Goal: Task Accomplishment & Management: Manage account settings

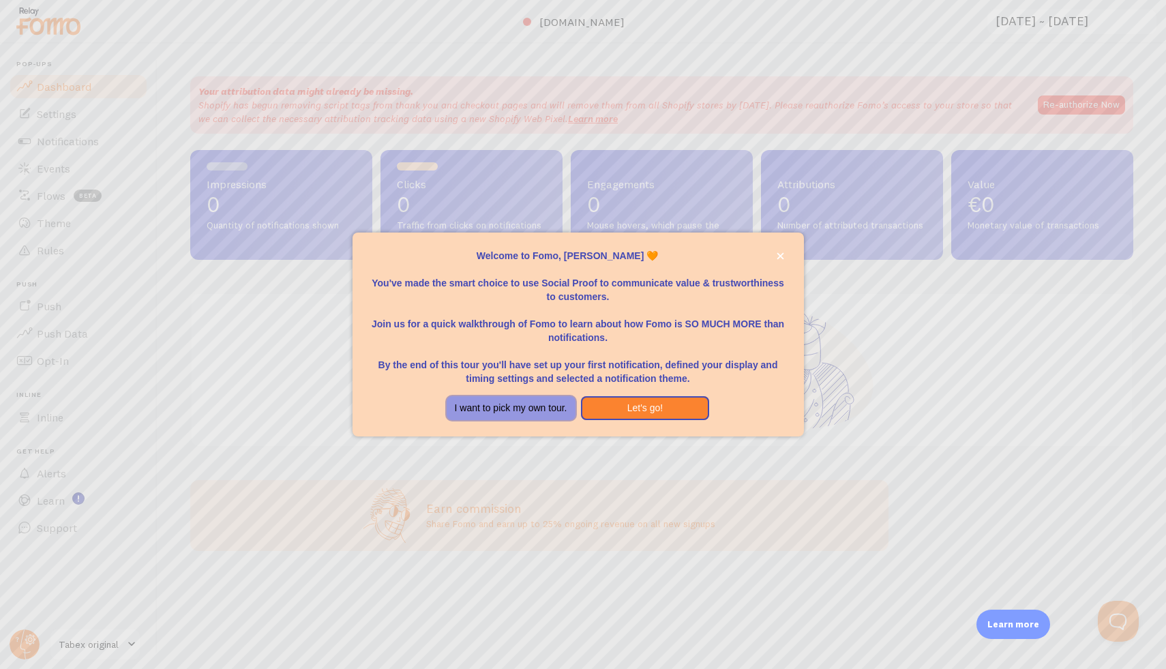
click at [521, 408] on button "I want to pick my own tour." at bounding box center [510, 408] width 129 height 25
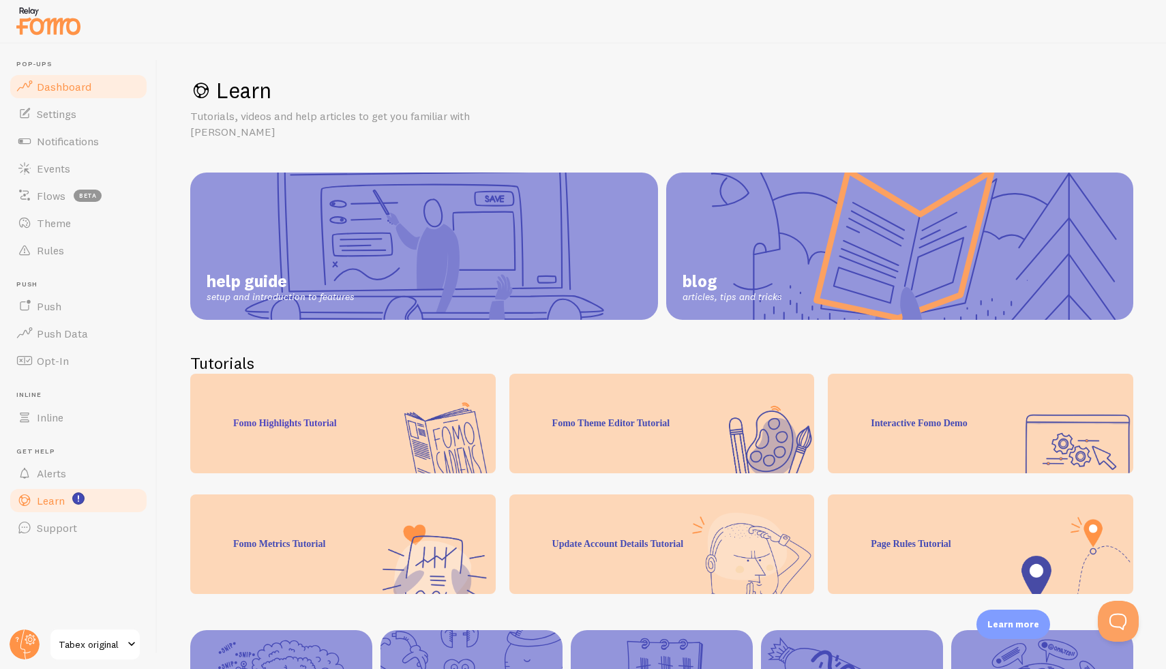
click at [68, 89] on span "Dashboard" at bounding box center [64, 87] width 55 height 14
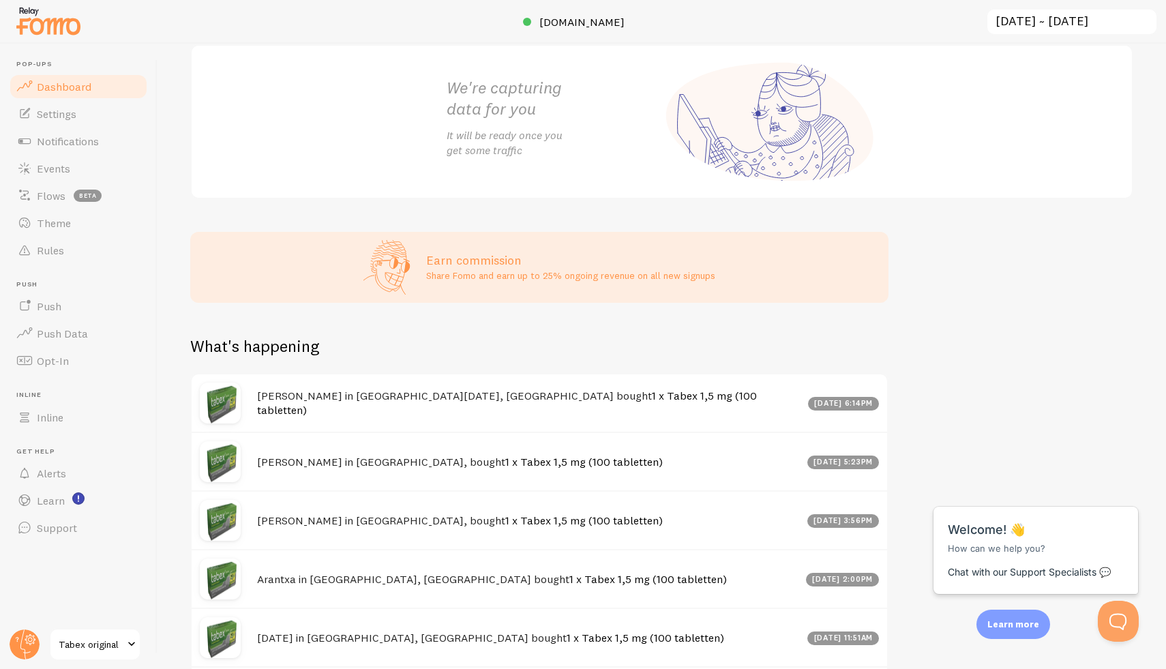
scroll to position [249, 0]
click at [837, 408] on div "[DATE] 6:14pm" at bounding box center [844, 403] width 72 height 14
click at [506, 407] on link "1 x Tabex 1,5 mg (100 tabletten)" at bounding box center [507, 402] width 500 height 28
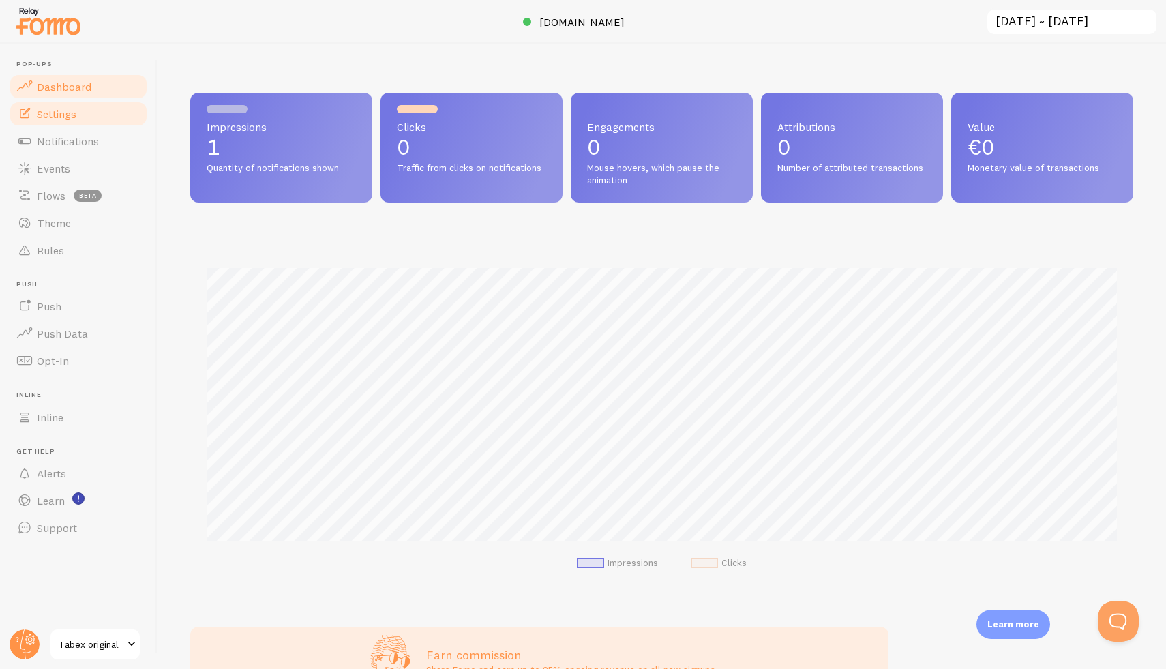
click at [58, 108] on span "Settings" at bounding box center [57, 114] width 40 height 14
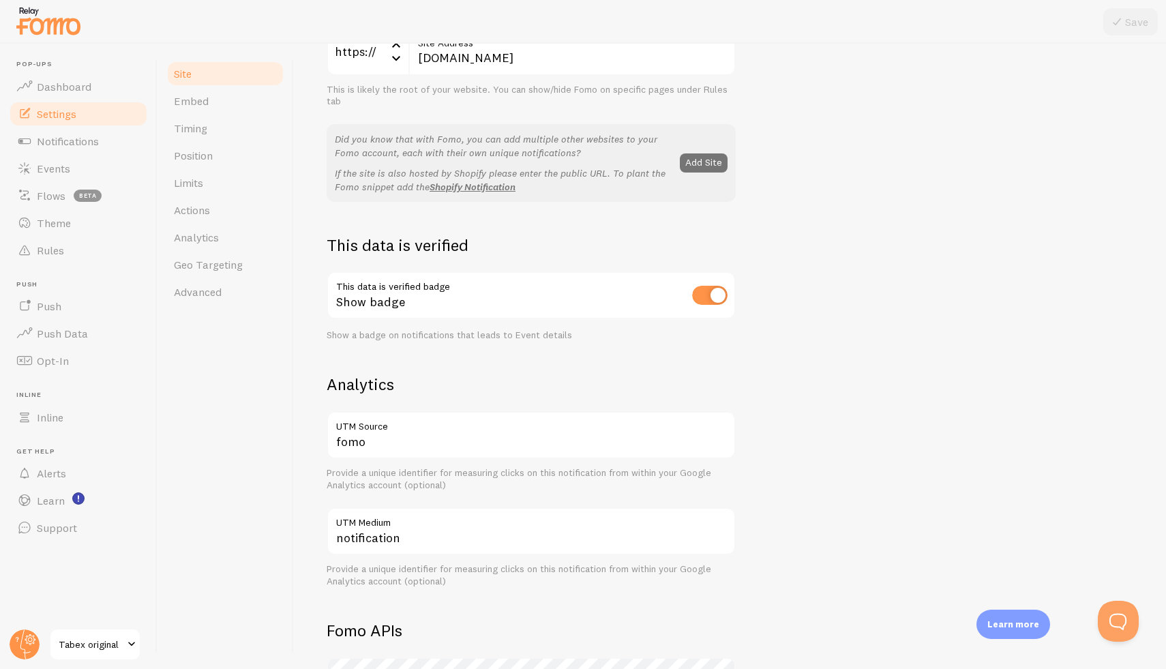
scroll to position [219, 0]
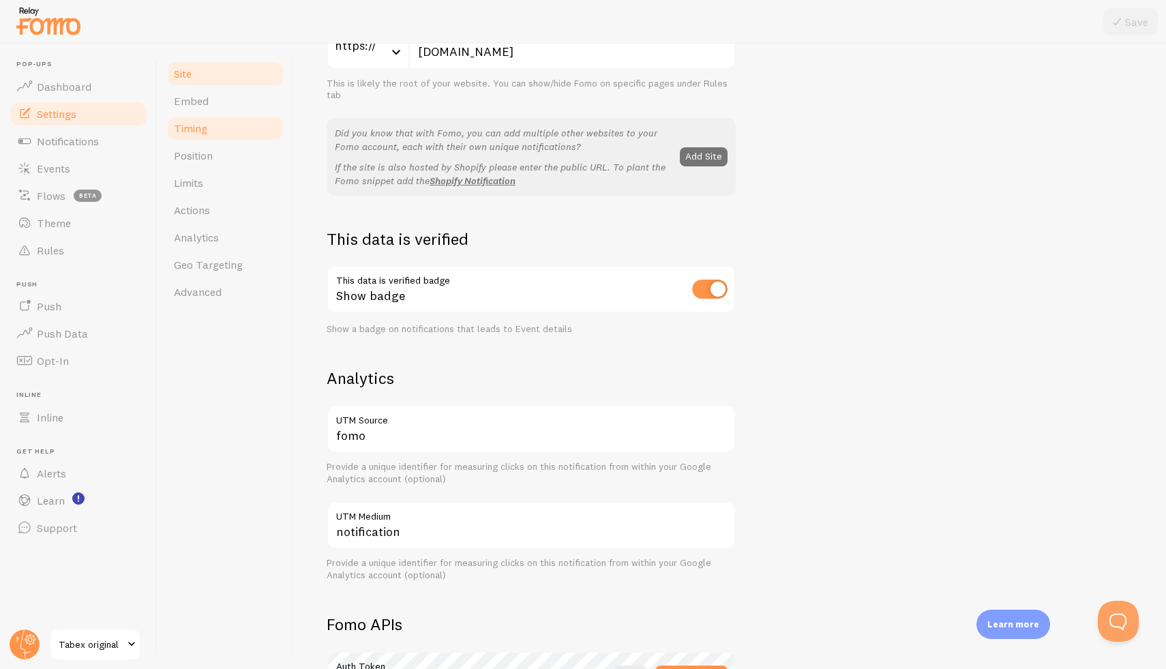
click at [204, 132] on span "Timing" at bounding box center [190, 128] width 33 height 14
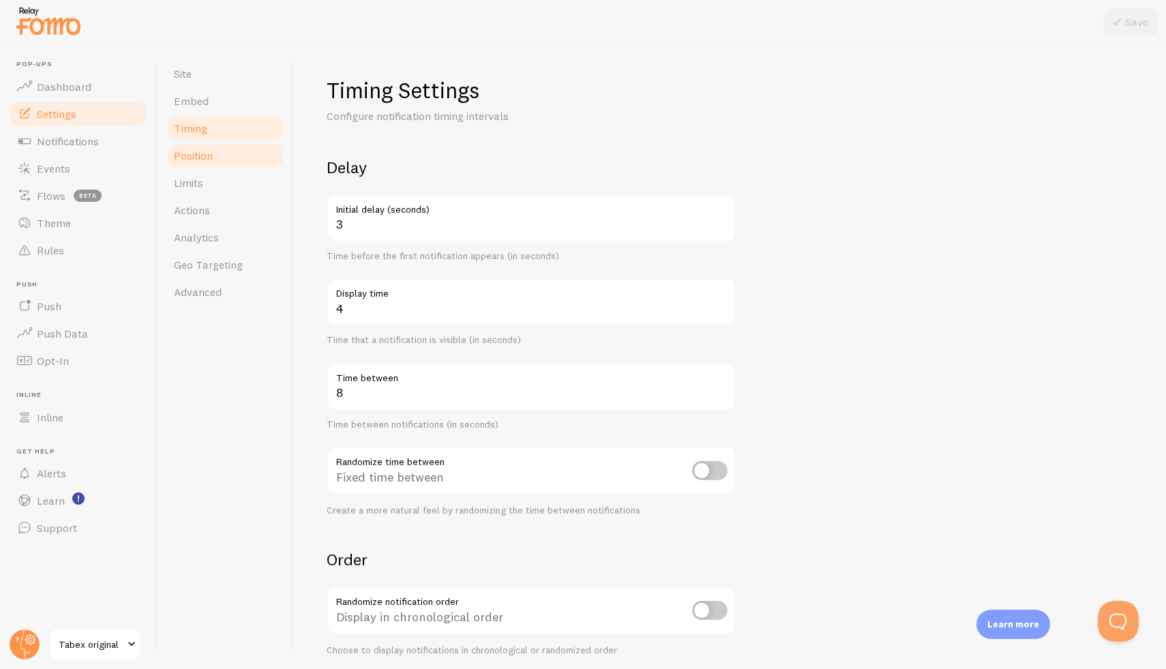
click at [255, 166] on link "Position" at bounding box center [225, 155] width 119 height 27
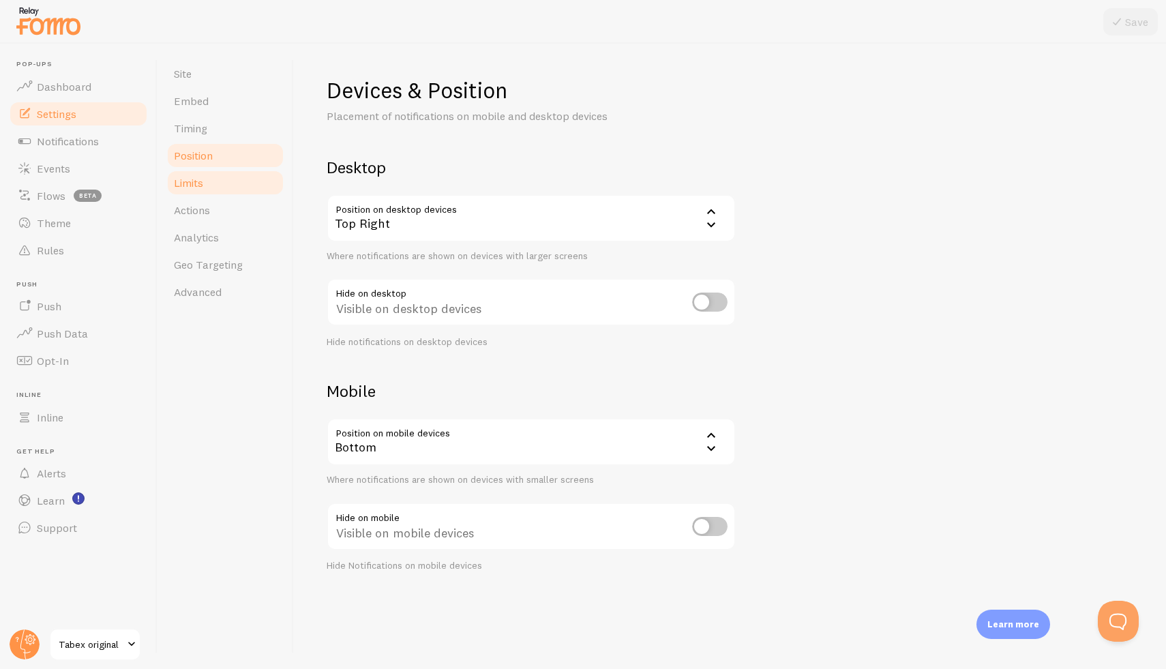
click at [242, 181] on link "Limits" at bounding box center [225, 182] width 119 height 27
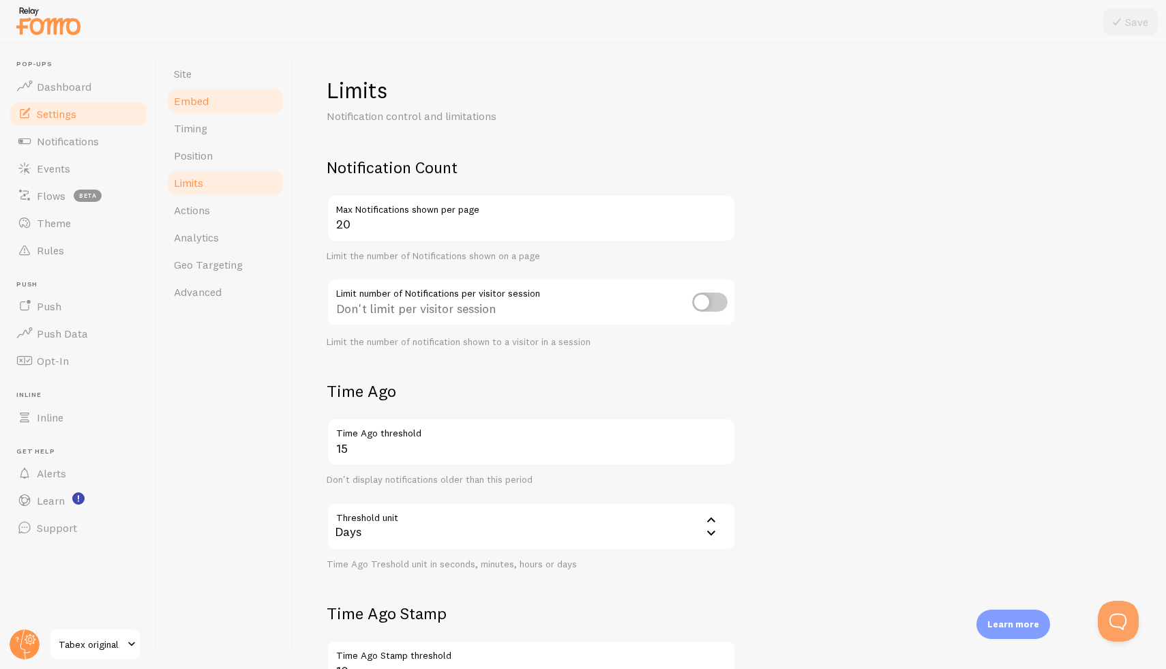
click at [203, 113] on link "Embed" at bounding box center [225, 100] width 119 height 27
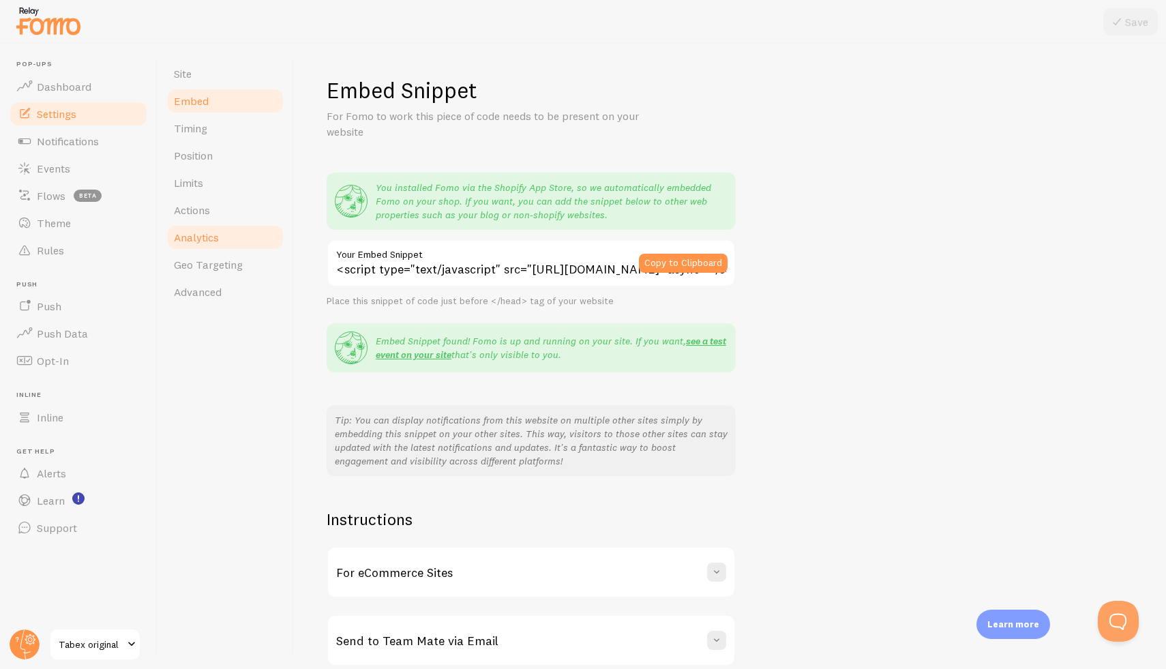
click at [209, 246] on link "Analytics" at bounding box center [225, 237] width 119 height 27
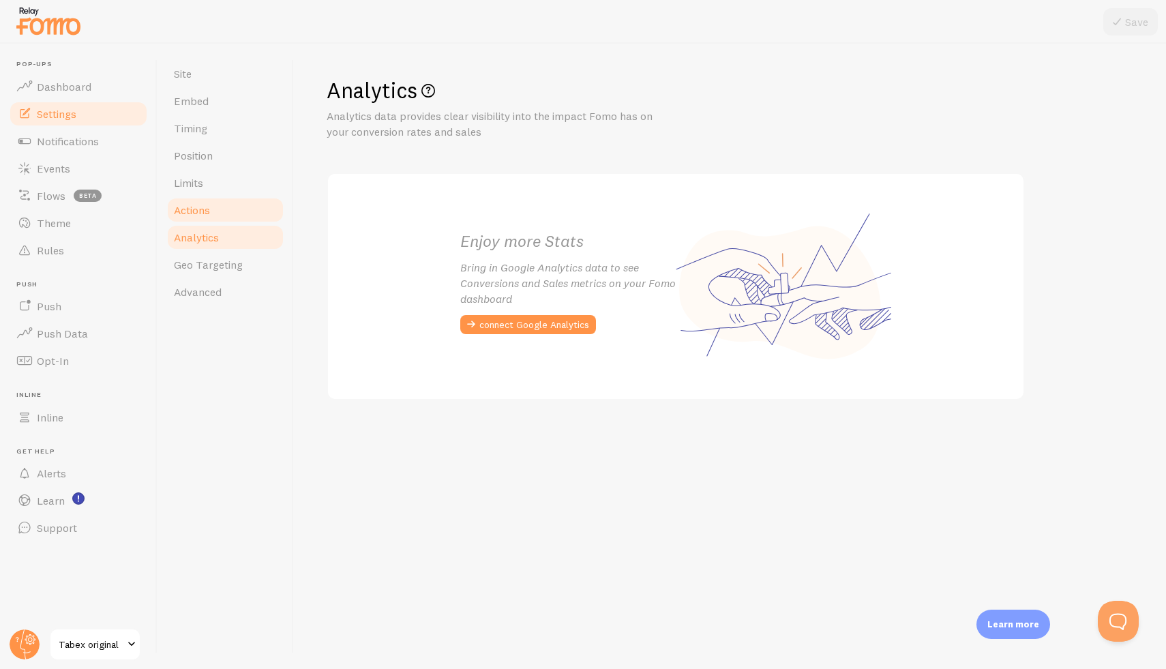
click at [205, 216] on span "Actions" at bounding box center [192, 210] width 36 height 14
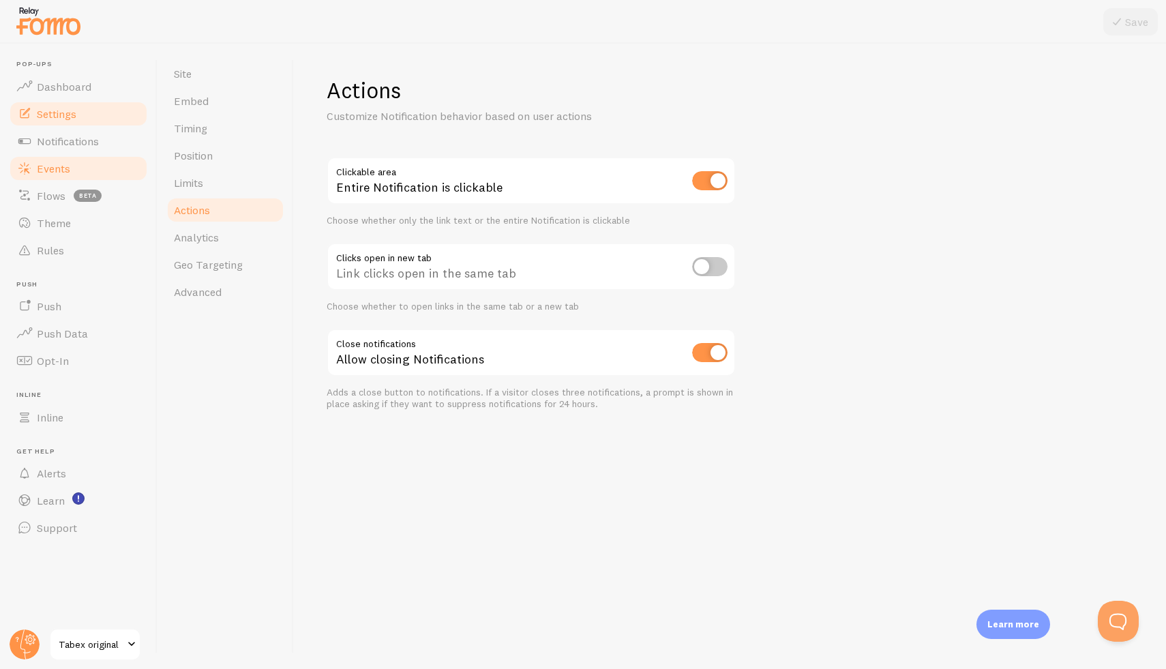
click at [50, 172] on span "Events" at bounding box center [53, 169] width 33 height 14
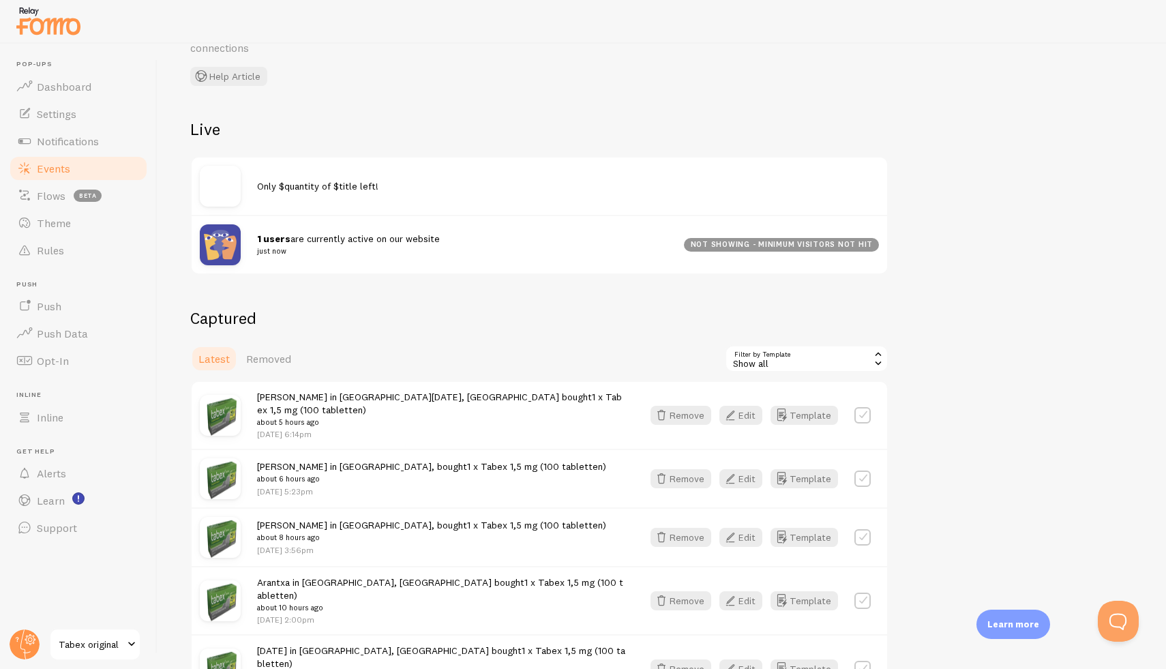
scroll to position [88, 0]
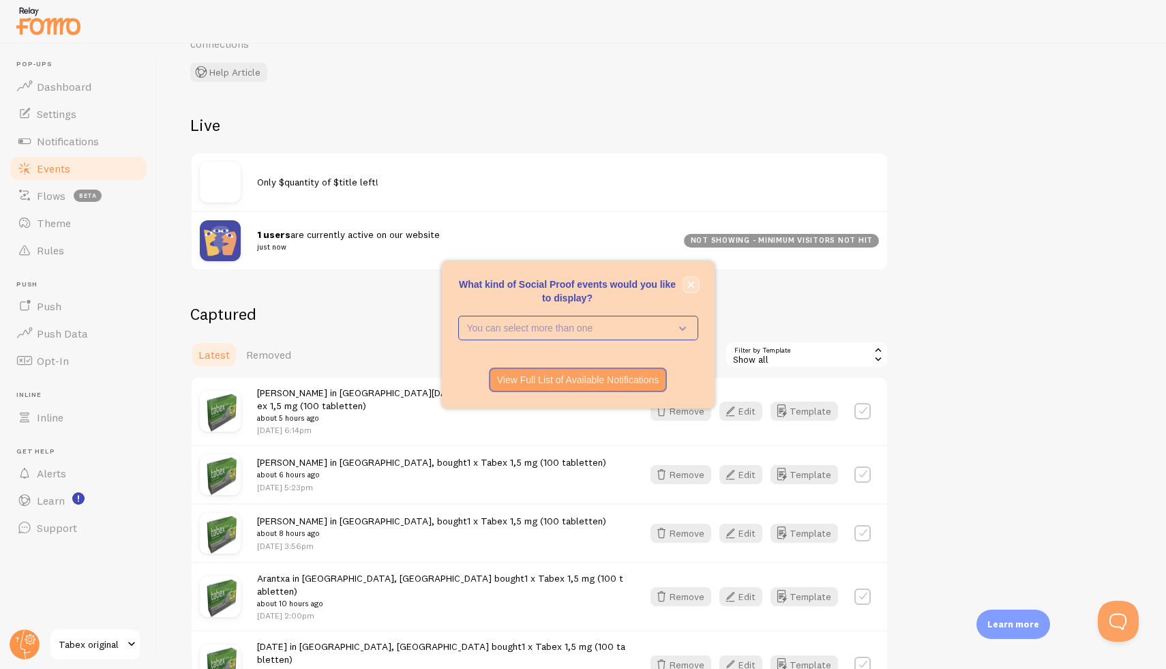
click at [687, 282] on icon "close," at bounding box center [690, 284] width 7 height 7
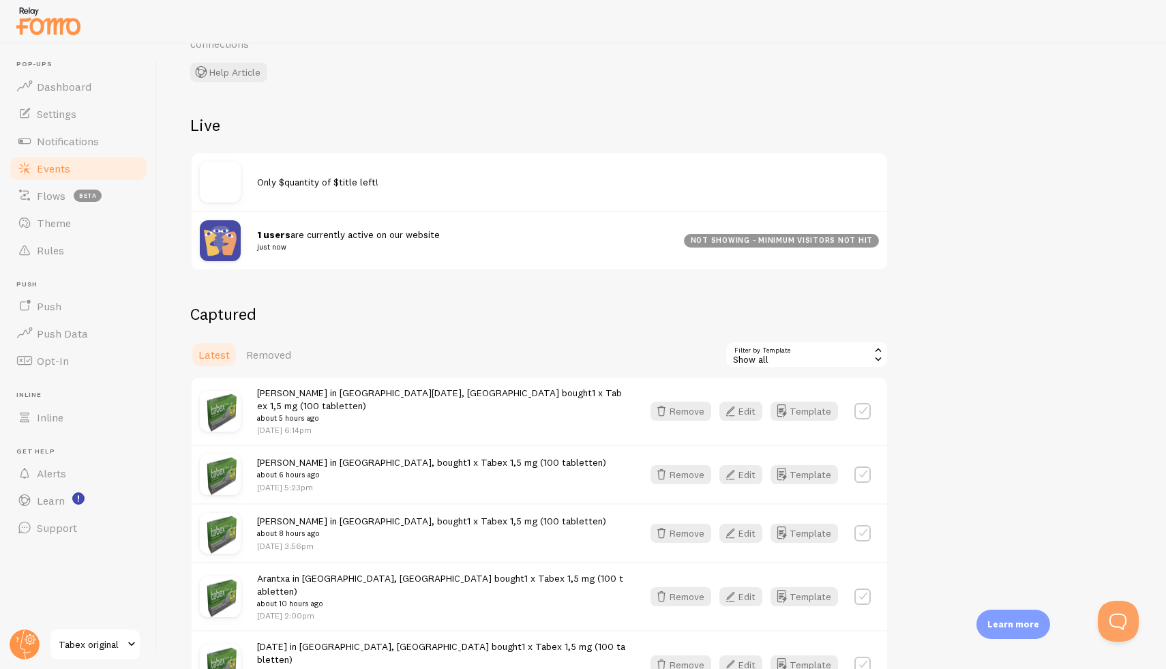
click at [862, 403] on label at bounding box center [862, 411] width 16 height 16
click at [864, 408] on label at bounding box center [862, 411] width 16 height 16
checkbox input "false"
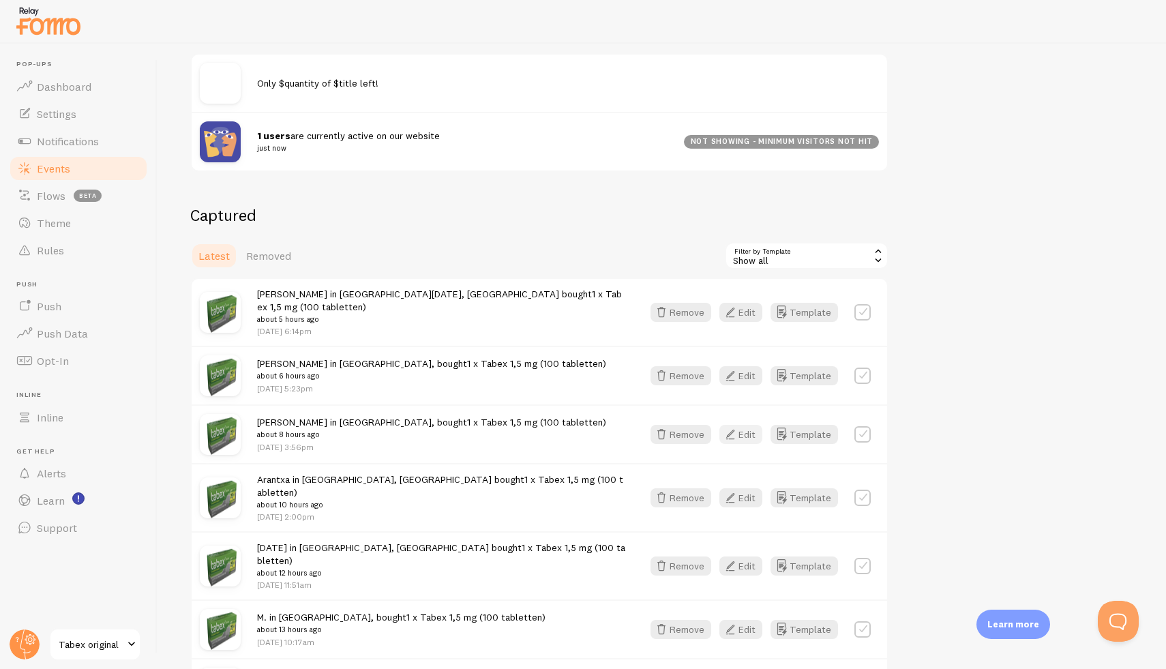
scroll to position [185, 0]
click at [746, 426] on button "Edit" at bounding box center [740, 435] width 43 height 19
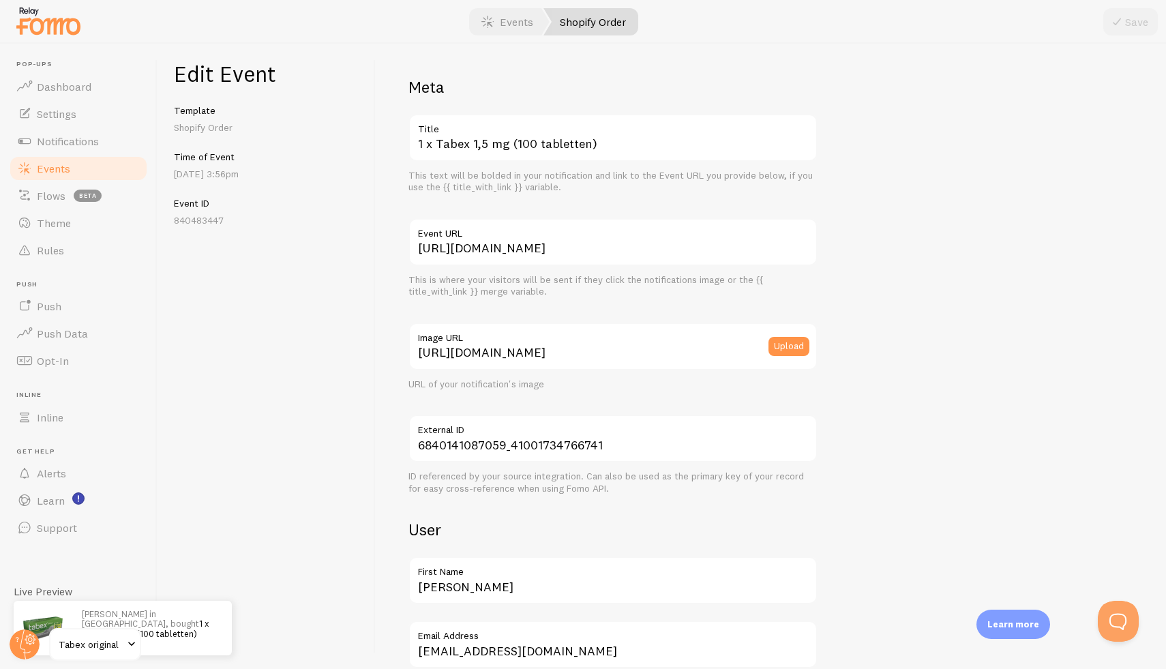
click at [607, 25] on link "Shopify Order" at bounding box center [590, 21] width 95 height 27
click at [78, 300] on link "Push" at bounding box center [78, 305] width 140 height 27
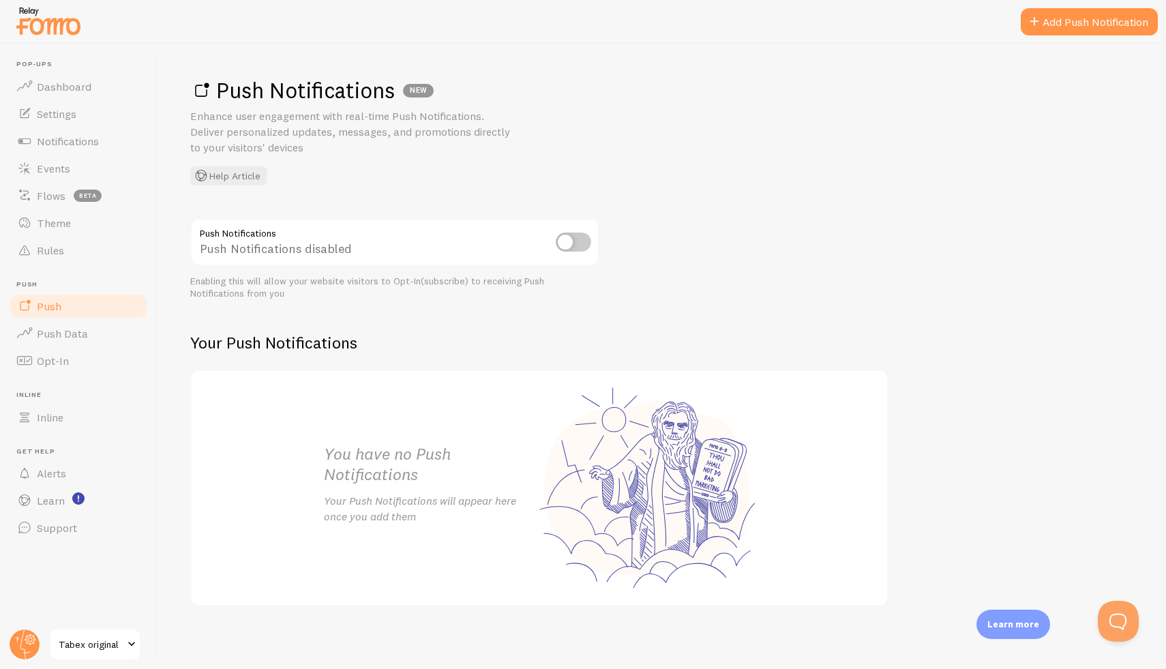
click at [571, 248] on input "checkbox" at bounding box center [573, 241] width 35 height 19
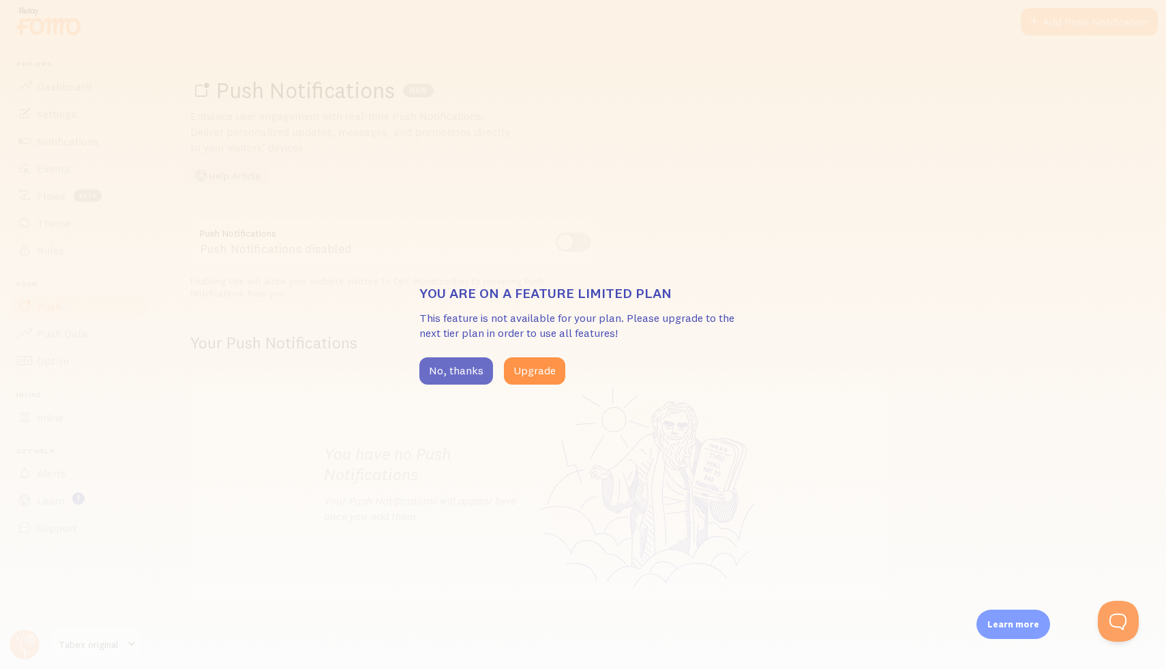
click at [461, 380] on button "No, thanks" at bounding box center [456, 370] width 74 height 27
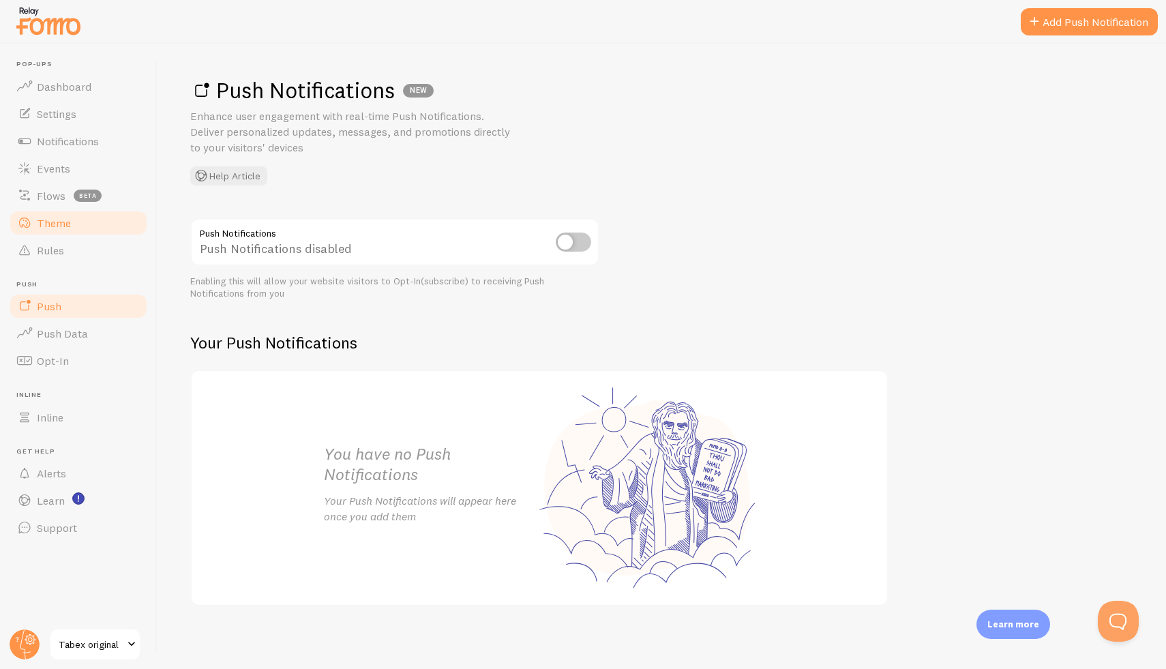
click at [50, 214] on link "Theme" at bounding box center [78, 222] width 140 height 27
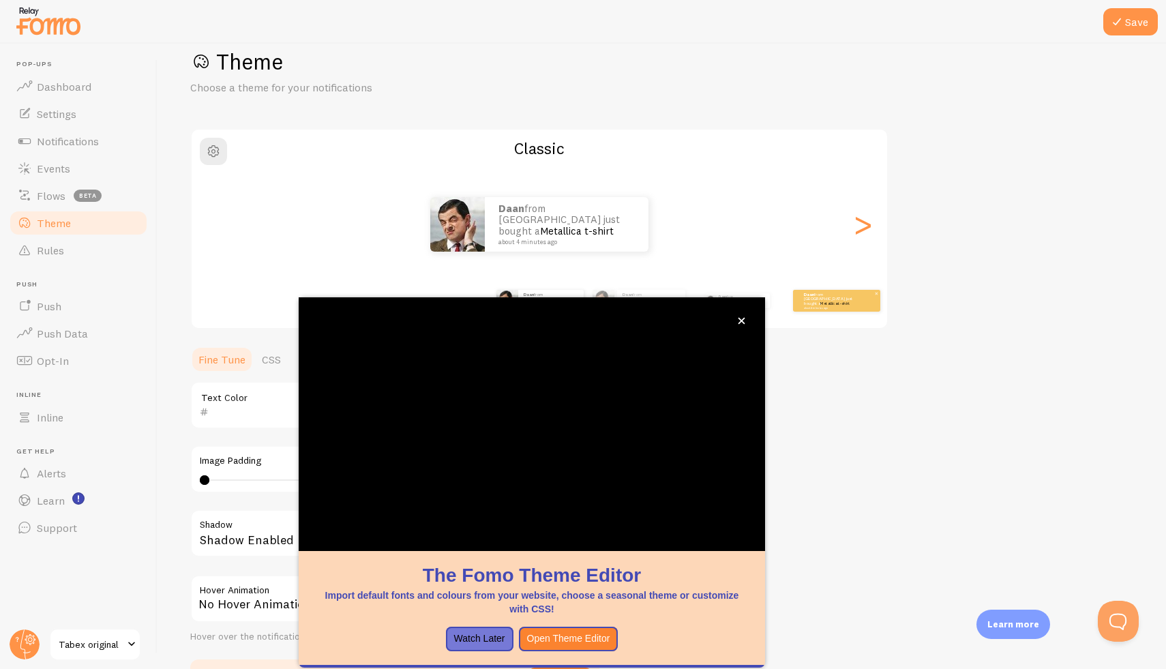
scroll to position [31, 0]
click at [810, 360] on div "Theme Choose a theme for your notifications Classic Daan from The Netherlands j…" at bounding box center [661, 368] width 943 height 647
click at [741, 316] on button "close," at bounding box center [741, 321] width 14 height 14
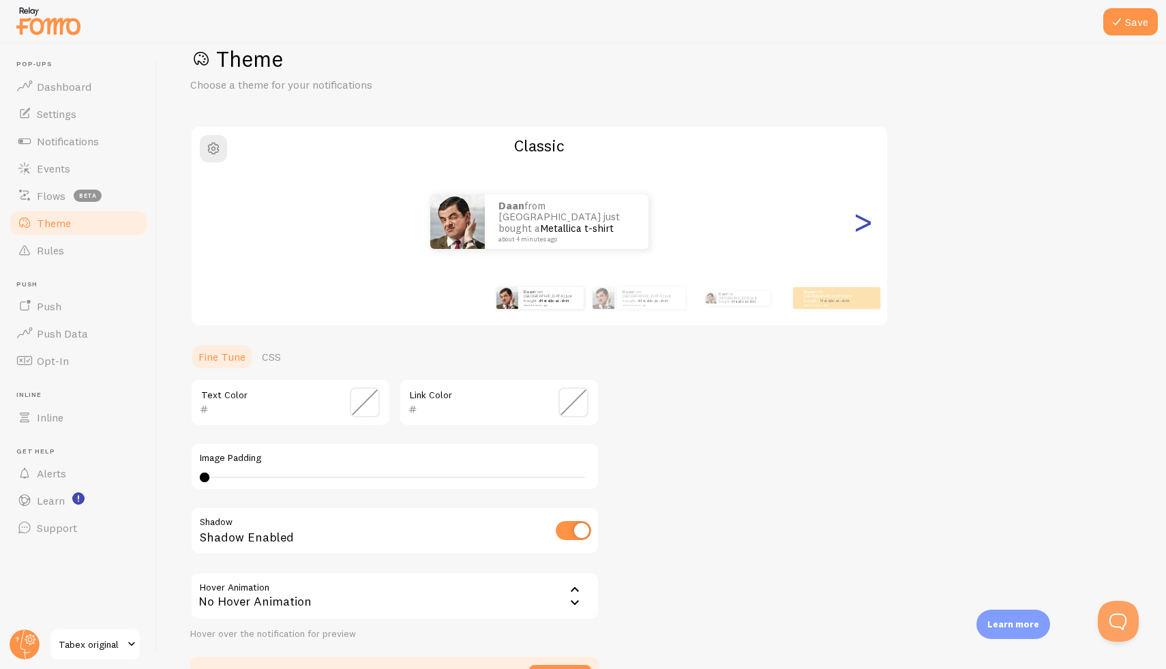
click at [860, 224] on div ">" at bounding box center [862, 221] width 16 height 98
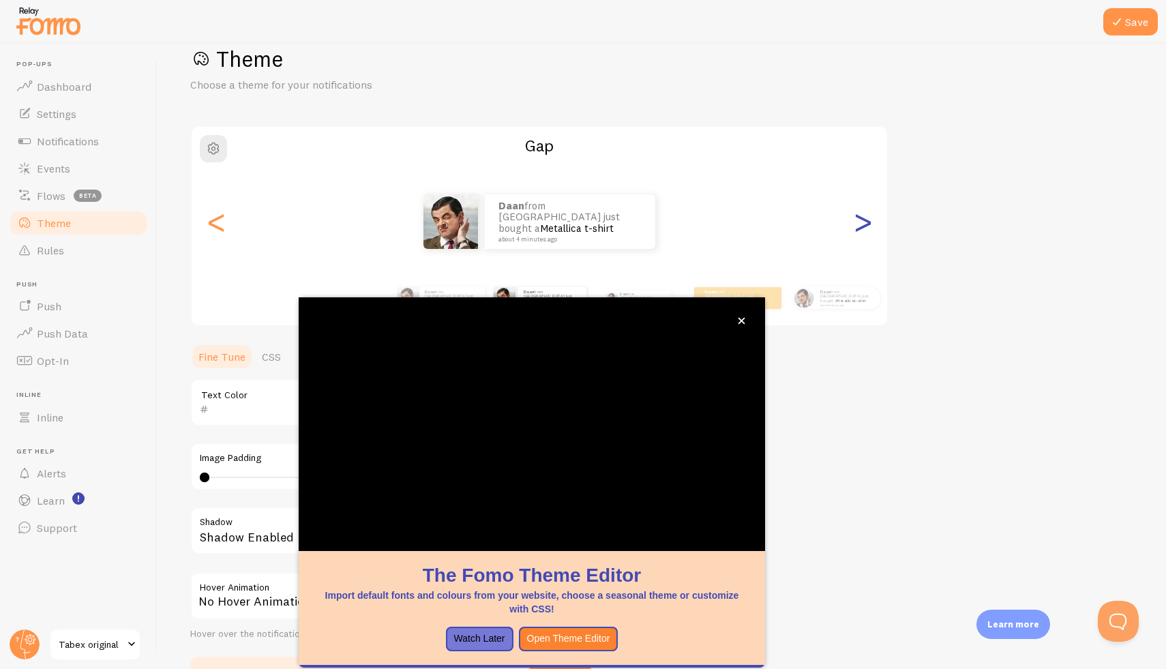
click at [860, 224] on div ">" at bounding box center [862, 221] width 16 height 98
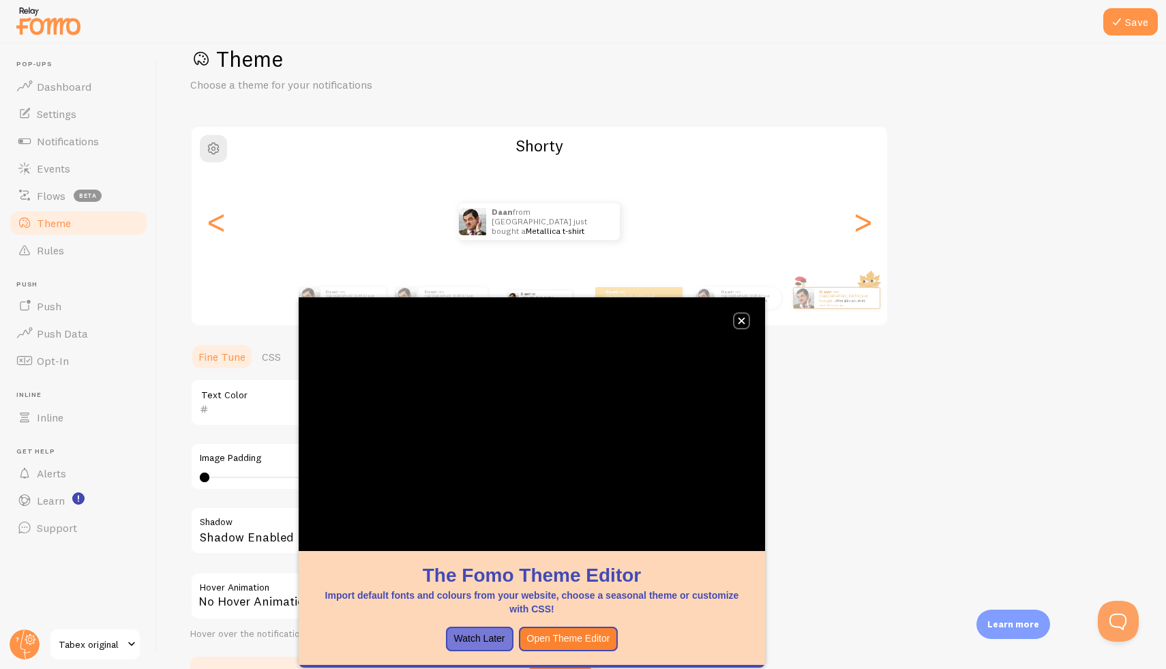
click at [744, 319] on icon "close," at bounding box center [741, 320] width 7 height 7
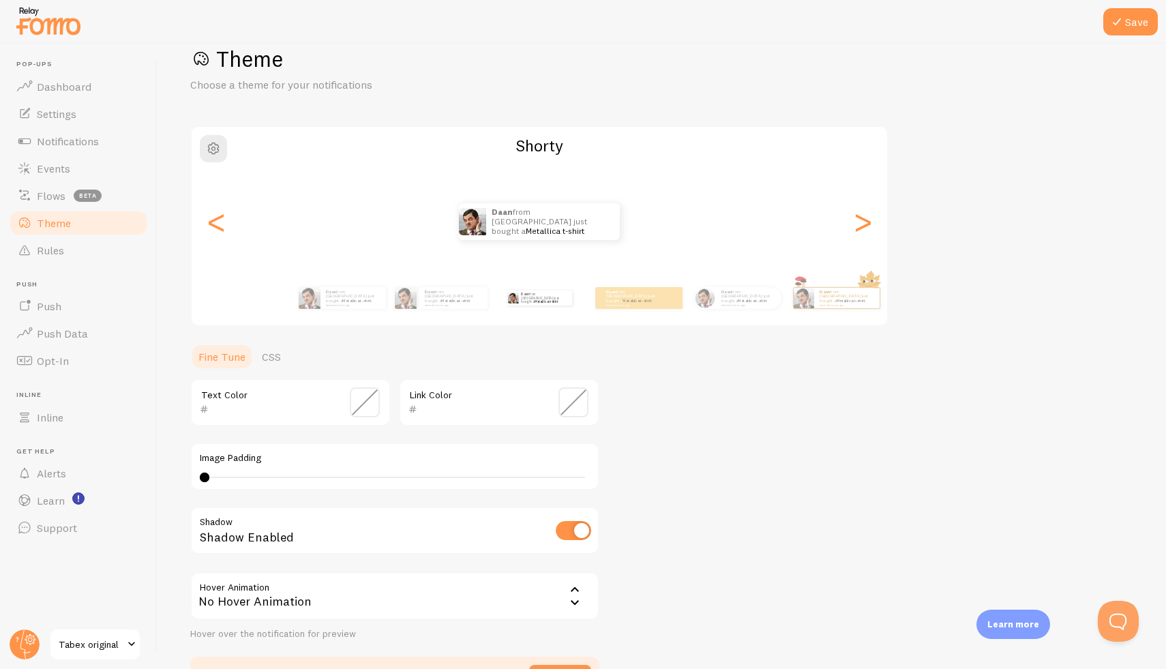
scroll to position [120, 0]
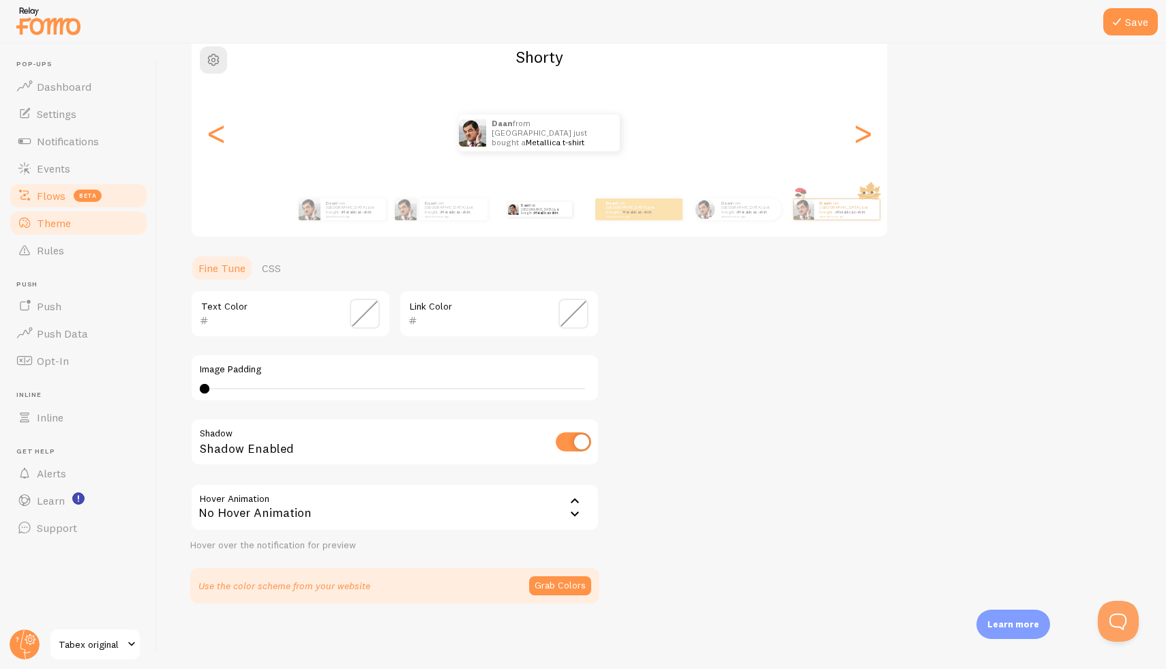
click at [60, 196] on span "Flows" at bounding box center [51, 196] width 29 height 14
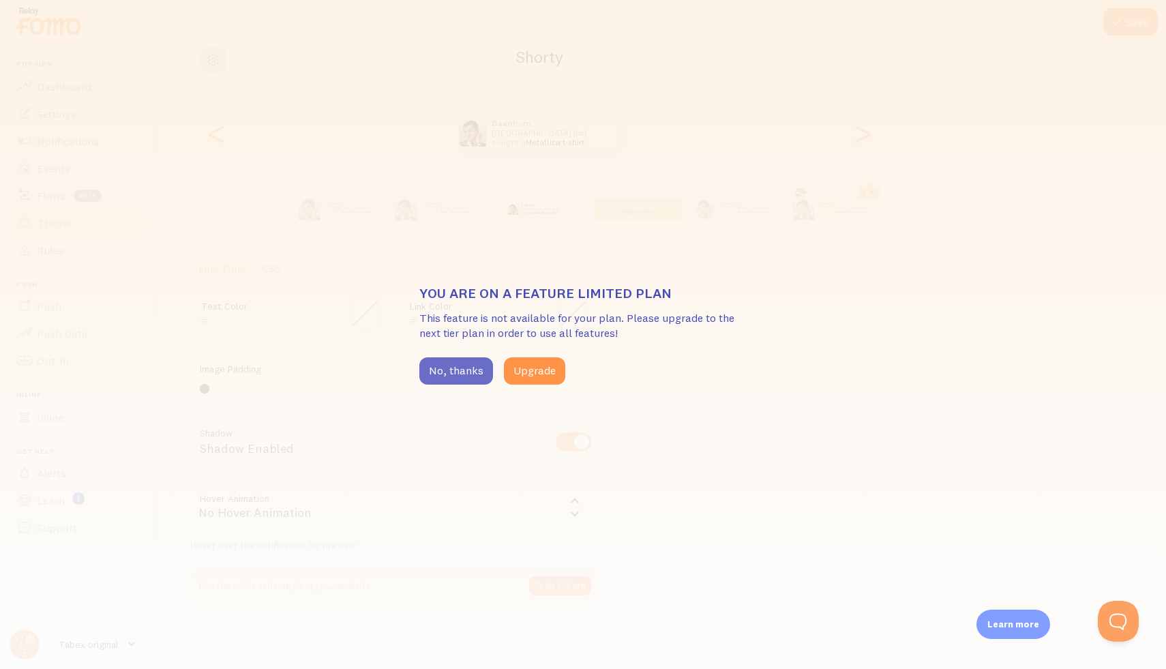
click at [464, 378] on button "No, thanks" at bounding box center [456, 370] width 74 height 27
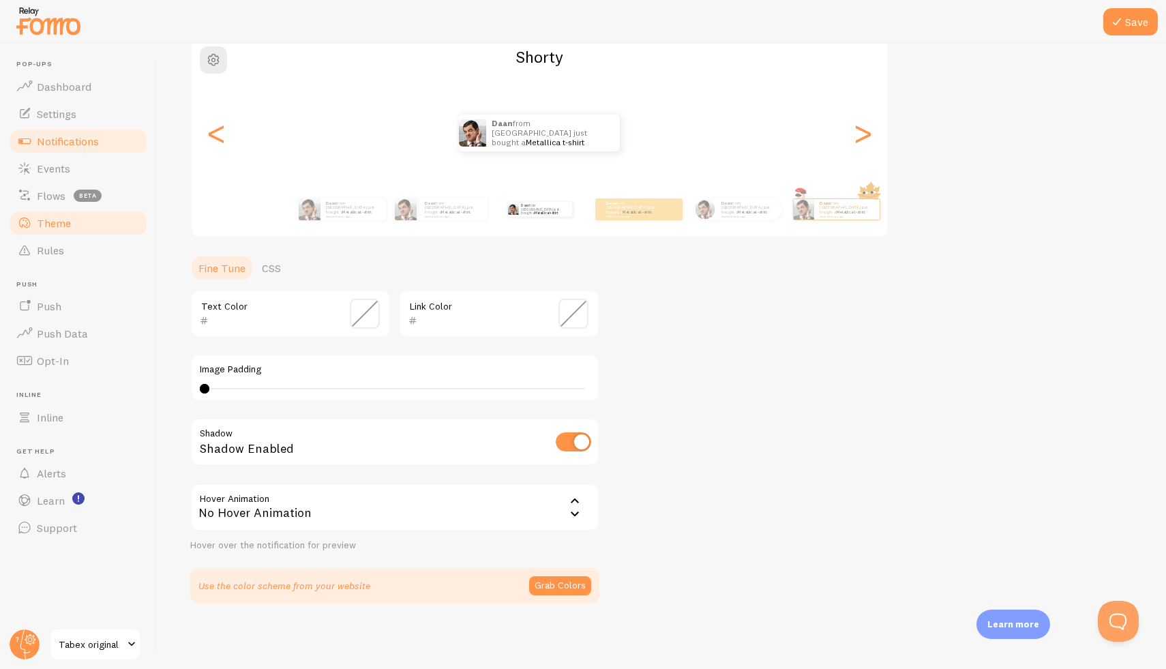
click at [62, 141] on span "Notifications" at bounding box center [68, 141] width 62 height 14
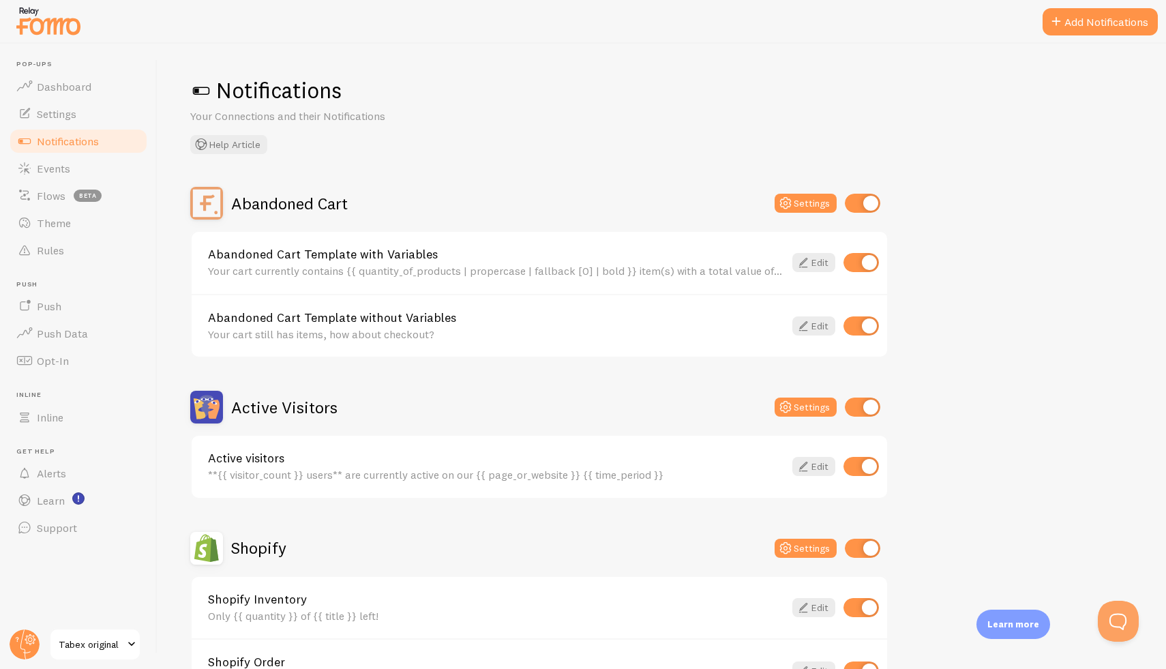
click at [399, 253] on link "Abandoned Cart Template with Variables" at bounding box center [496, 254] width 576 height 12
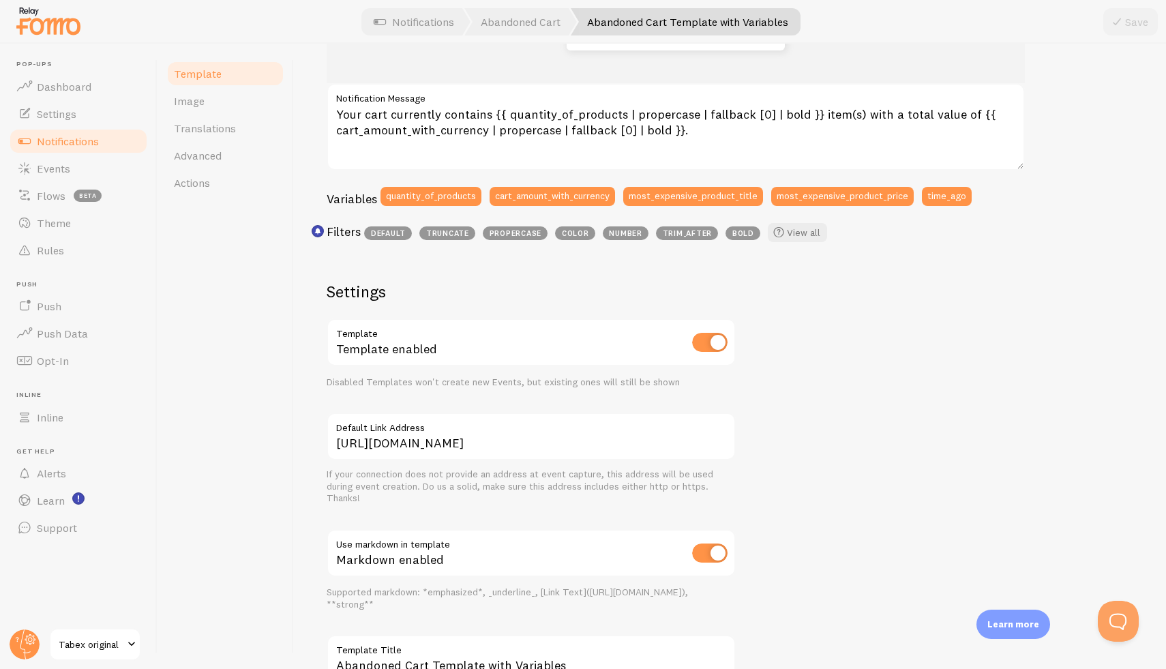
scroll to position [350, 0]
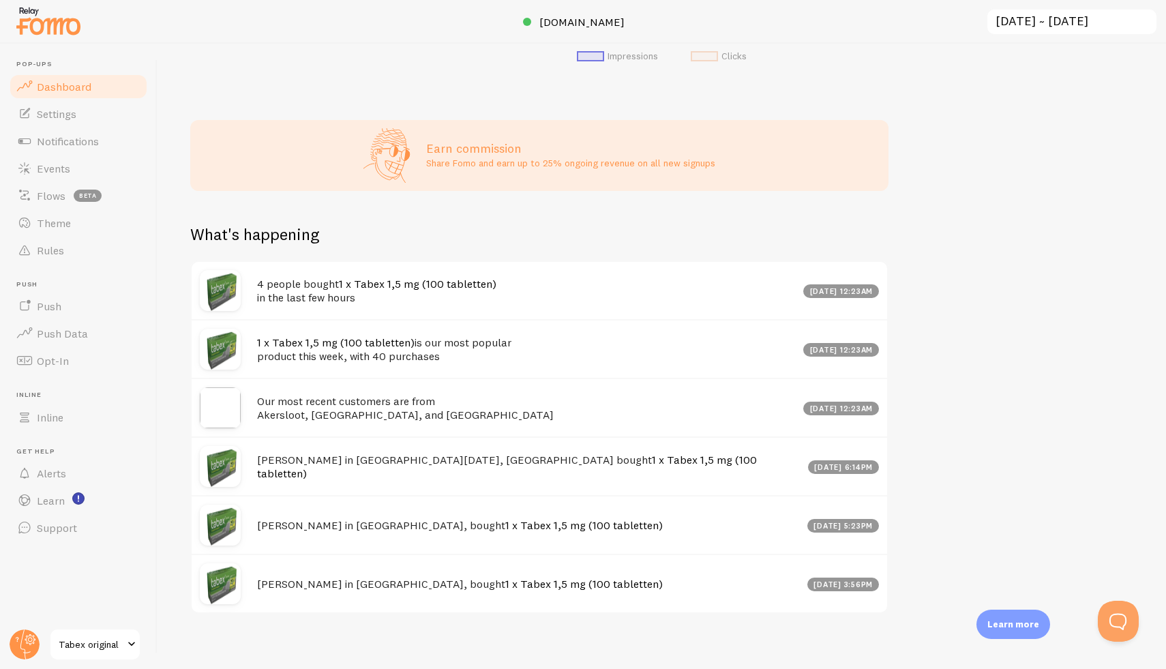
scroll to position [517, 0]
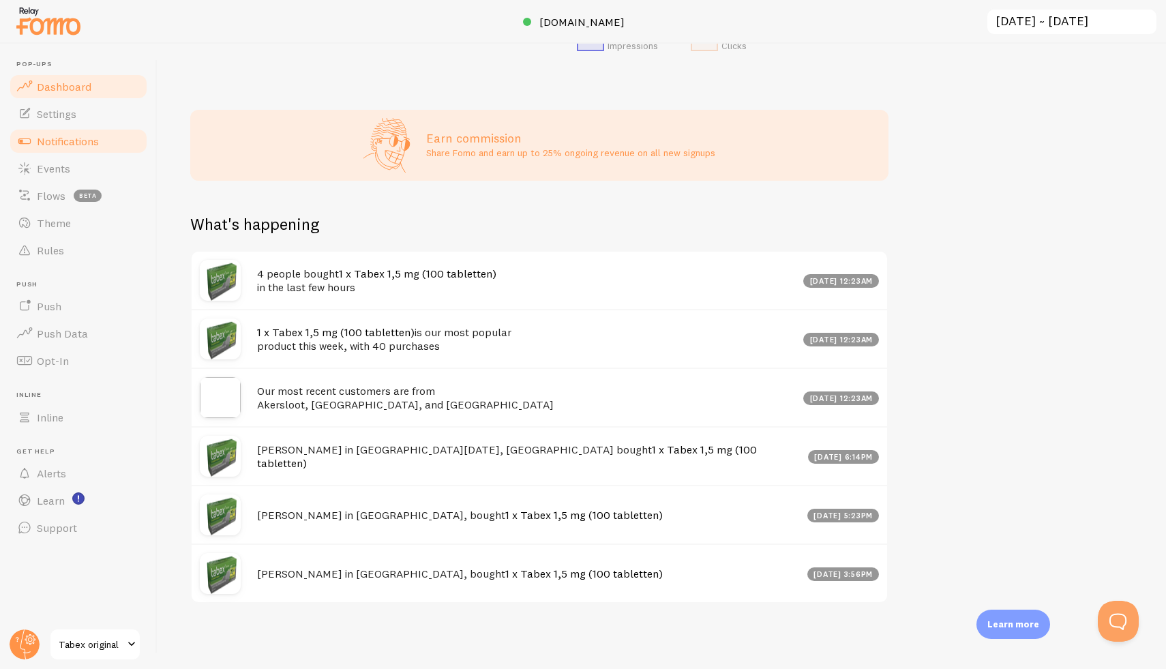
click at [66, 137] on span "Notifications" at bounding box center [68, 141] width 62 height 14
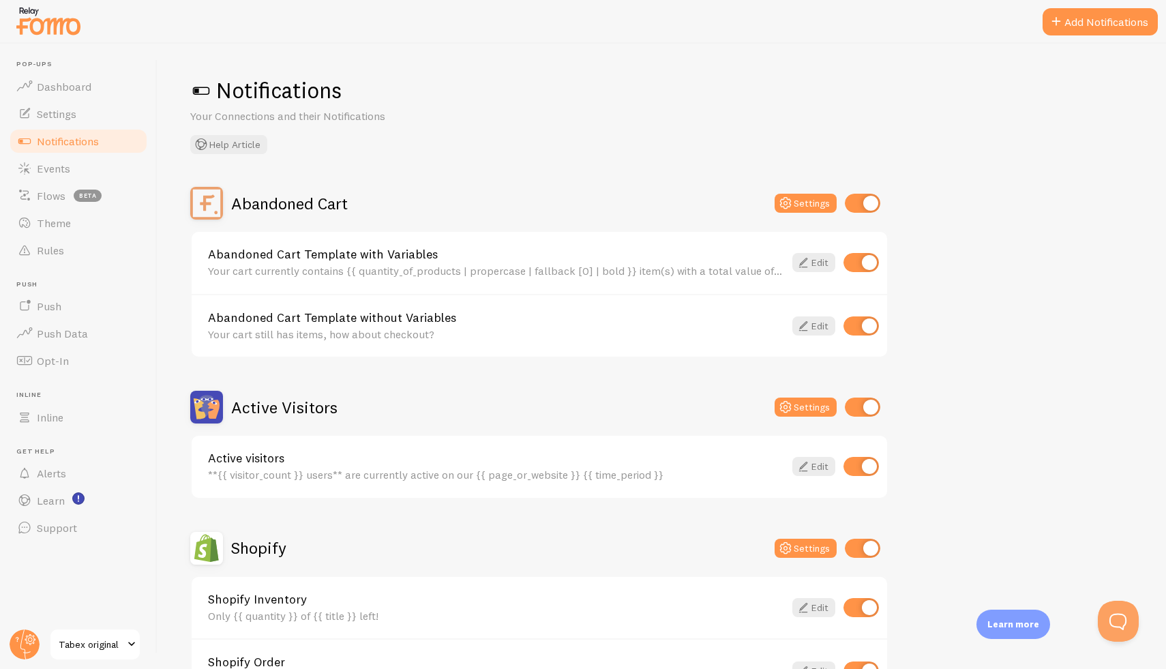
click at [204, 91] on span at bounding box center [201, 91] width 22 height 22
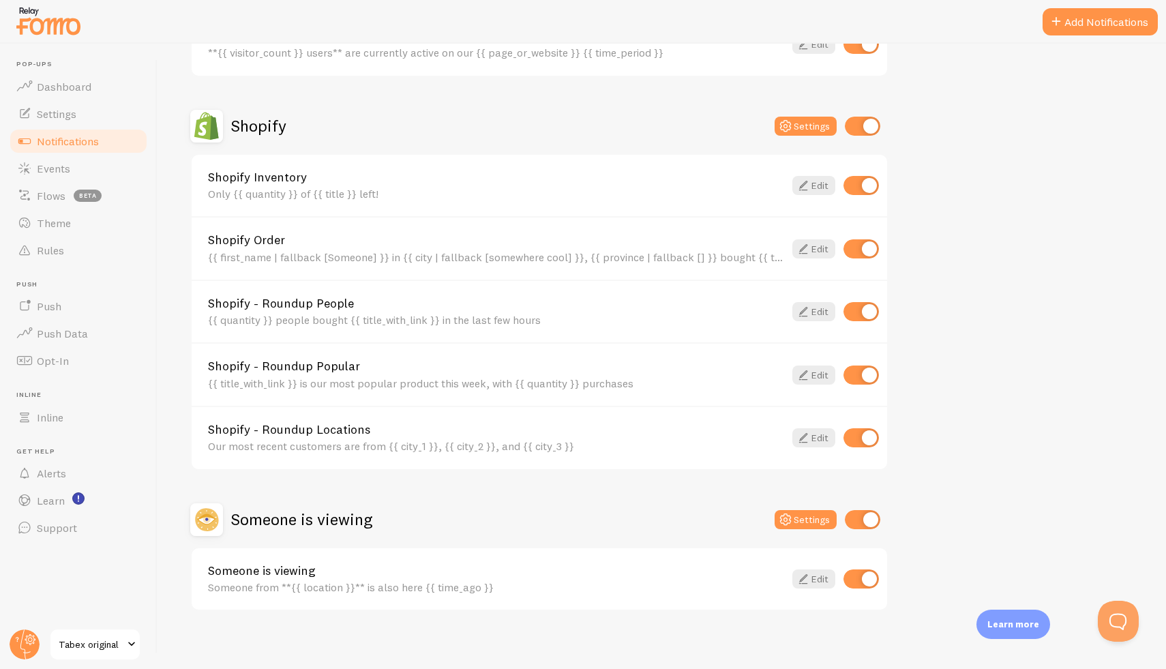
scroll to position [423, 0]
click at [820, 575] on link "Edit" at bounding box center [813, 577] width 43 height 19
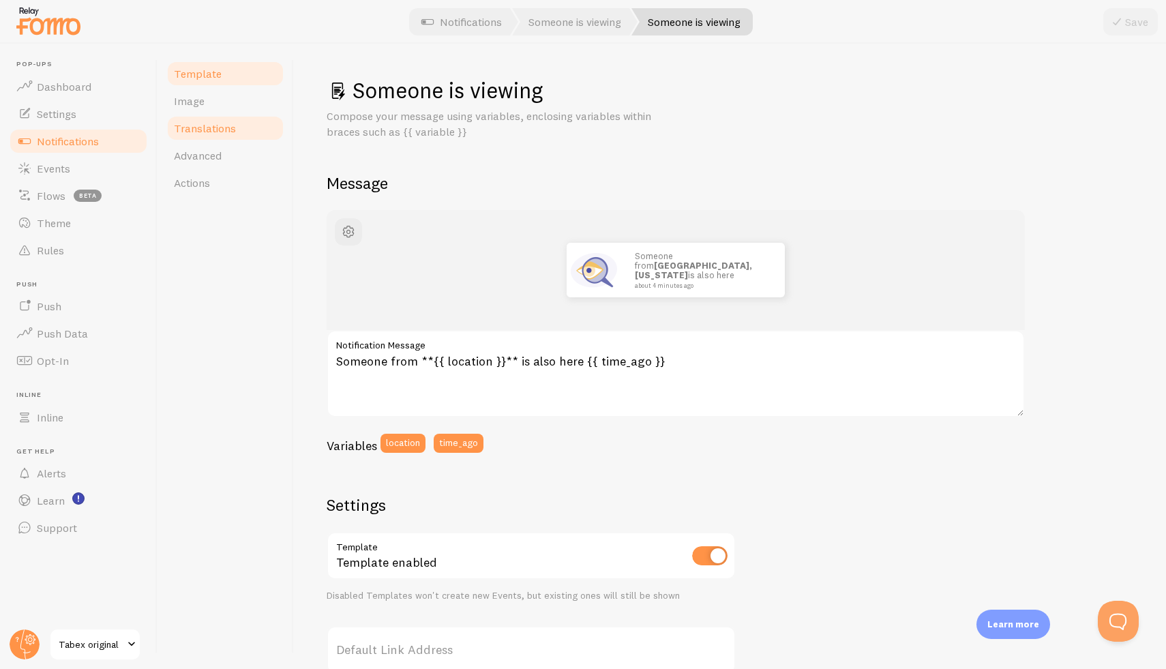
click at [243, 127] on link "Translations" at bounding box center [225, 128] width 119 height 27
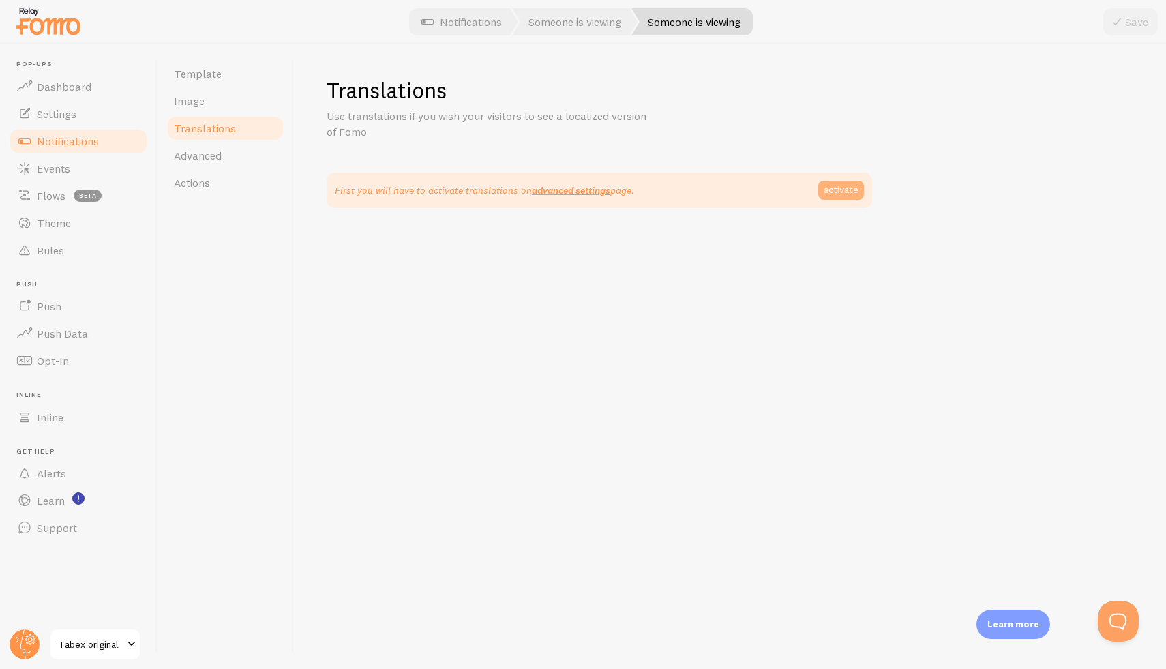
click at [855, 189] on link "activate" at bounding box center [841, 190] width 46 height 19
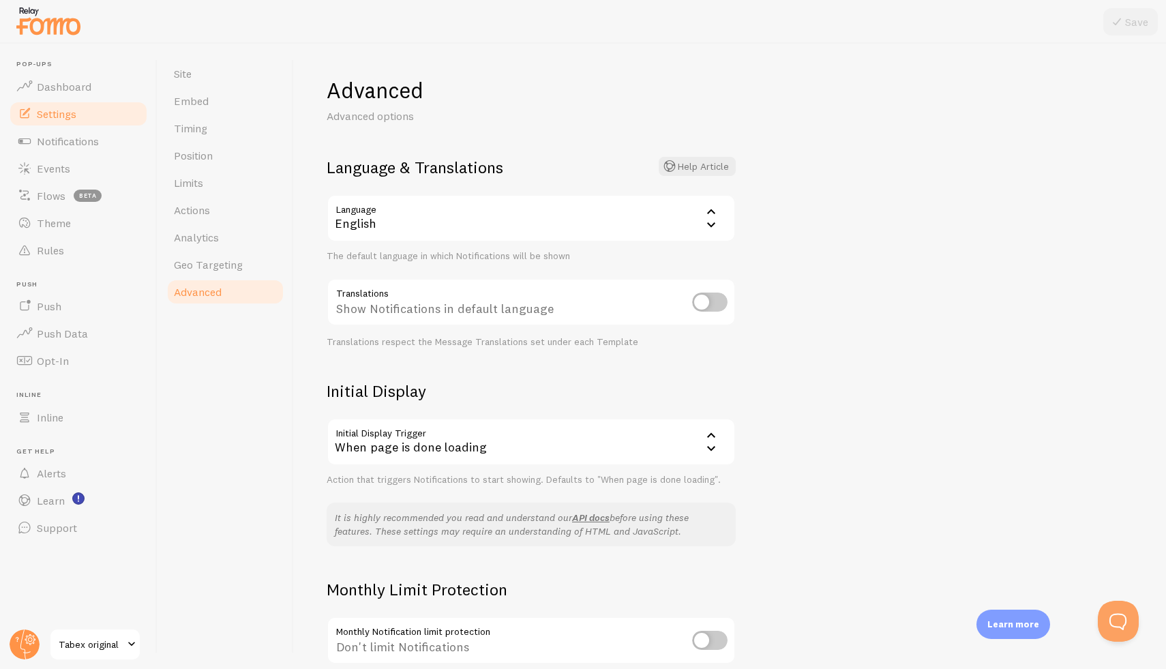
click at [646, 222] on div "English" at bounding box center [531, 218] width 409 height 48
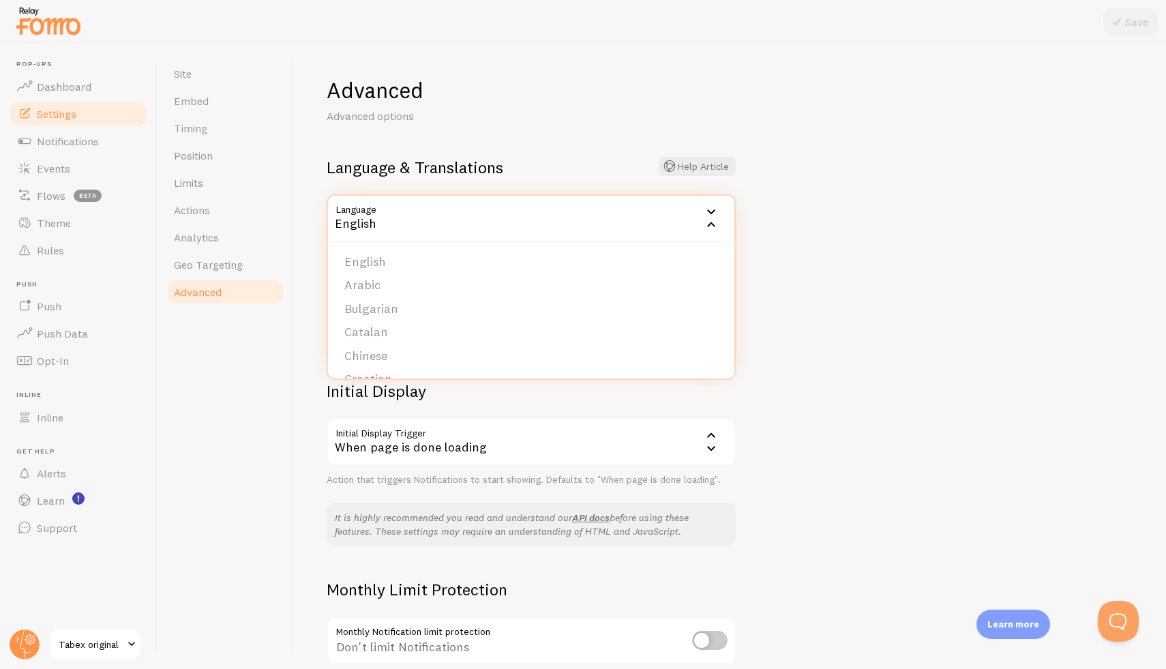
click at [646, 215] on div "English" at bounding box center [531, 218] width 409 height 48
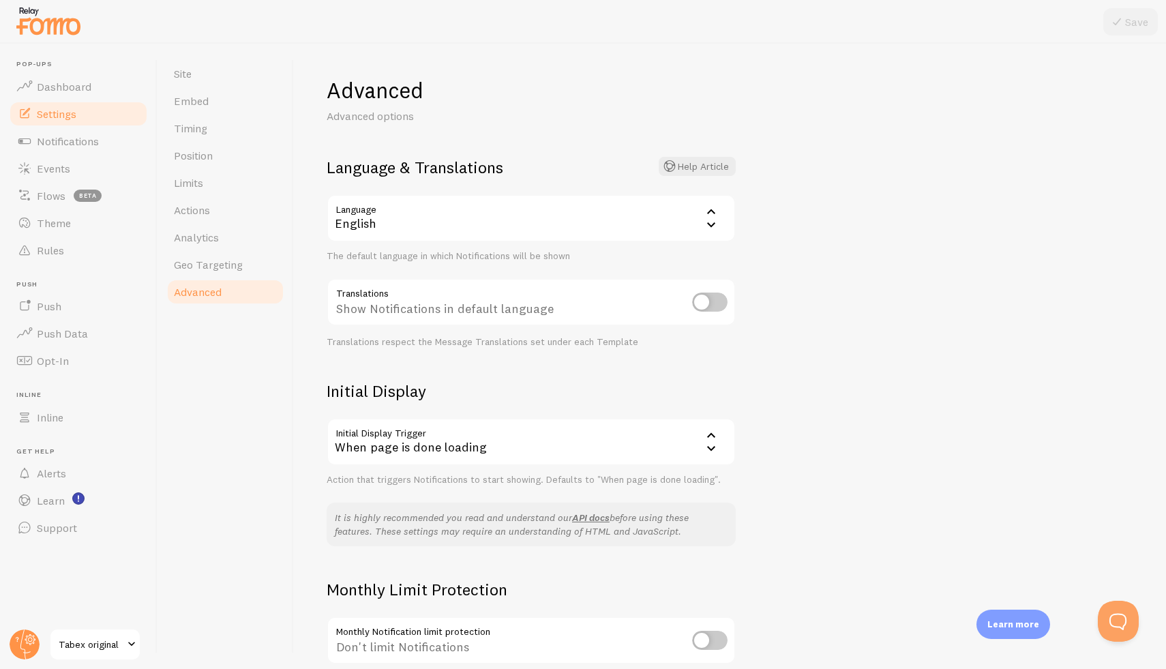
click at [893, 319] on div "Advanced Advanced options Language & Translations Help Article Language en Engl…" at bounding box center [730, 356] width 872 height 625
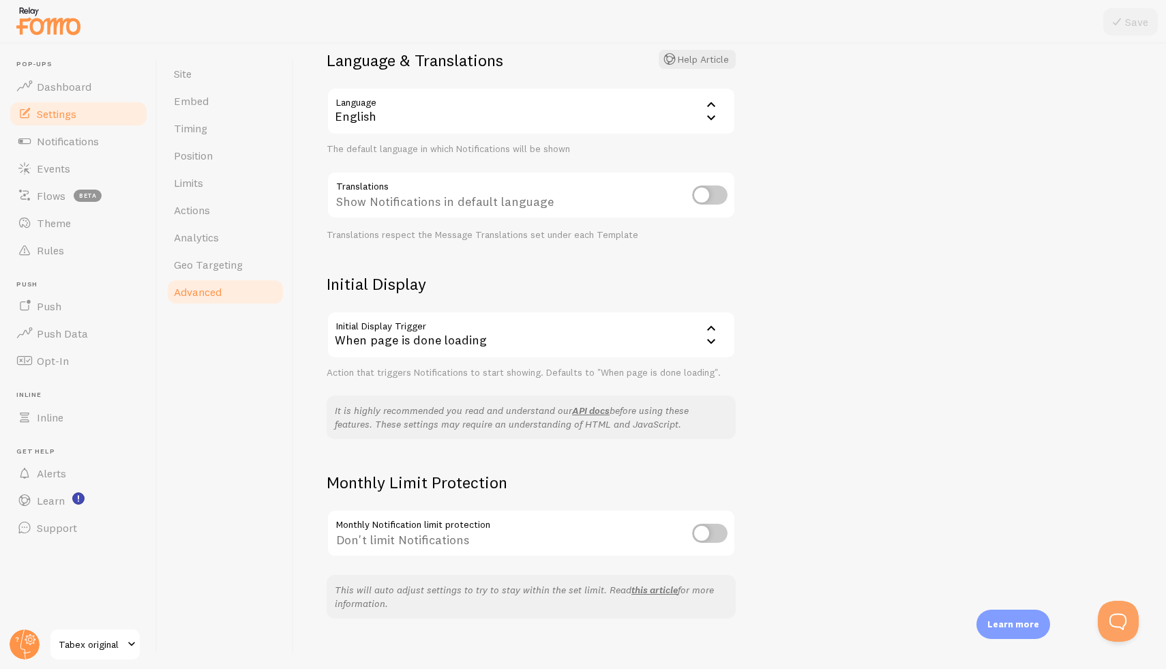
scroll to position [122, 0]
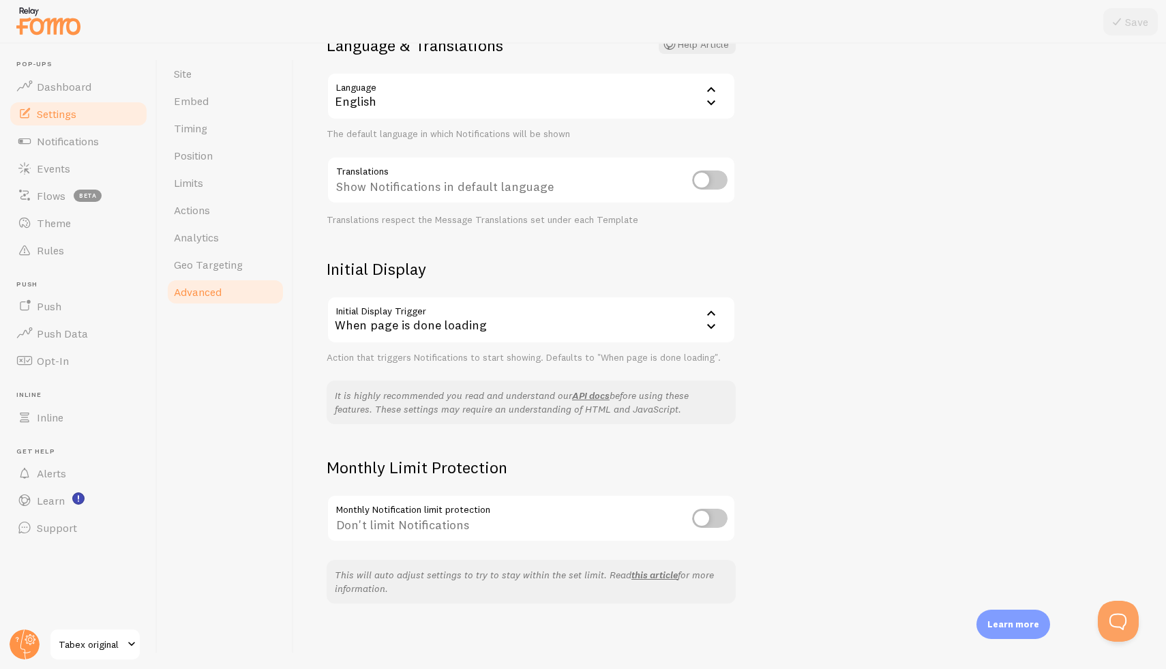
click at [721, 520] on input "checkbox" at bounding box center [709, 517] width 35 height 19
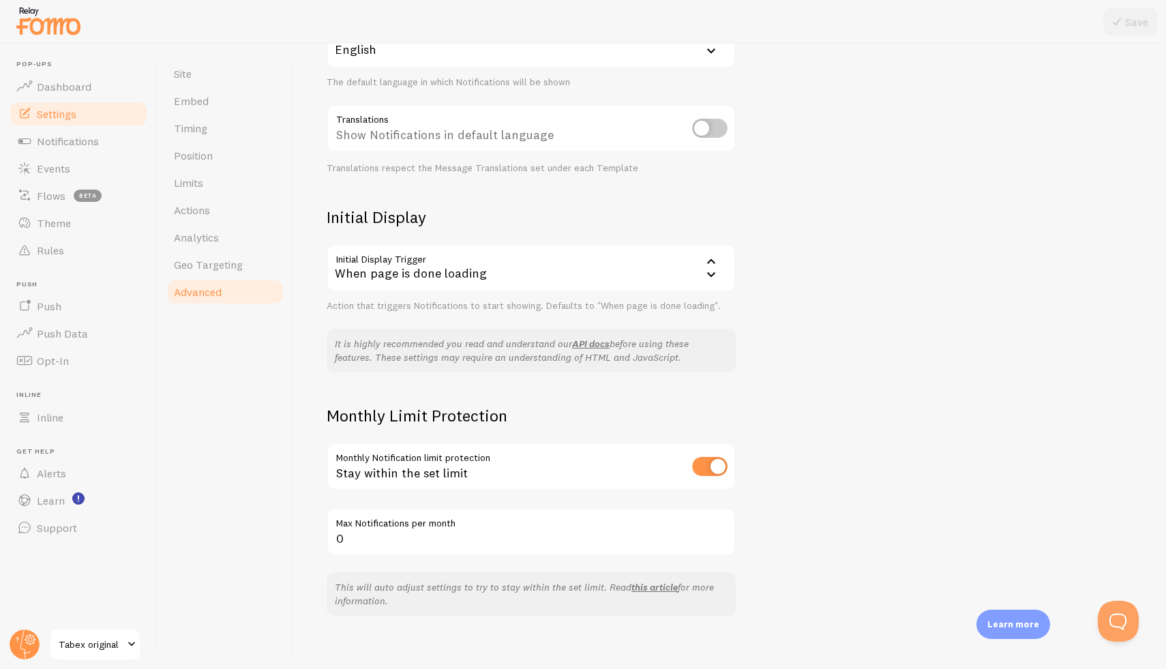
scroll to position [186, 0]
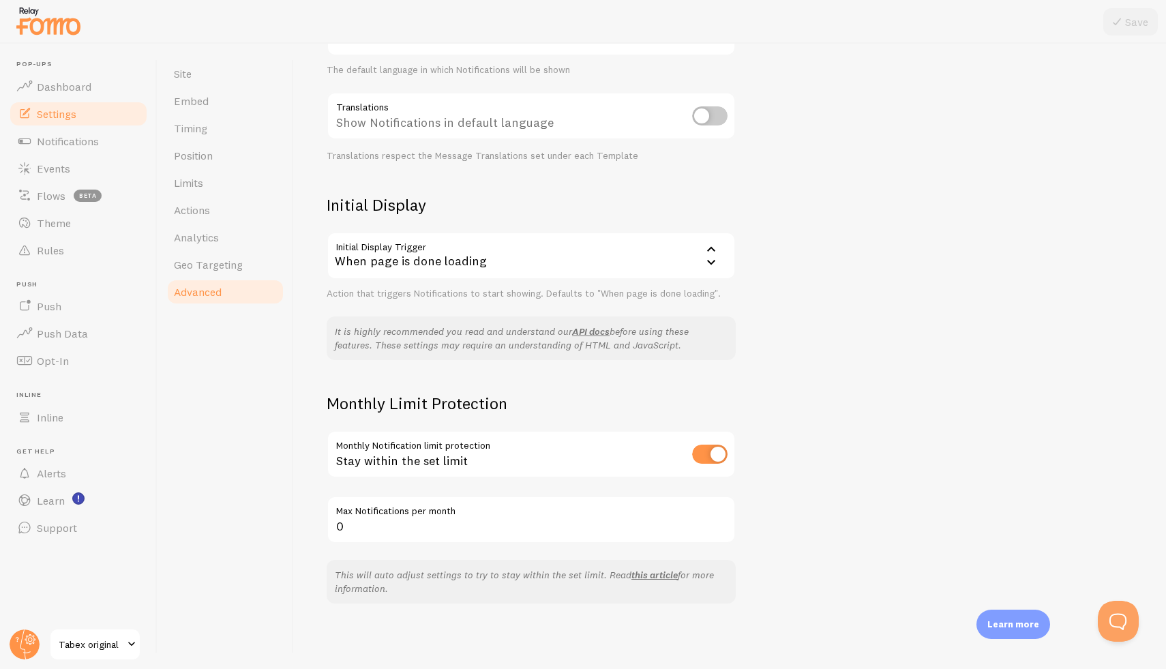
click at [706, 454] on input "checkbox" at bounding box center [709, 453] width 35 height 19
checkbox input "false"
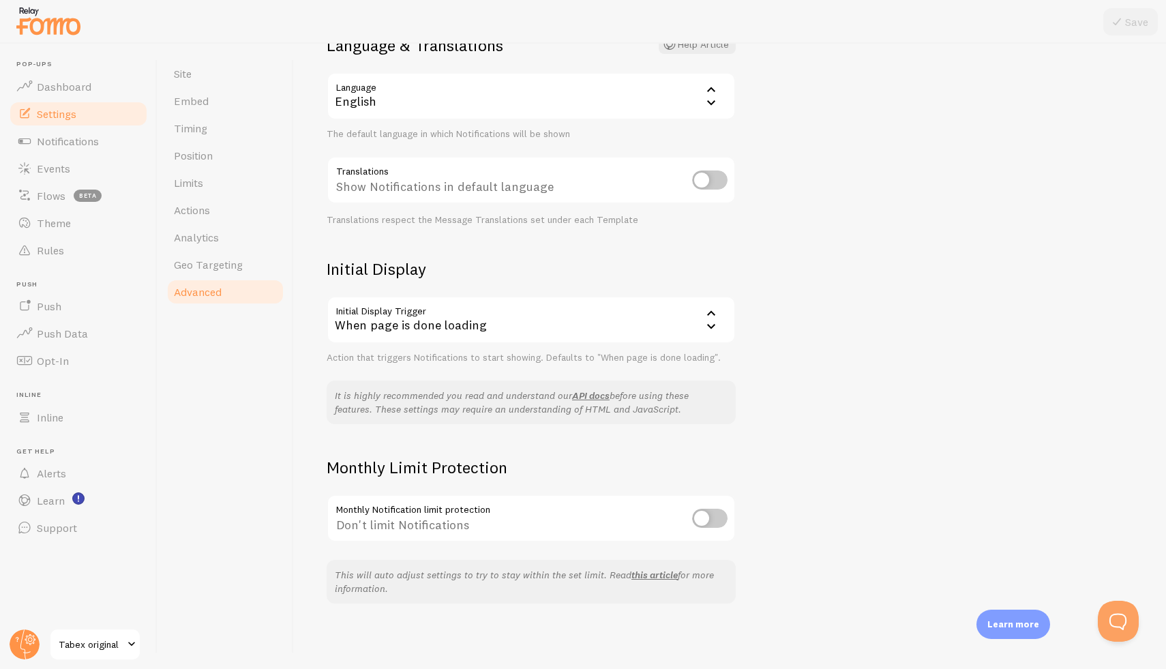
scroll to position [122, 0]
click at [247, 261] on link "Geo Targeting" at bounding box center [225, 264] width 119 height 27
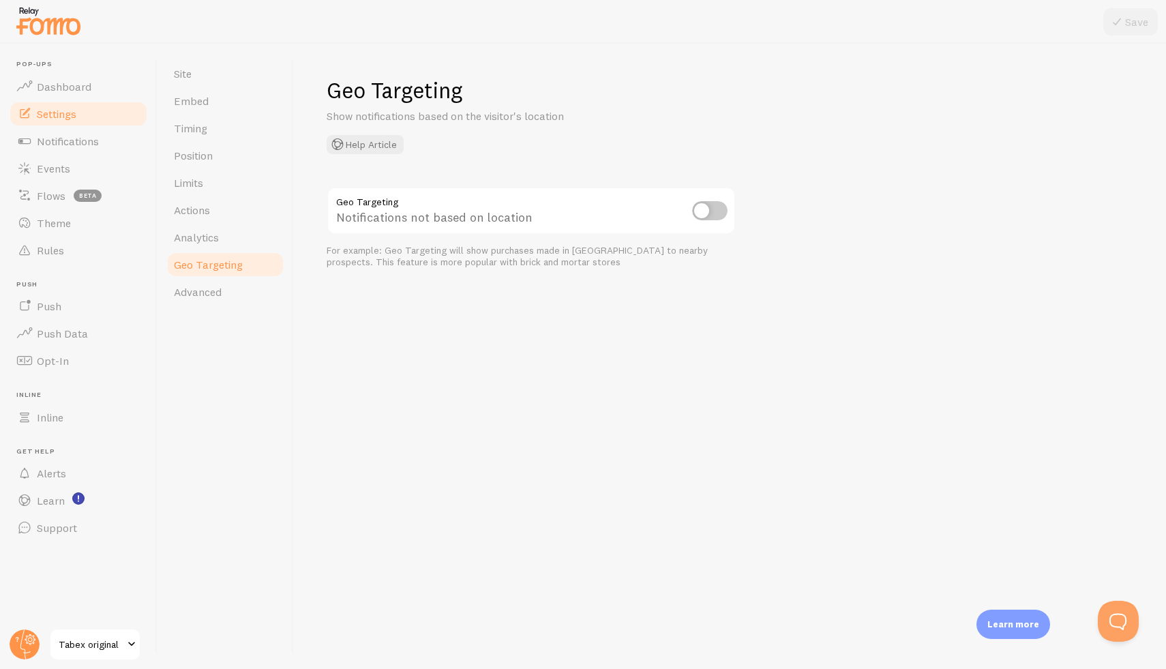
click at [704, 209] on input "checkbox" at bounding box center [709, 210] width 35 height 19
click at [716, 209] on input "checkbox" at bounding box center [709, 210] width 35 height 19
checkbox input "false"
click at [195, 121] on span "Timing" at bounding box center [190, 128] width 33 height 14
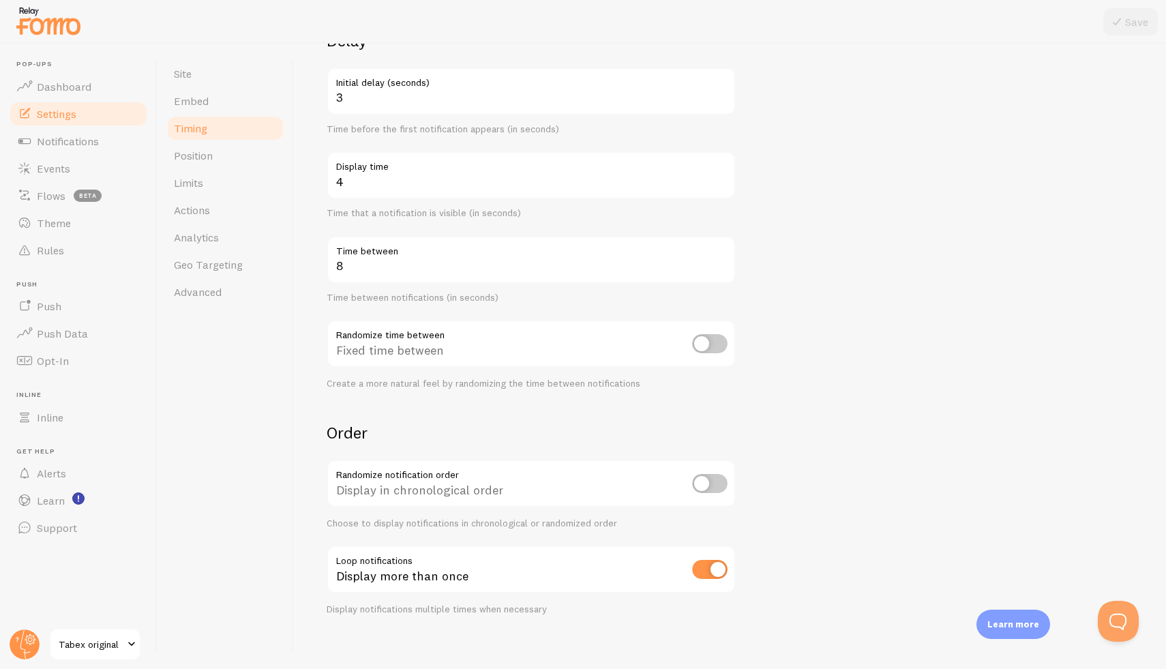
scroll to position [125, 0]
click at [115, 153] on link "Notifications" at bounding box center [78, 140] width 140 height 27
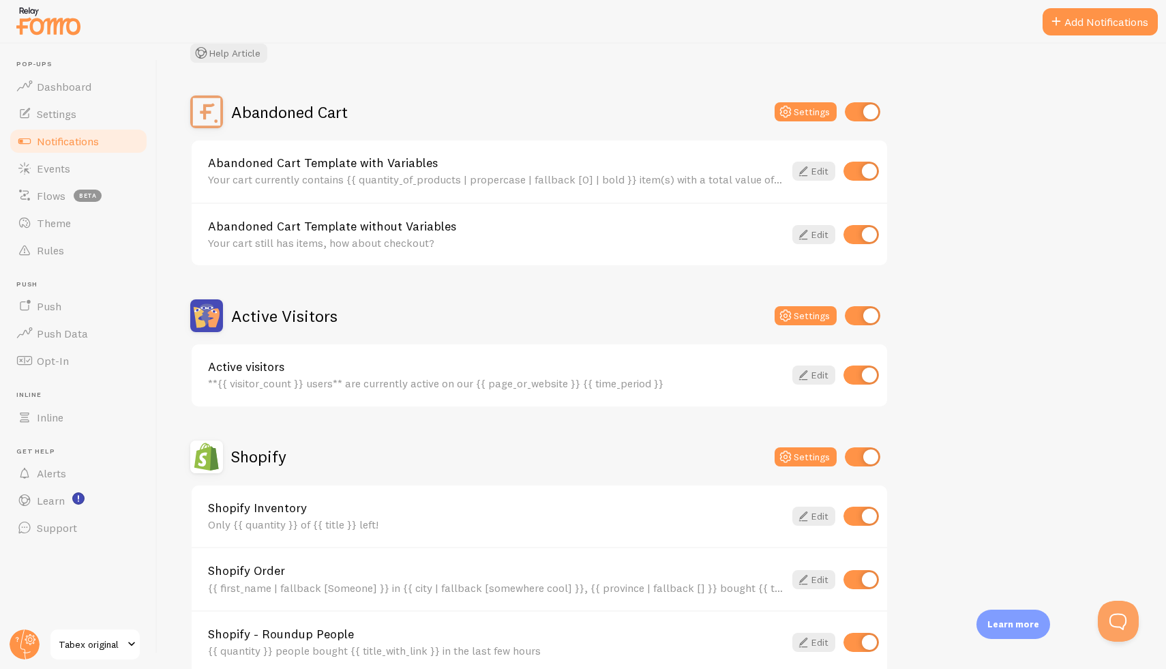
scroll to position [97, 0]
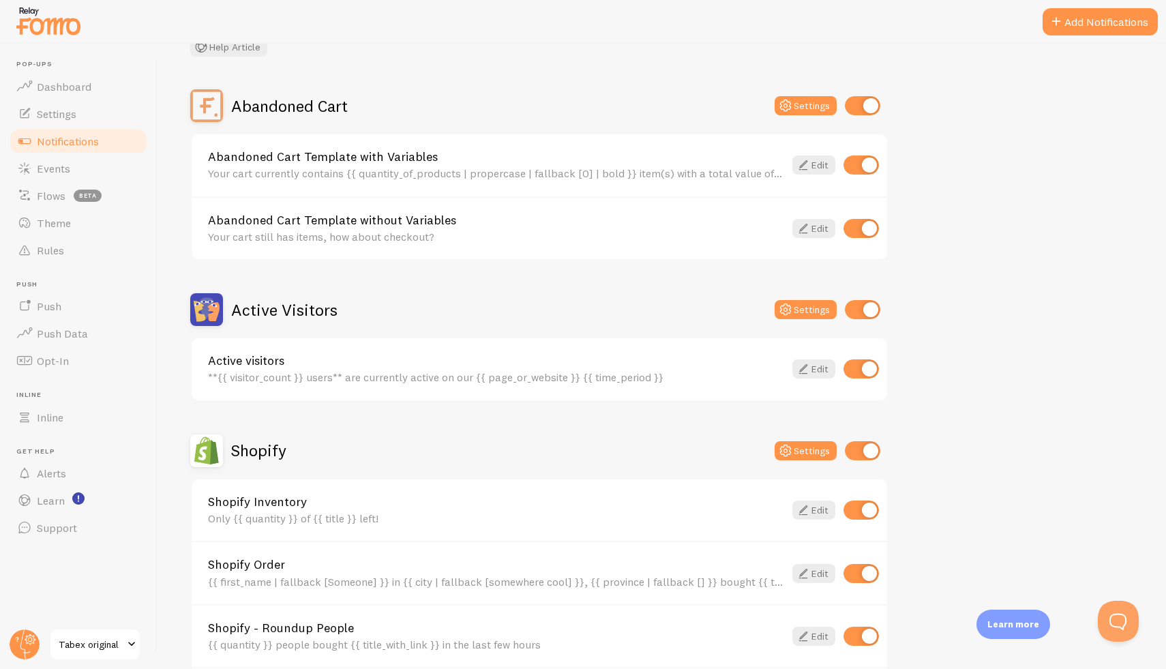
click at [864, 513] on input "checkbox" at bounding box center [860, 509] width 35 height 19
checkbox input "false"
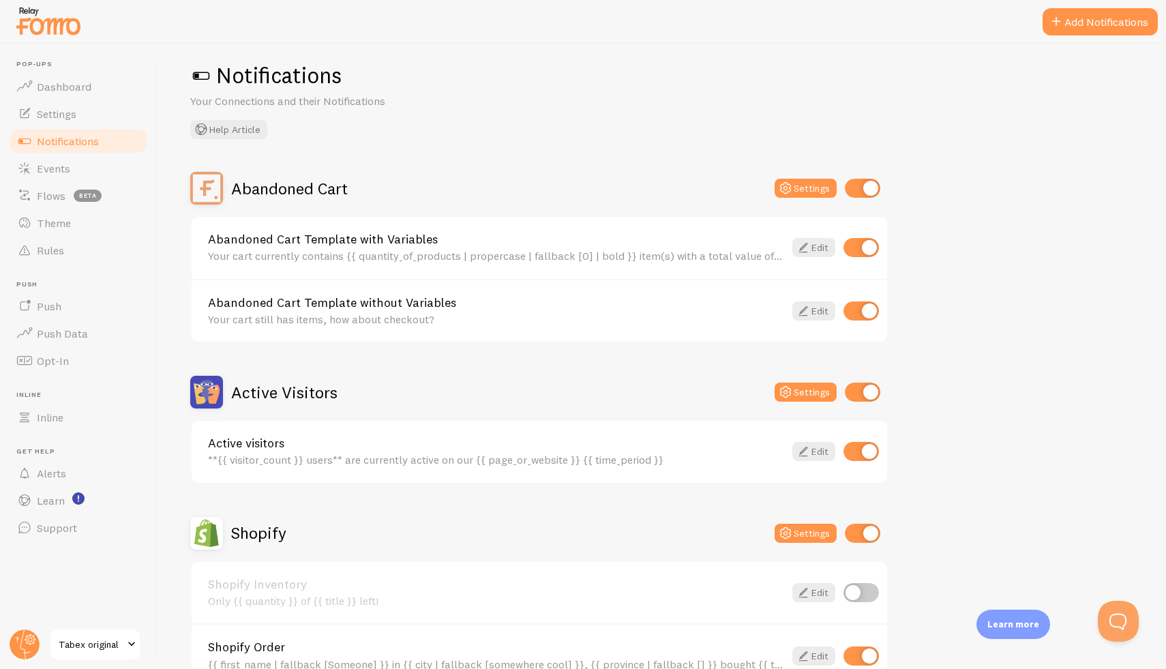
scroll to position [5, 0]
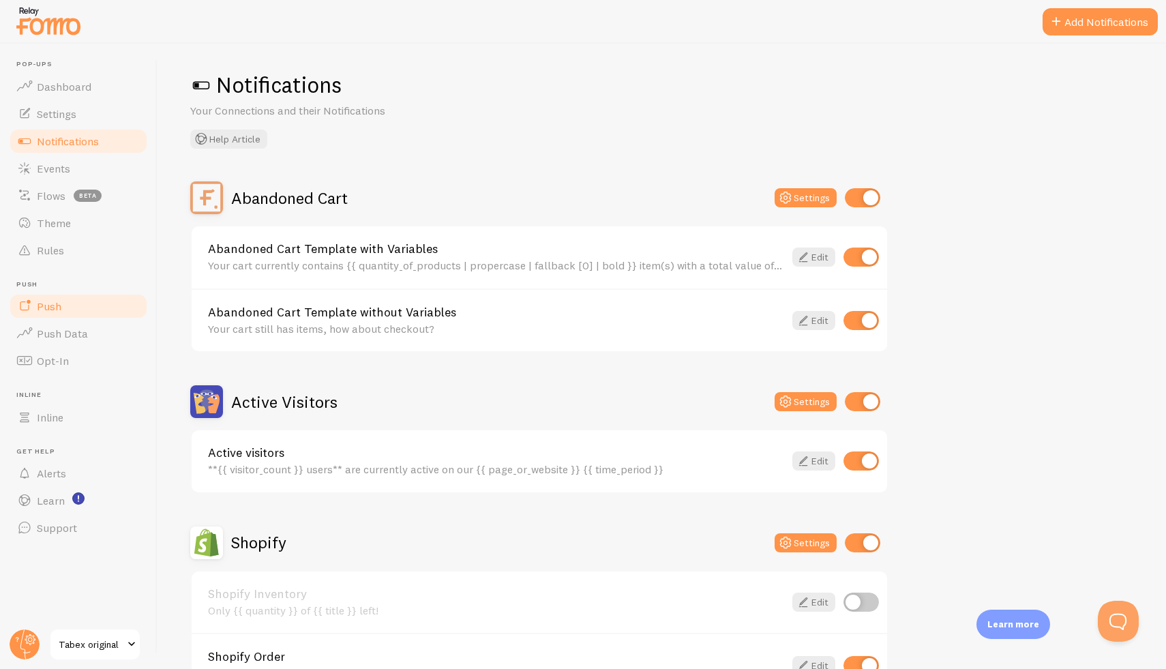
click at [116, 299] on link "Push" at bounding box center [78, 305] width 140 height 27
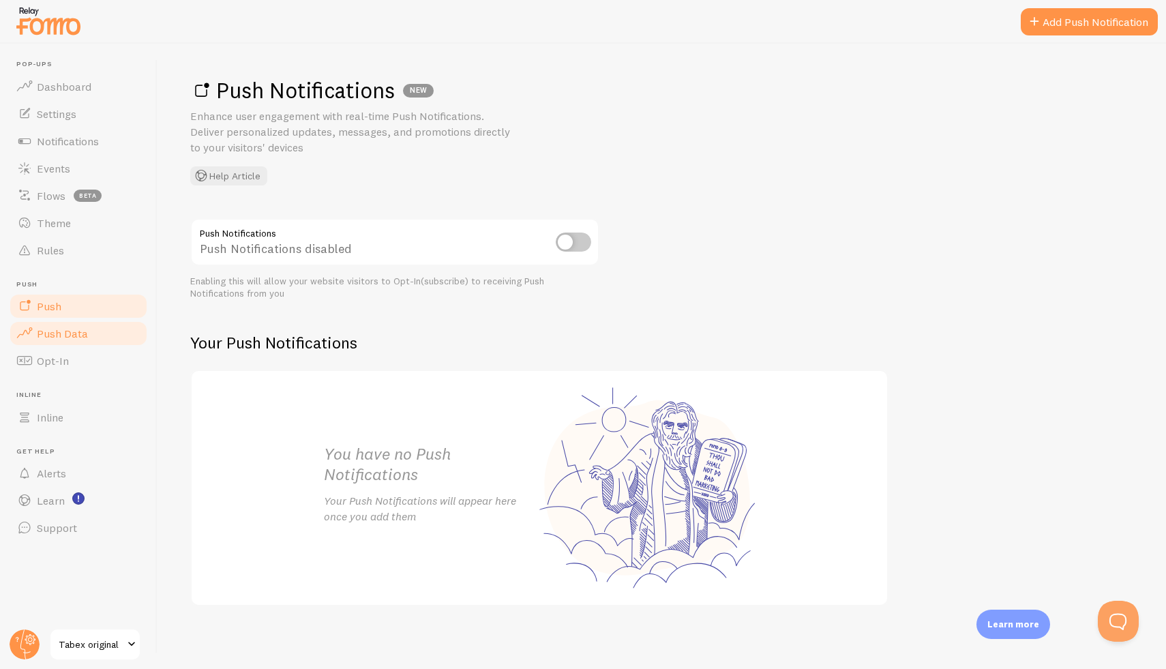
click at [111, 329] on link "Push Data" at bounding box center [78, 333] width 140 height 27
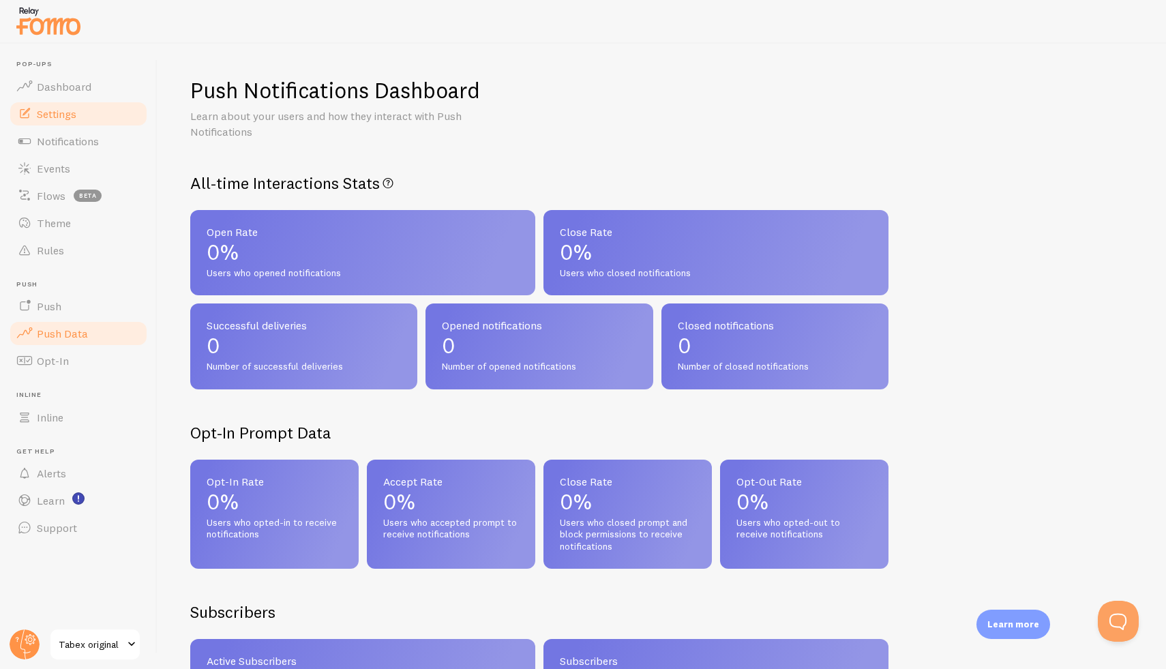
click at [74, 124] on link "Settings" at bounding box center [78, 113] width 140 height 27
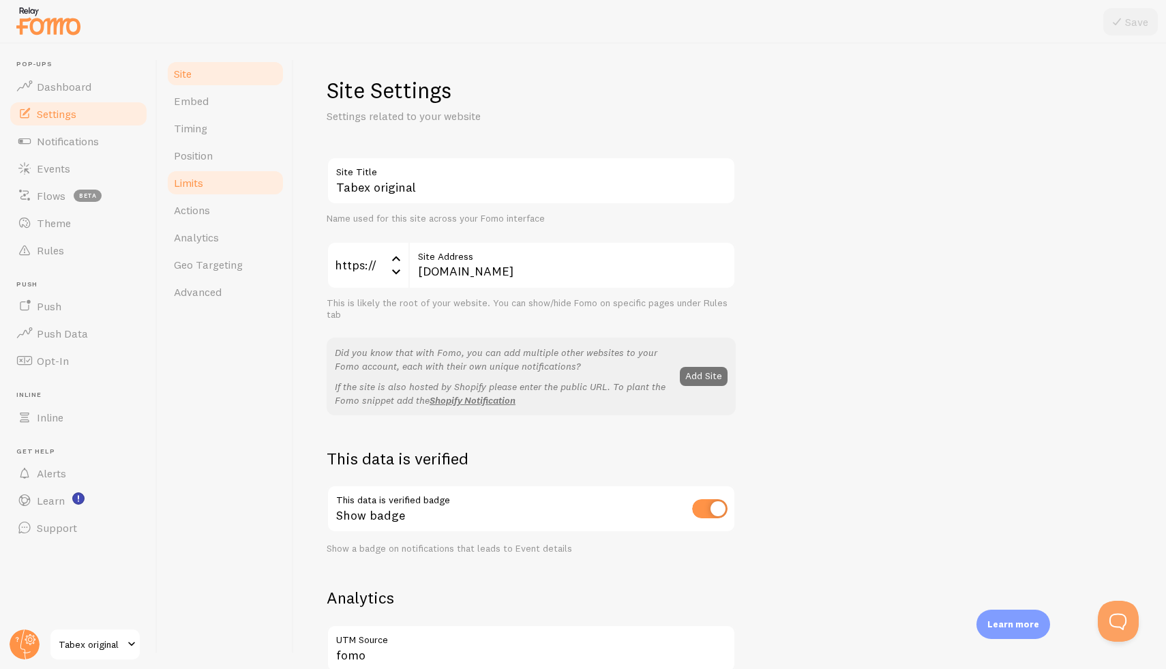
click at [235, 181] on link "Limits" at bounding box center [225, 182] width 119 height 27
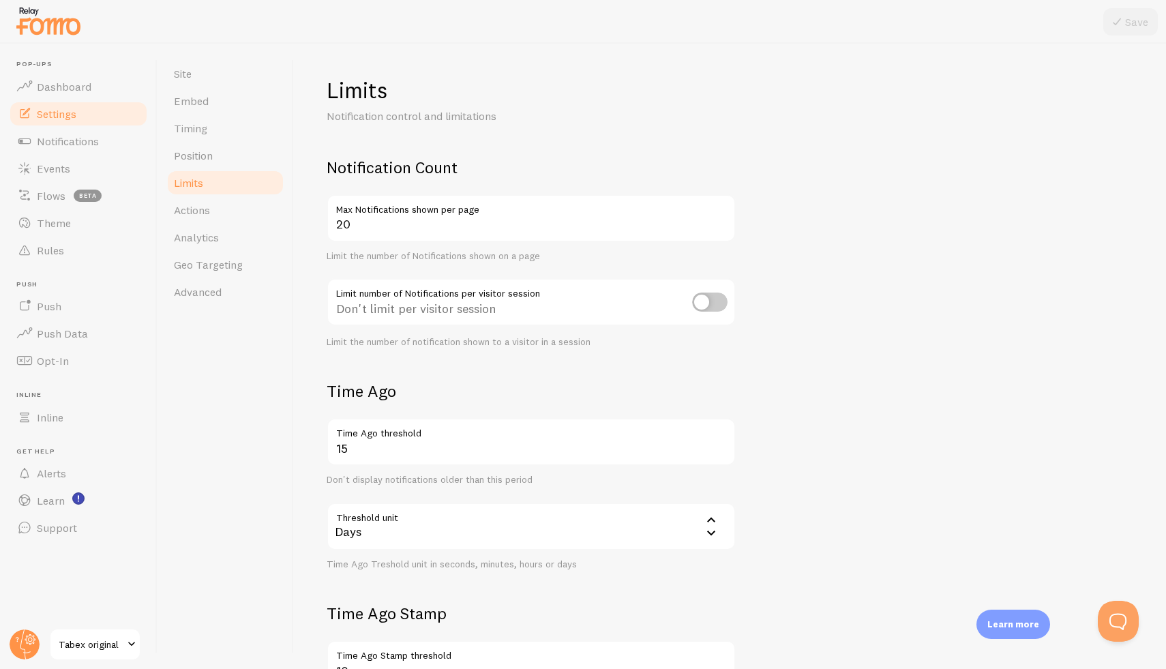
click at [708, 300] on input "checkbox" at bounding box center [709, 301] width 35 height 19
checkbox input "true"
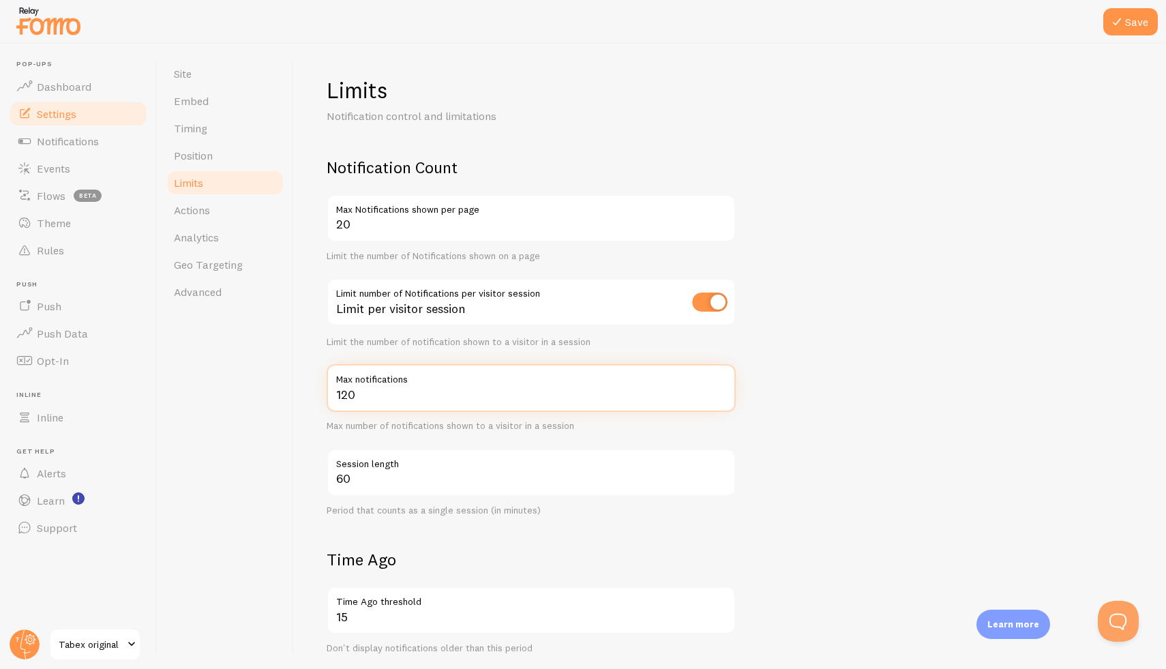
drag, startPoint x: 476, startPoint y: 396, endPoint x: 312, endPoint y: 391, distance: 164.3
click at [312, 391] on div "Limits Notification control and limitations Notification Count 20 Max Notificat…" at bounding box center [730, 356] width 872 height 625
type input "6"
click at [968, 419] on form "Notification Count 20 Max Notifications shown per page Limit the number of Noti…" at bounding box center [730, 559] width 806 height 804
click at [1137, 16] on button "Save" at bounding box center [1130, 21] width 55 height 27
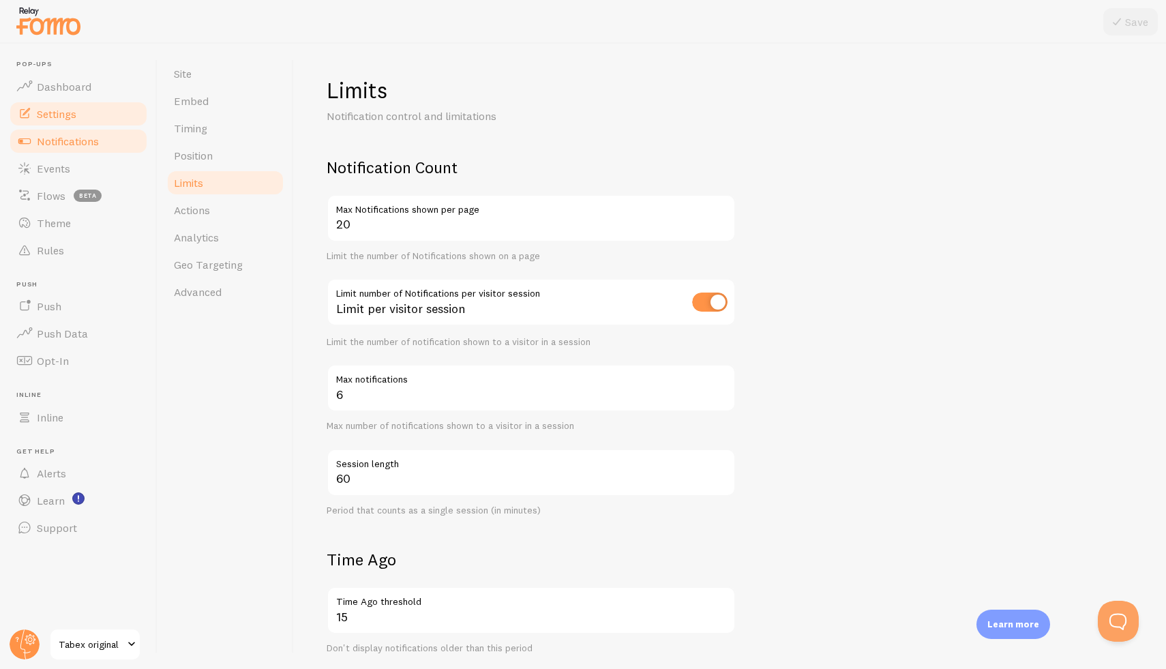
click at [100, 138] on link "Notifications" at bounding box center [78, 140] width 140 height 27
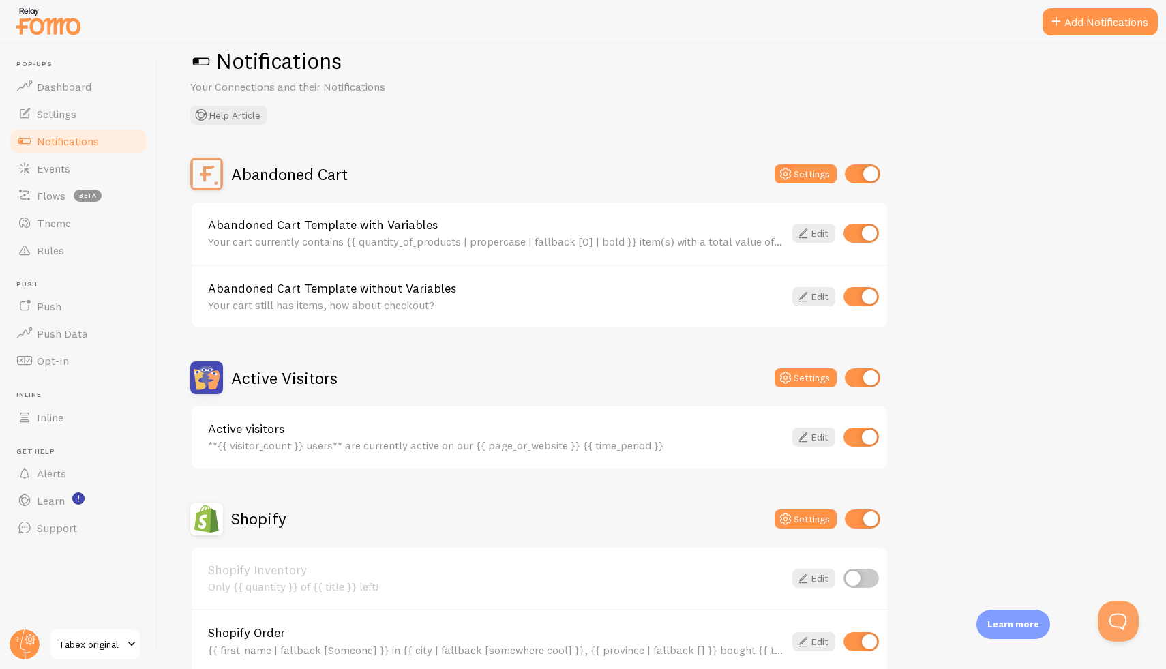
scroll to position [33, 0]
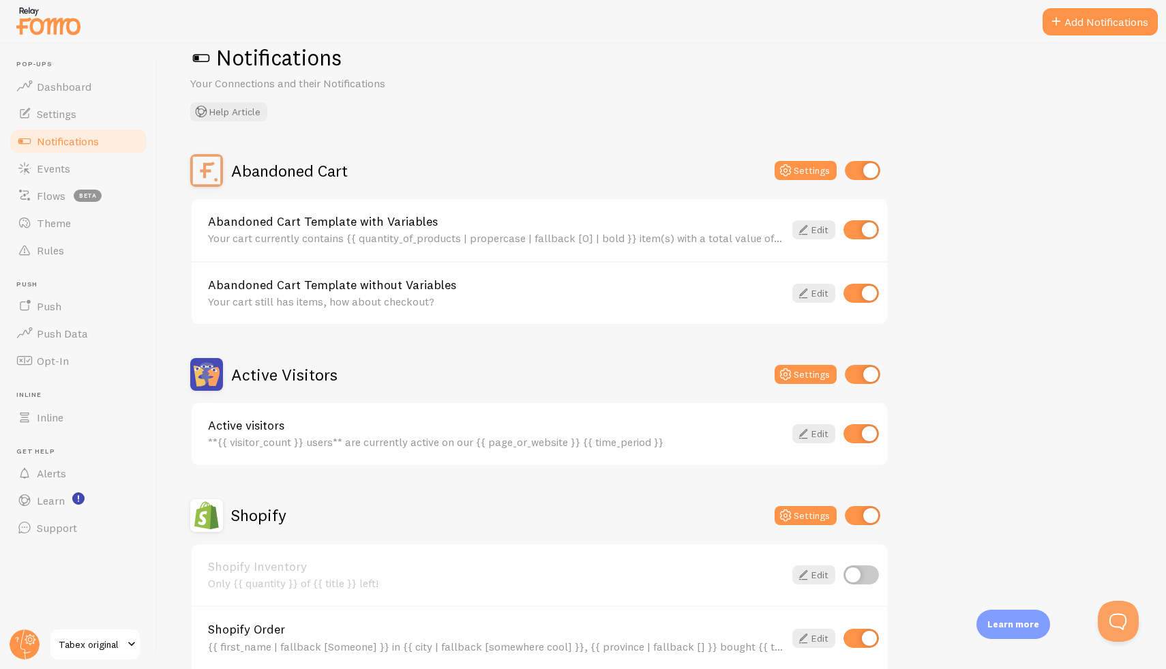
click at [202, 374] on img at bounding box center [206, 374] width 33 height 33
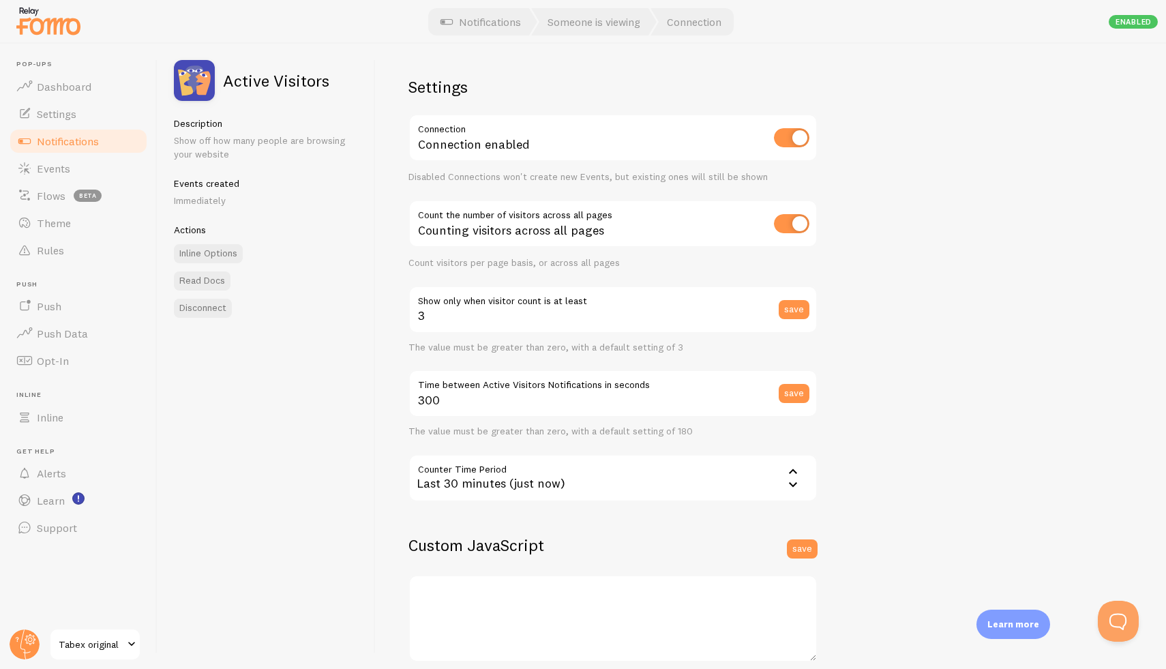
click at [187, 89] on img at bounding box center [194, 80] width 41 height 41
click at [72, 115] on span "Settings" at bounding box center [57, 114] width 40 height 14
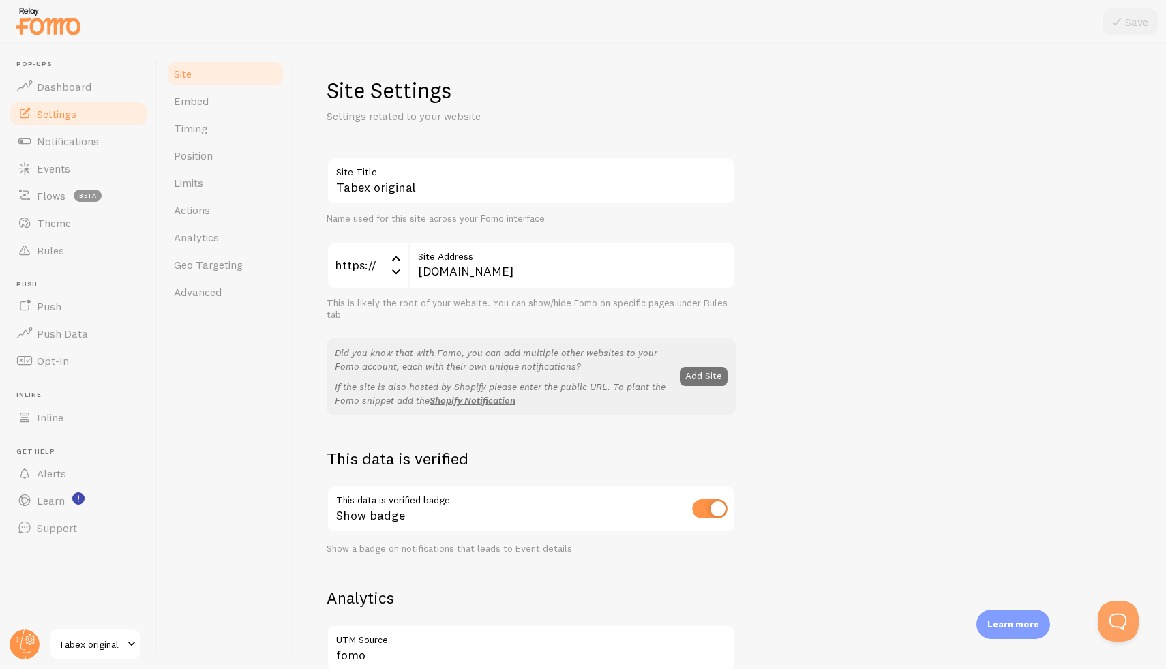
scroll to position [35, 0]
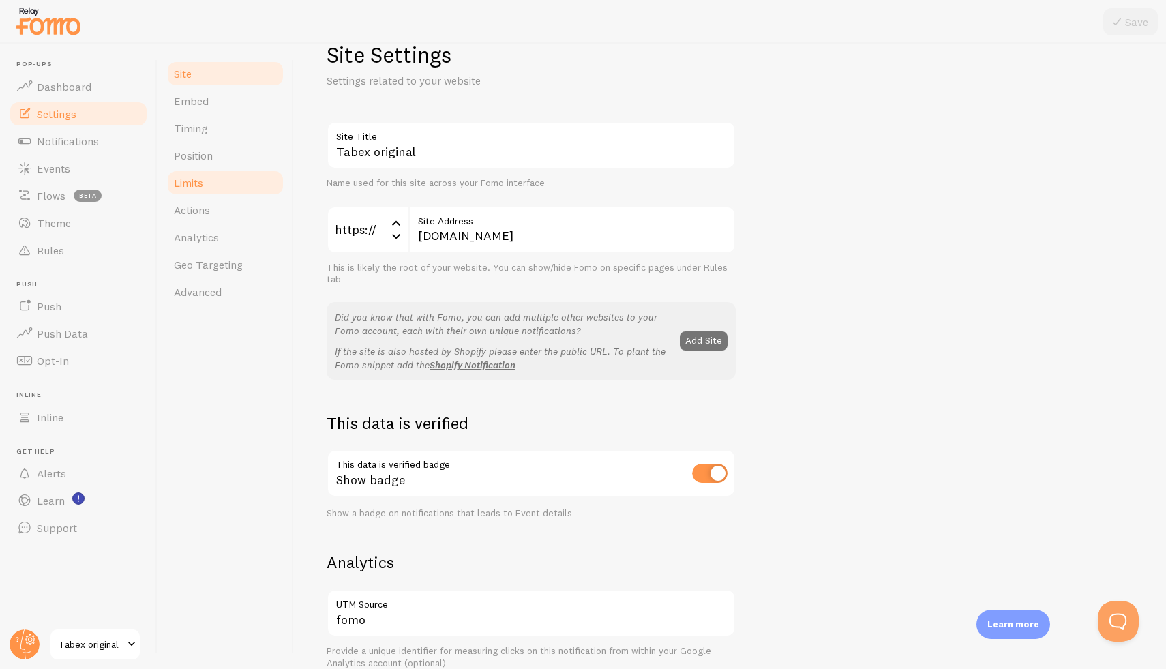
click at [195, 181] on span "Limits" at bounding box center [188, 183] width 29 height 14
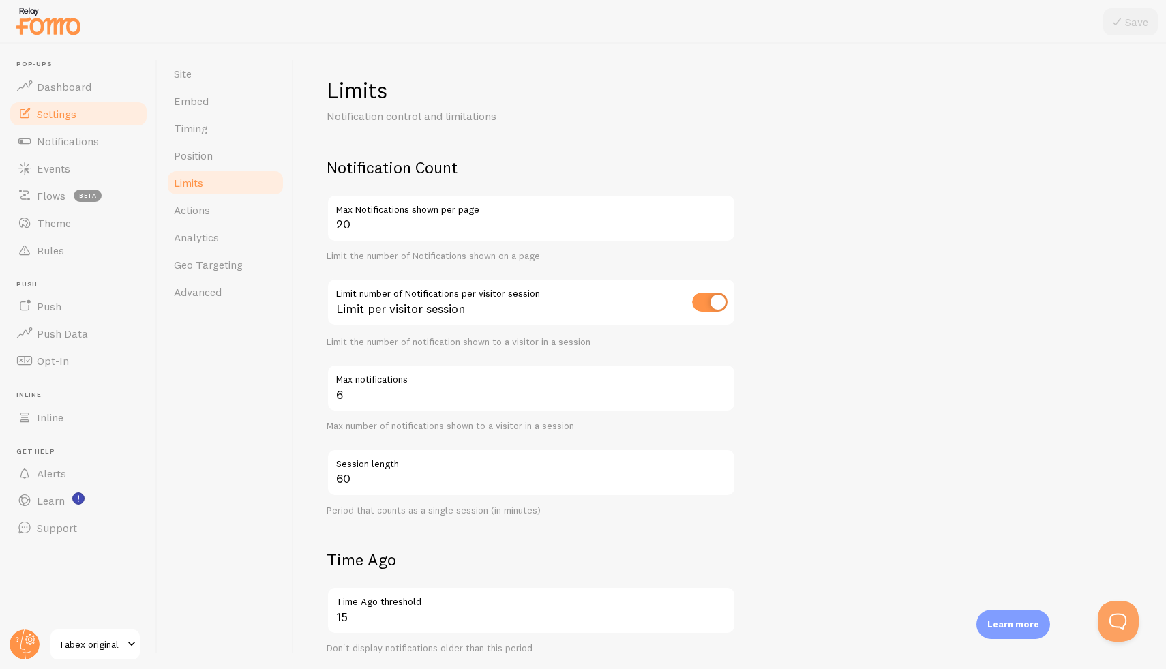
click at [437, 386] on label "Max notifications" at bounding box center [531, 375] width 409 height 23
click at [437, 386] on input "6" at bounding box center [531, 388] width 409 height 48
type input "15"
click at [1137, 24] on button "Save" at bounding box center [1130, 21] width 55 height 27
click at [98, 147] on span "Notifications" at bounding box center [68, 141] width 62 height 14
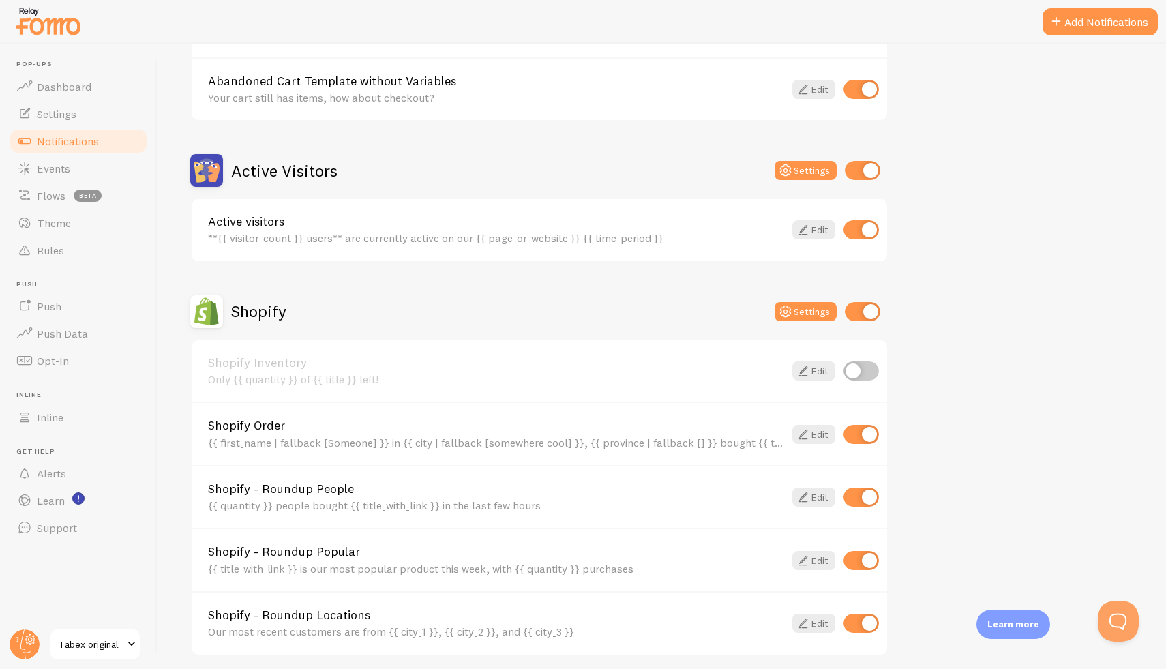
scroll to position [429, 0]
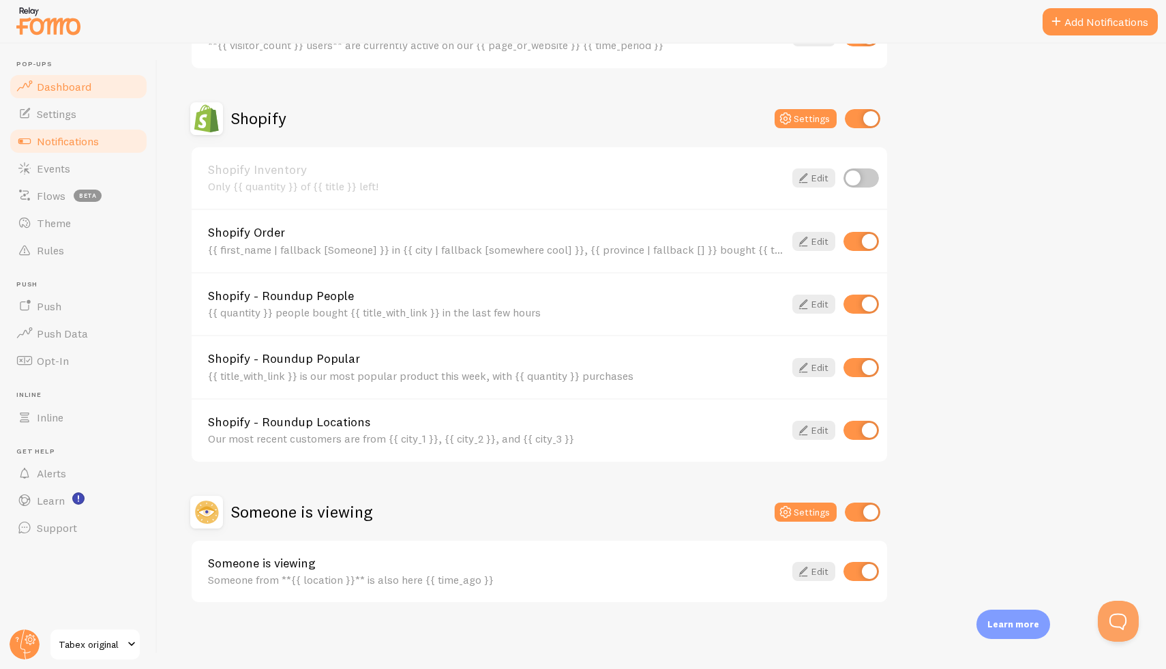
click at [42, 84] on span "Dashboard" at bounding box center [64, 87] width 55 height 14
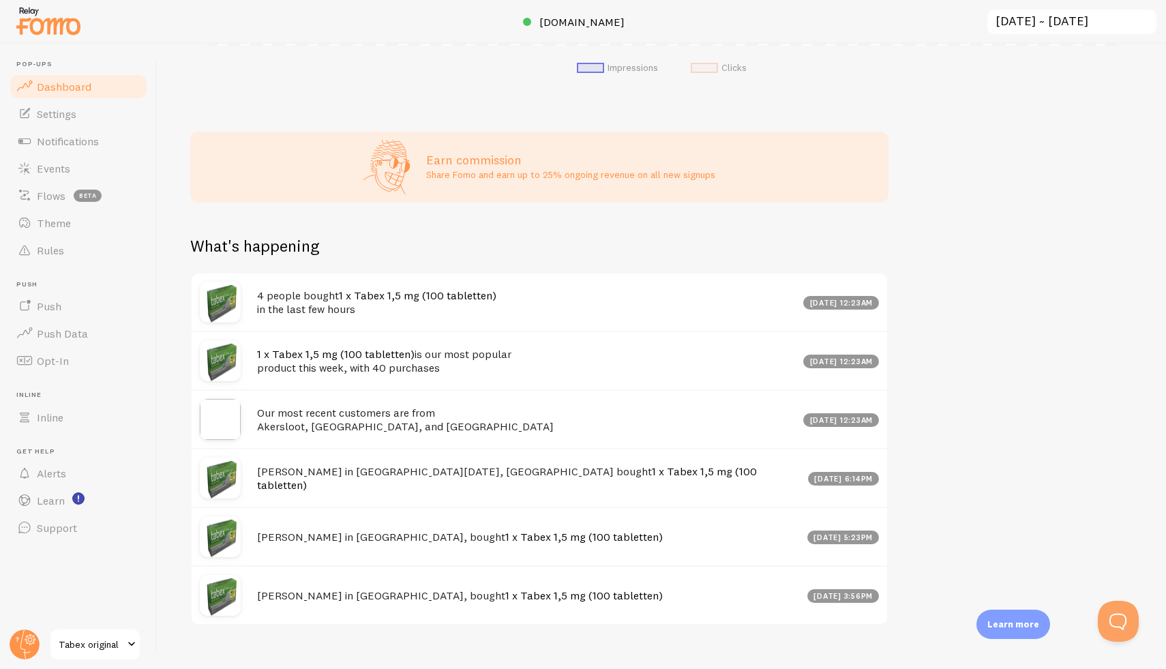
scroll to position [517, 0]
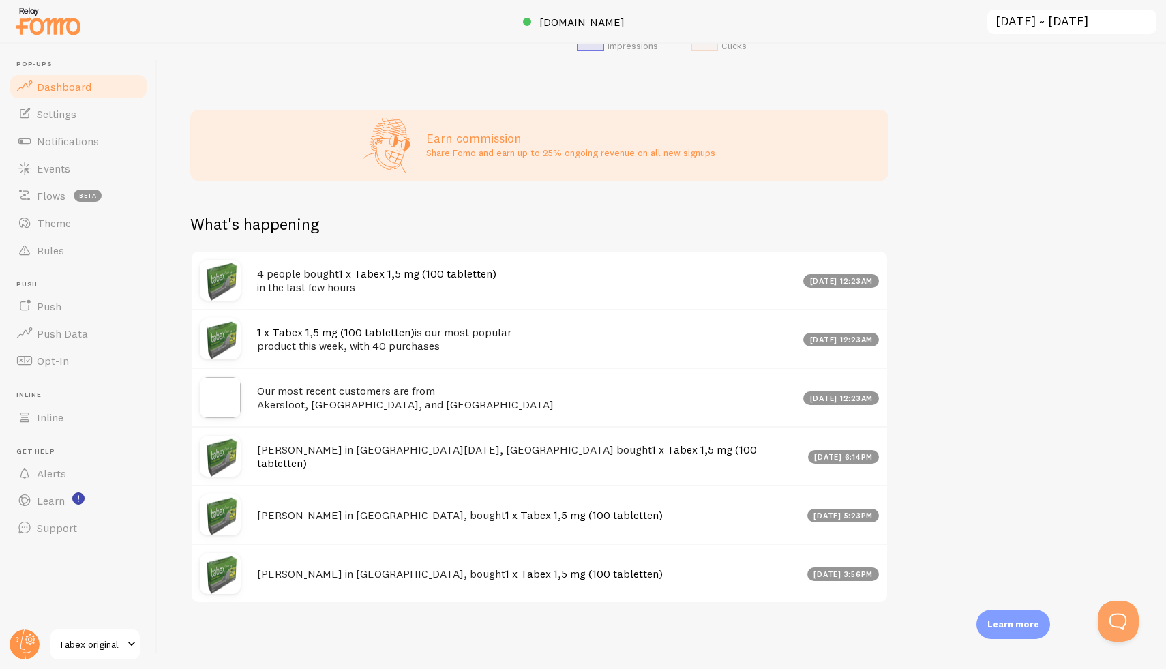
click at [394, 400] on h4 "Our most recent customers are from [GEOGRAPHIC_DATA], [GEOGRAPHIC_DATA], and [G…" at bounding box center [526, 398] width 538 height 28
click at [78, 249] on link "Rules" at bounding box center [78, 250] width 140 height 27
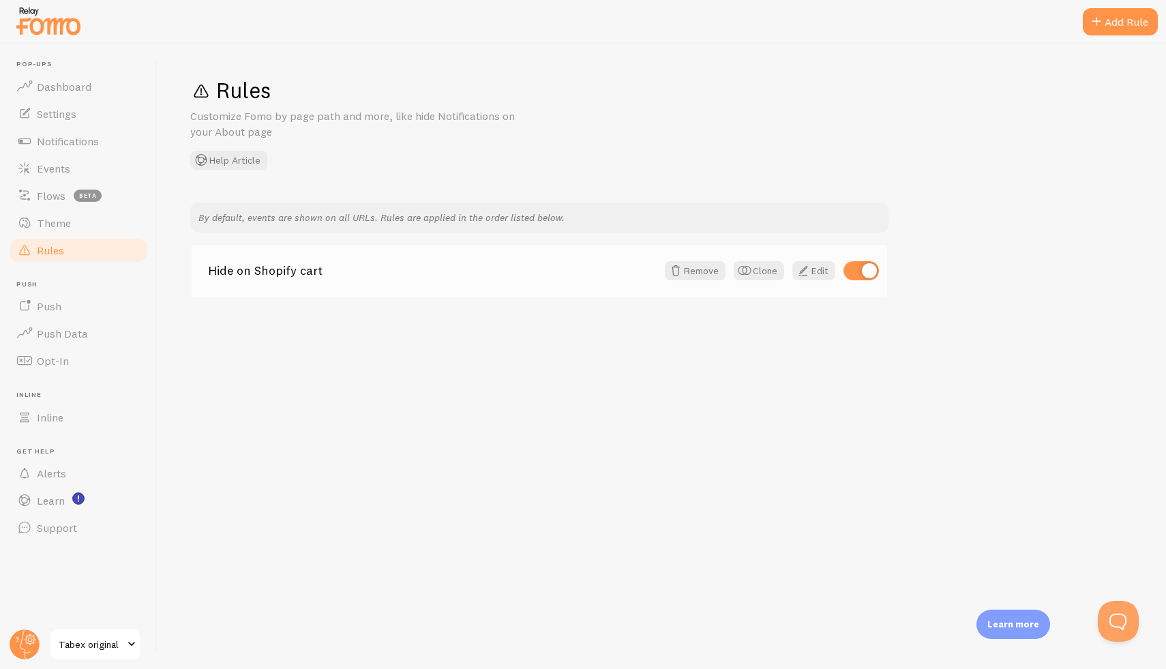
click at [300, 269] on link "Hide on Shopify cart" at bounding box center [432, 270] width 449 height 12
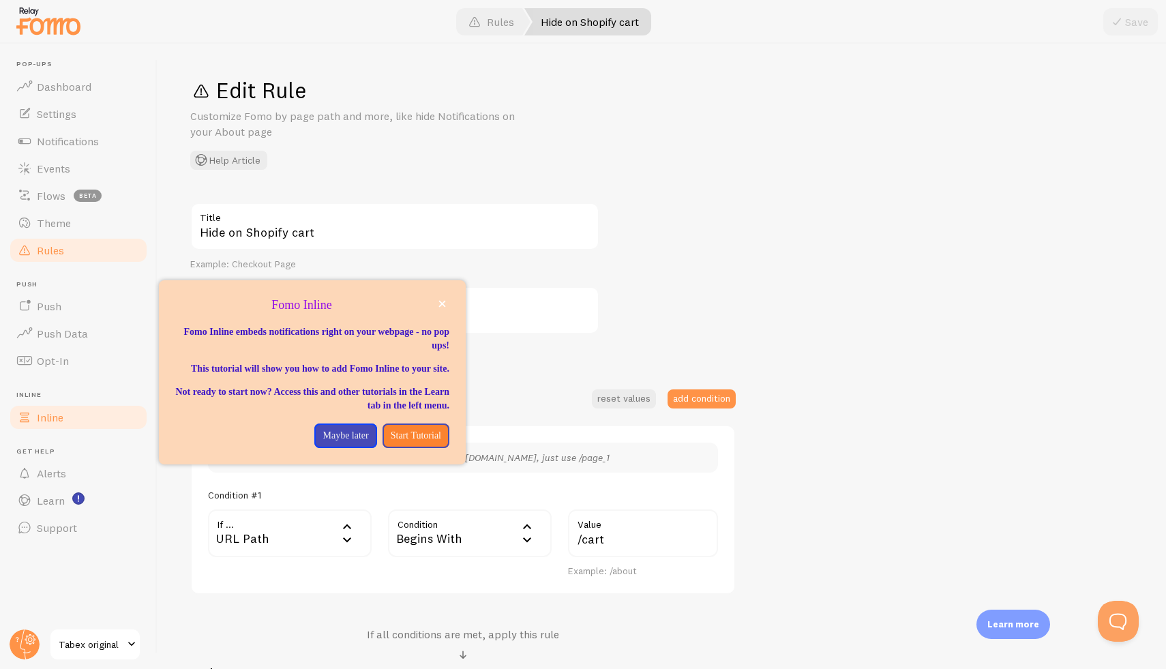
click at [65, 406] on link "Inline" at bounding box center [78, 417] width 140 height 27
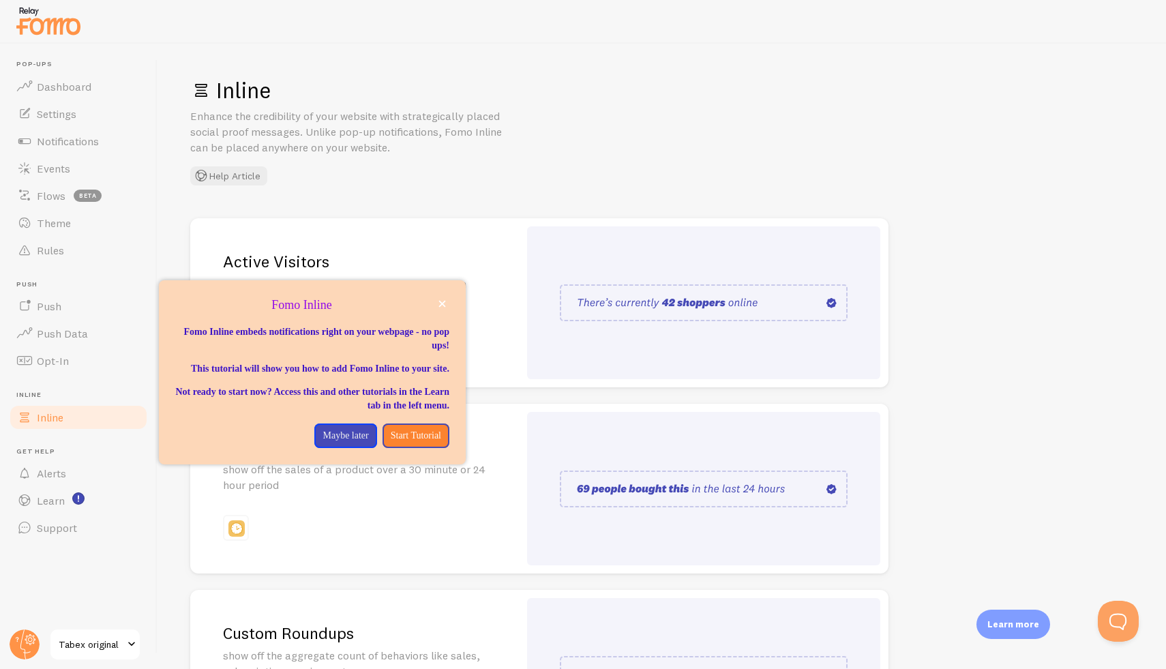
click at [1028, 207] on div "Inline Enhance the credibility of your website with strategically placed social…" at bounding box center [661, 356] width 1008 height 625
click at [440, 305] on icon "close," at bounding box center [442, 304] width 7 height 7
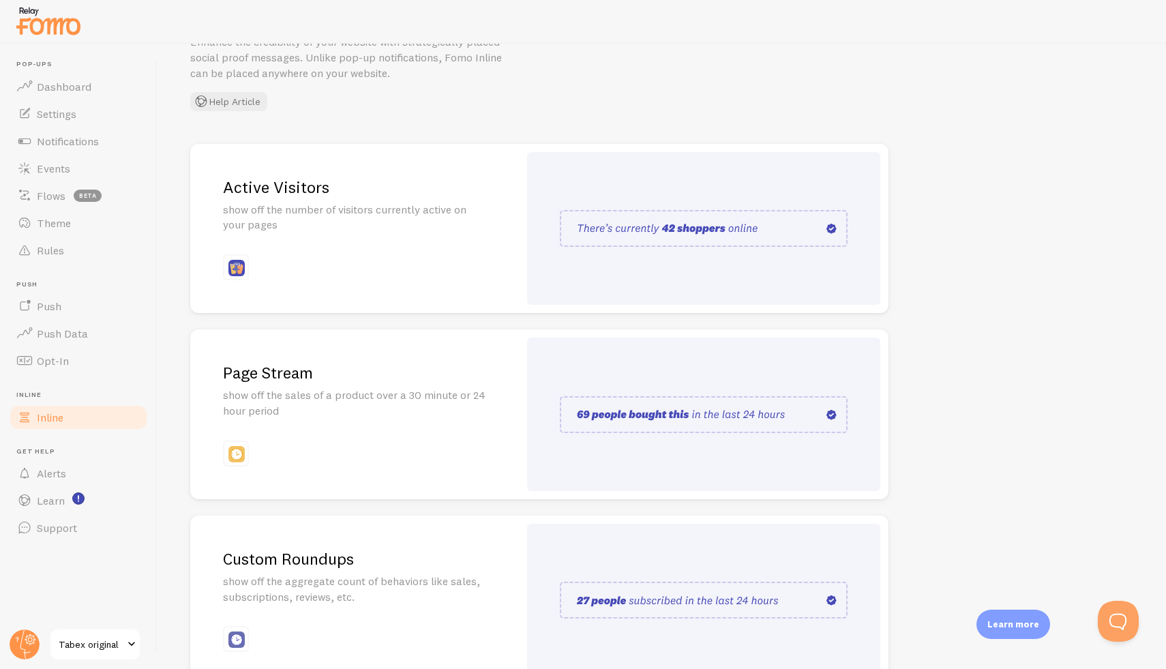
scroll to position [75, 0]
click at [47, 350] on link "Opt-In" at bounding box center [78, 360] width 140 height 27
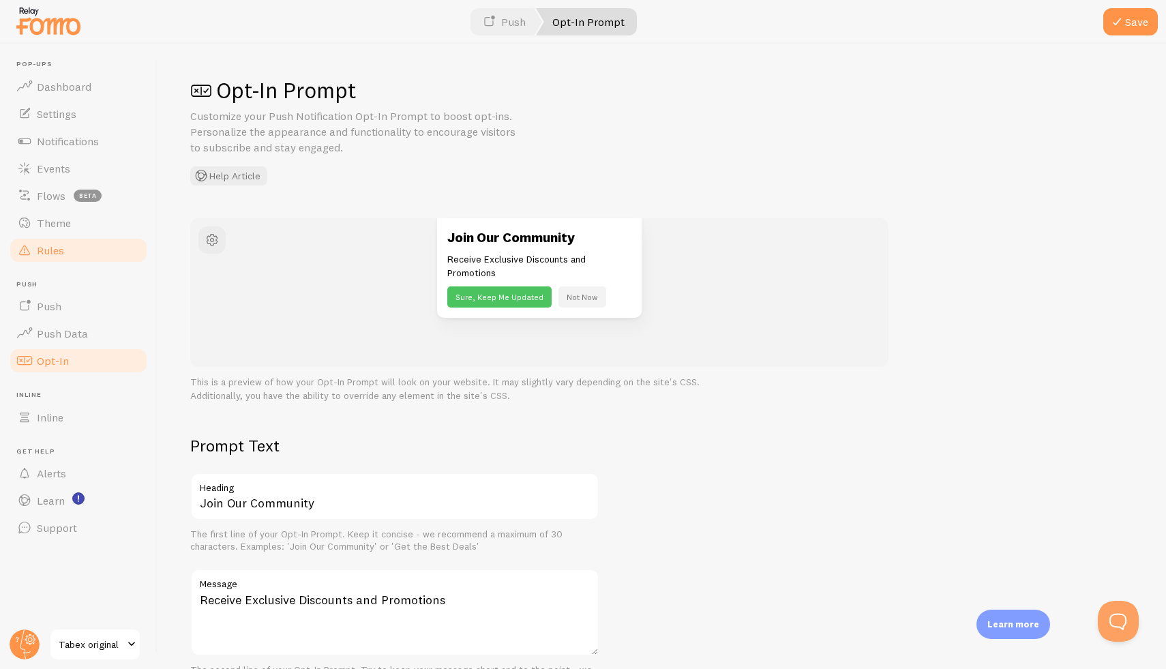
click at [55, 252] on span "Rules" at bounding box center [50, 250] width 27 height 14
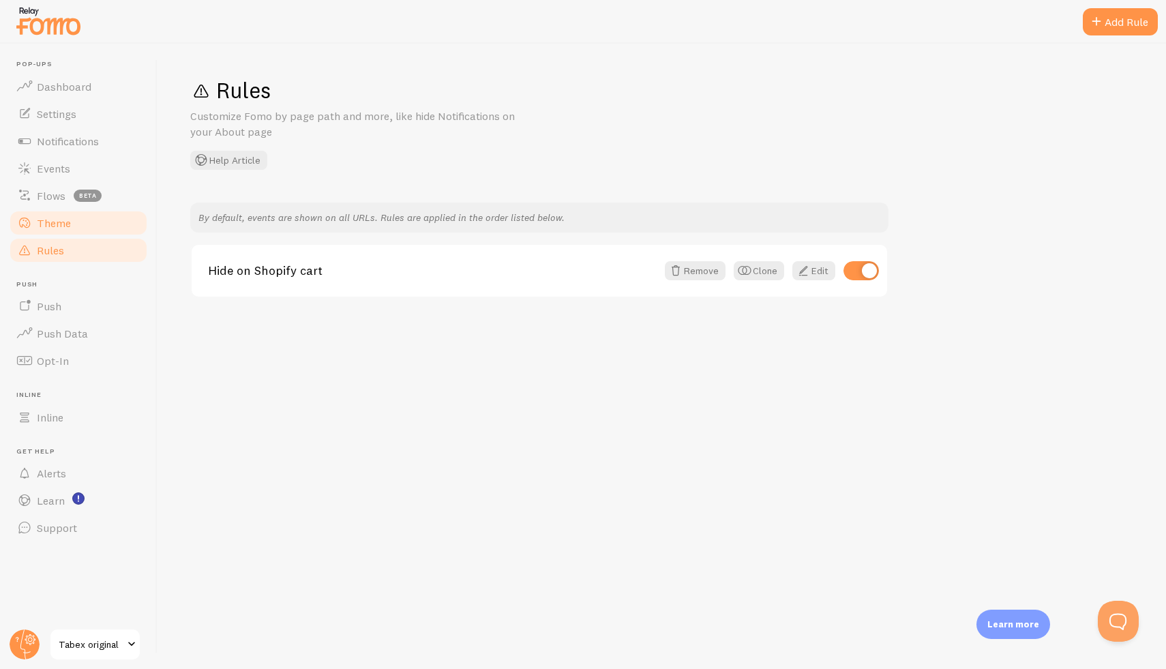
click at [55, 224] on span "Theme" at bounding box center [54, 223] width 34 height 14
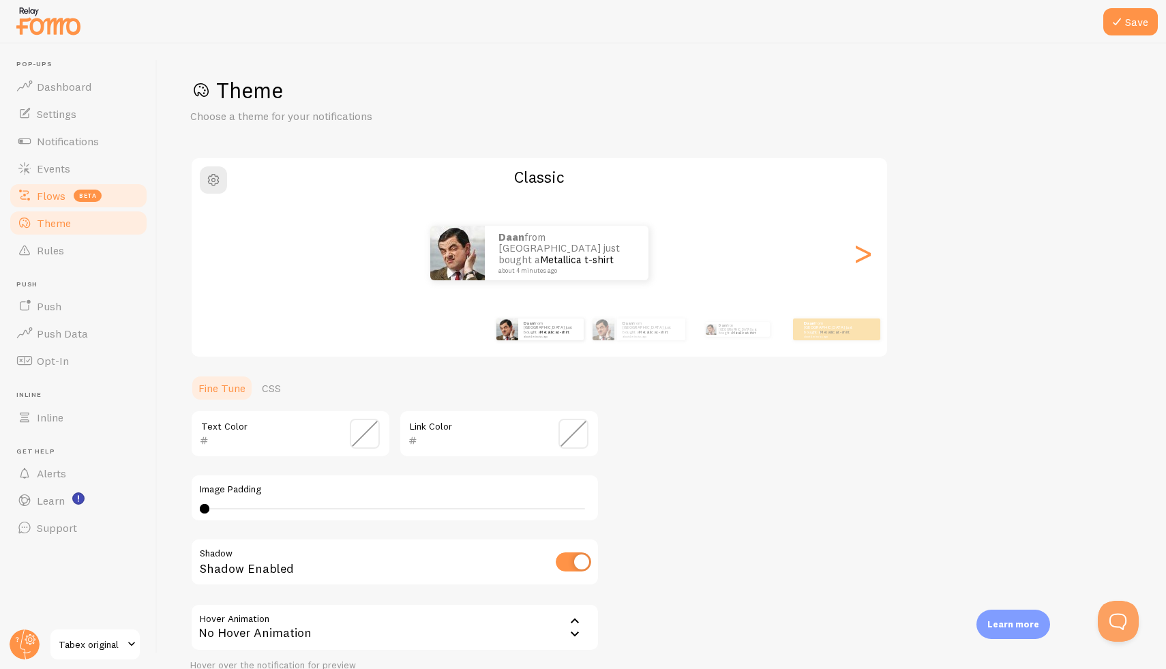
click at [47, 197] on span "Flows" at bounding box center [51, 196] width 29 height 14
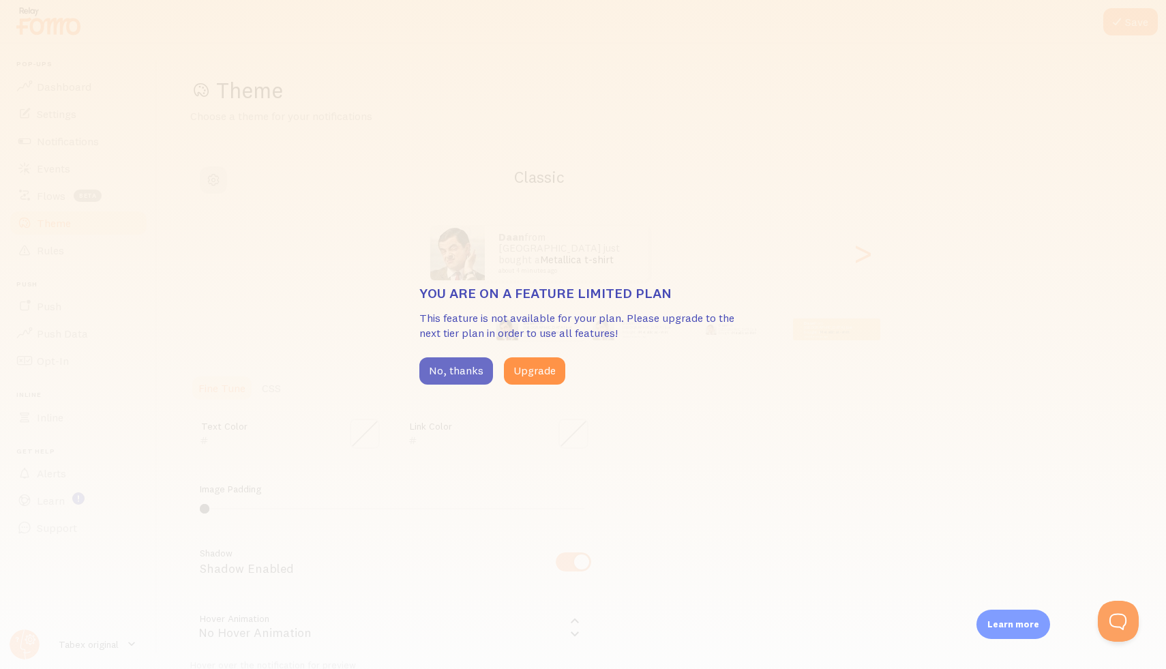
click at [467, 375] on button "No, thanks" at bounding box center [456, 370] width 74 height 27
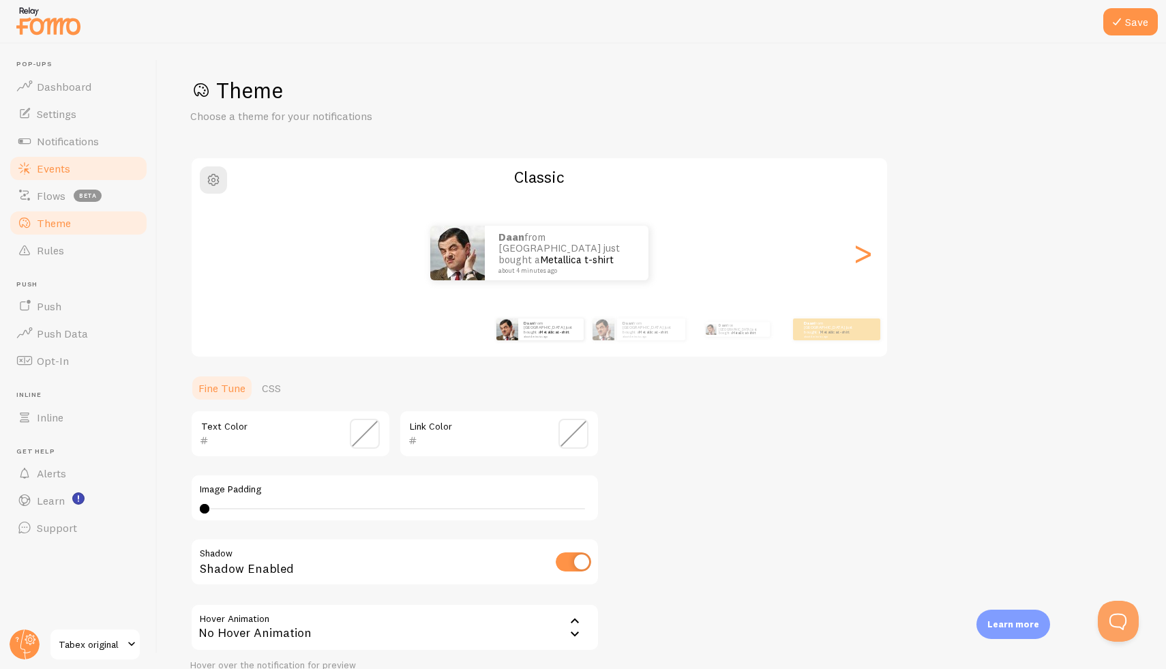
click at [57, 168] on span "Events" at bounding box center [53, 169] width 33 height 14
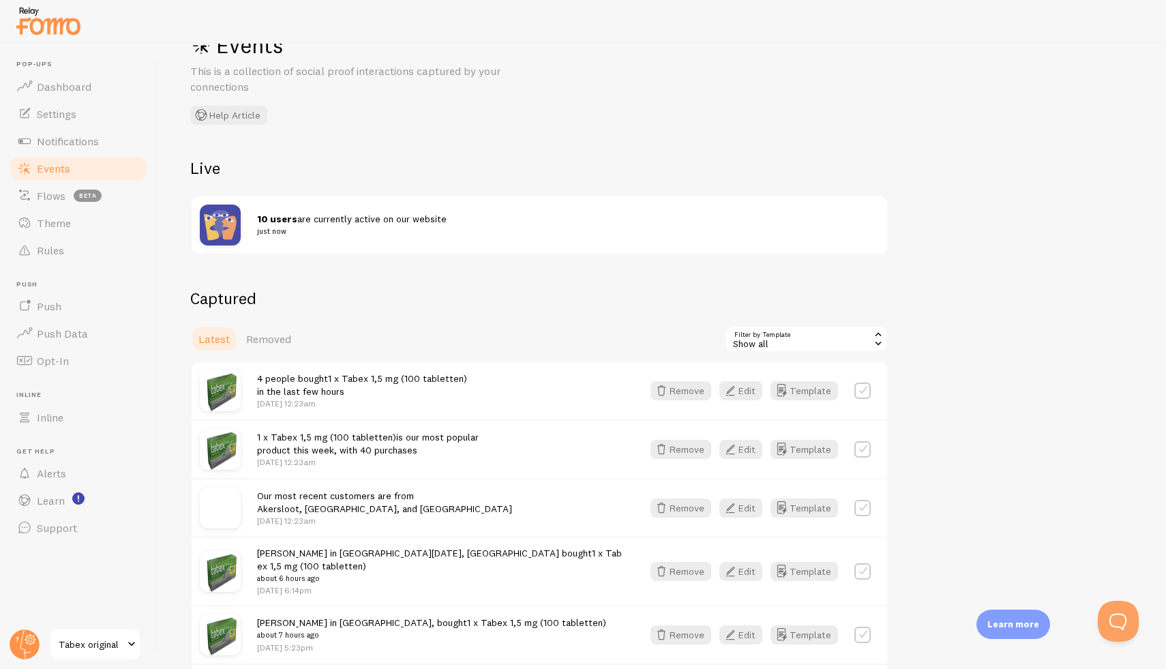
scroll to position [46, 0]
click at [336, 222] on span "10 users are currently active on our website just now" at bounding box center [559, 224] width 605 height 25
click at [256, 332] on span "Removed" at bounding box center [268, 338] width 45 height 14
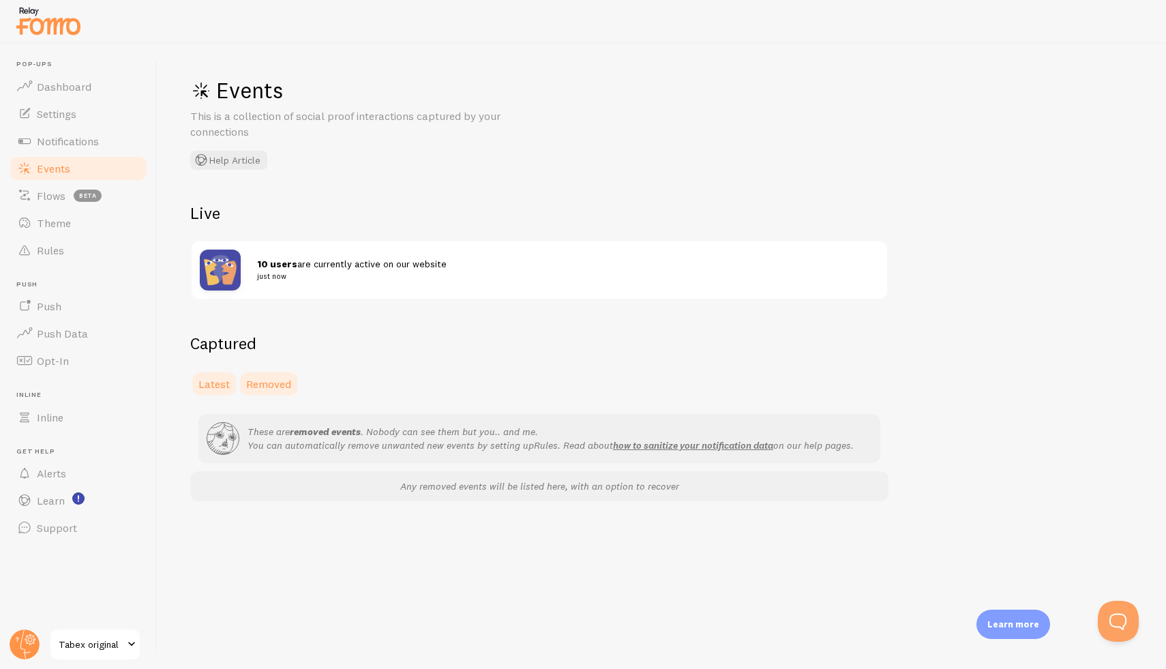
click at [222, 386] on span "Latest" at bounding box center [213, 384] width 31 height 14
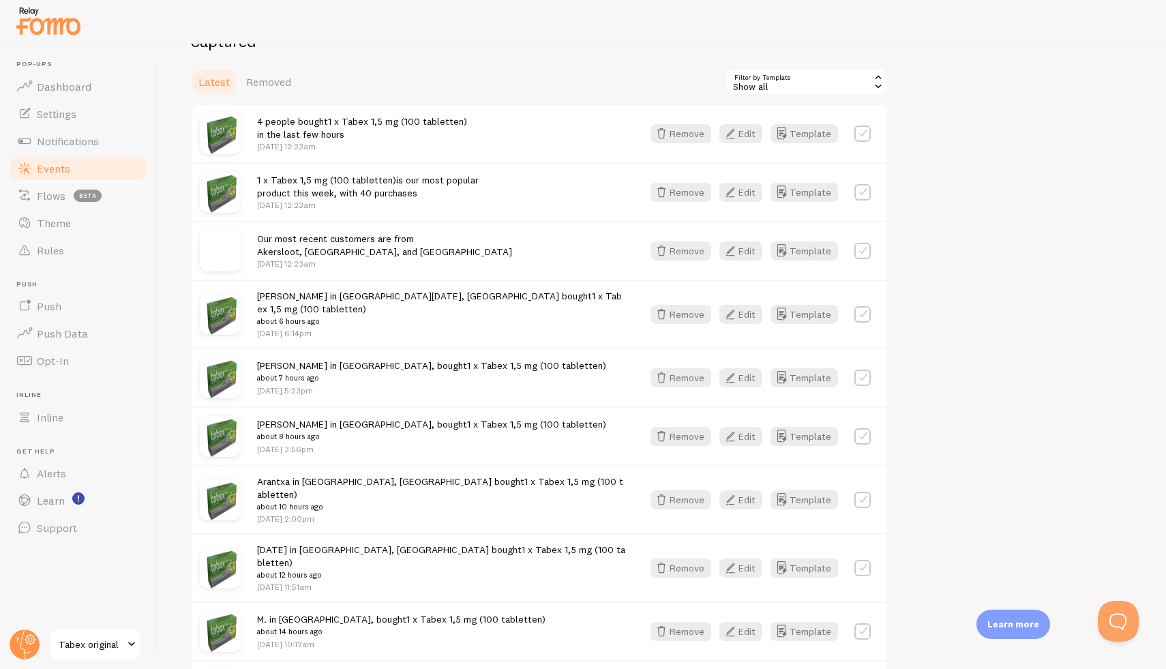
scroll to position [305, 0]
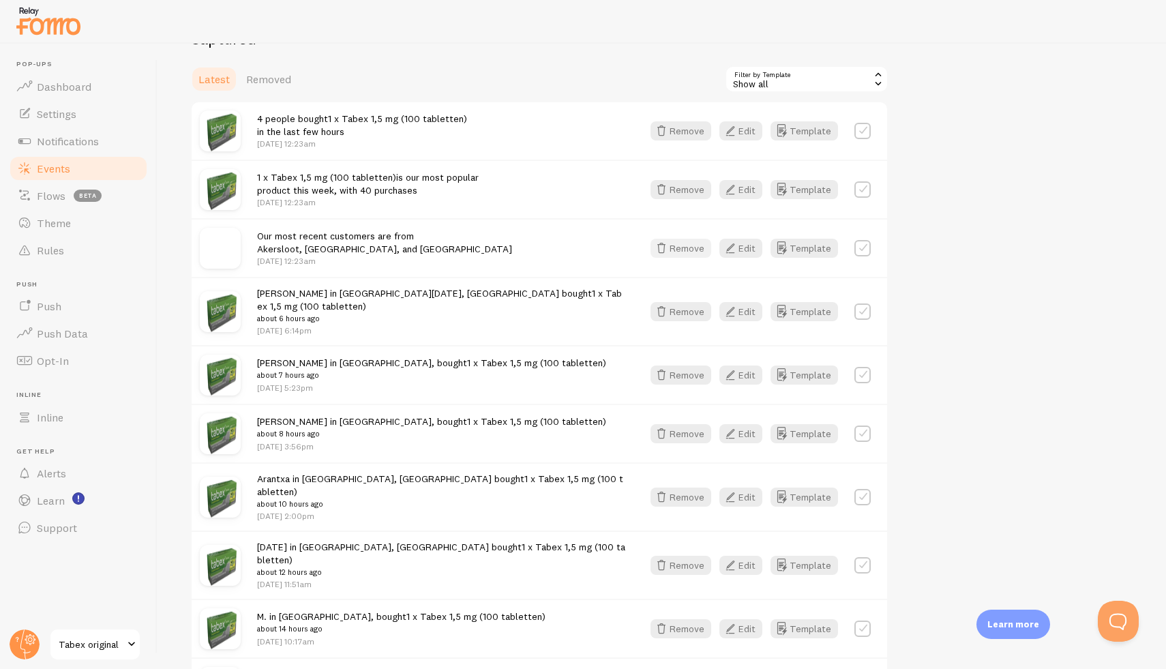
click at [700, 254] on button "Remove" at bounding box center [680, 248] width 61 height 19
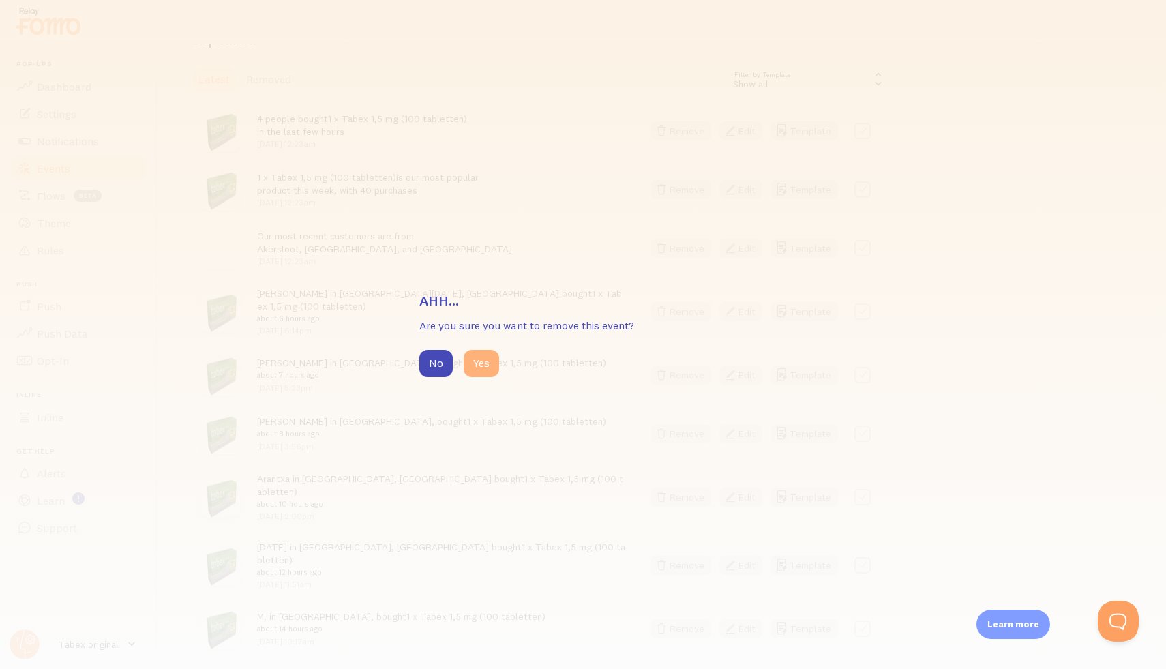
click at [488, 354] on button "Yes" at bounding box center [481, 363] width 35 height 27
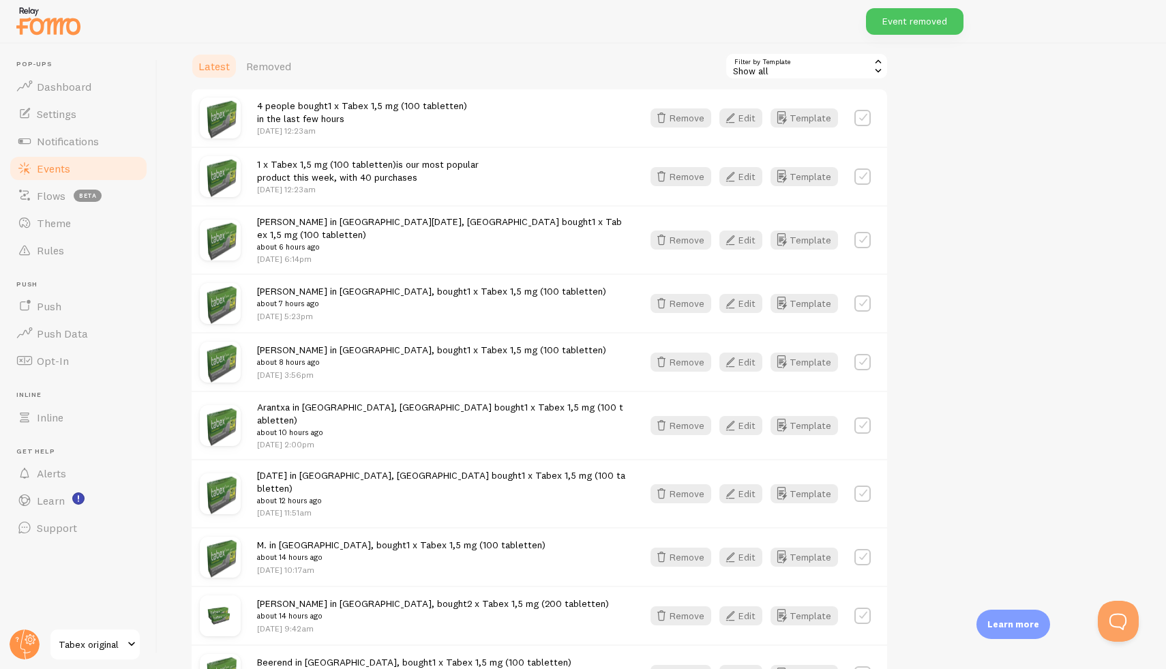
scroll to position [321, 0]
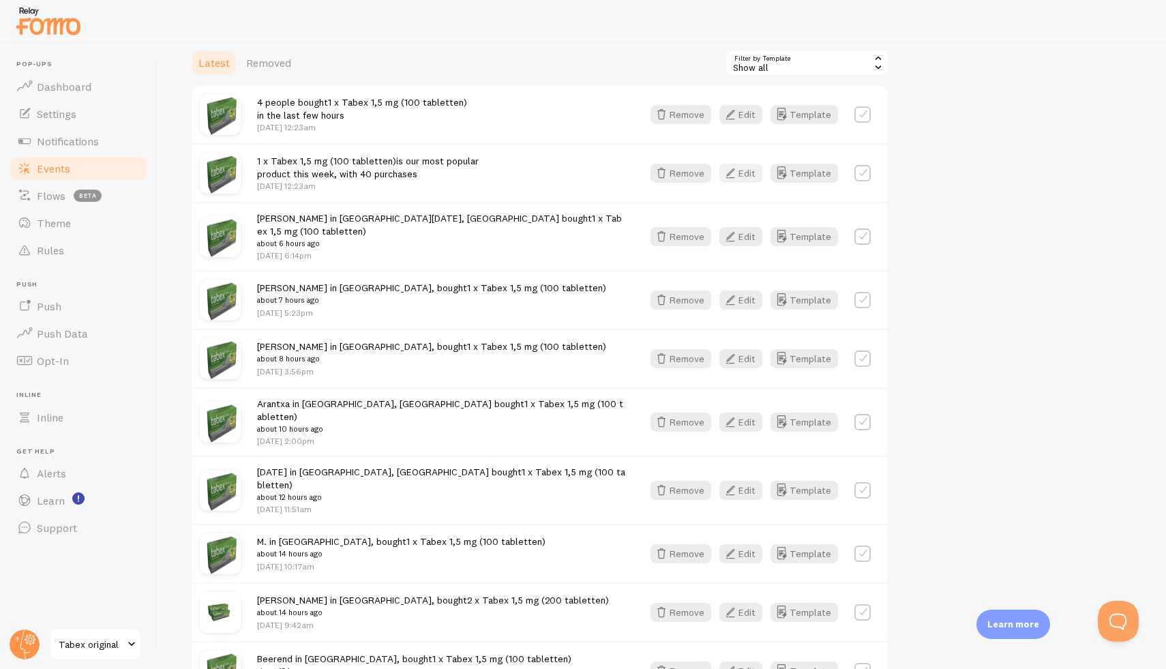
click at [744, 172] on button "Edit" at bounding box center [740, 173] width 43 height 19
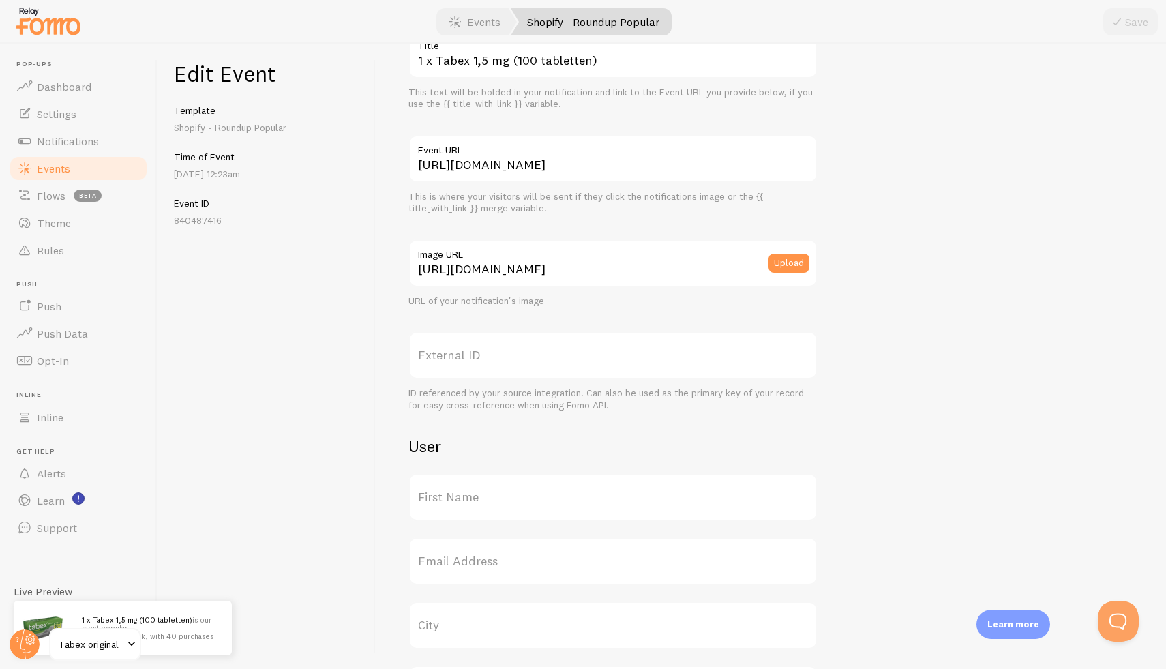
scroll to position [85, 0]
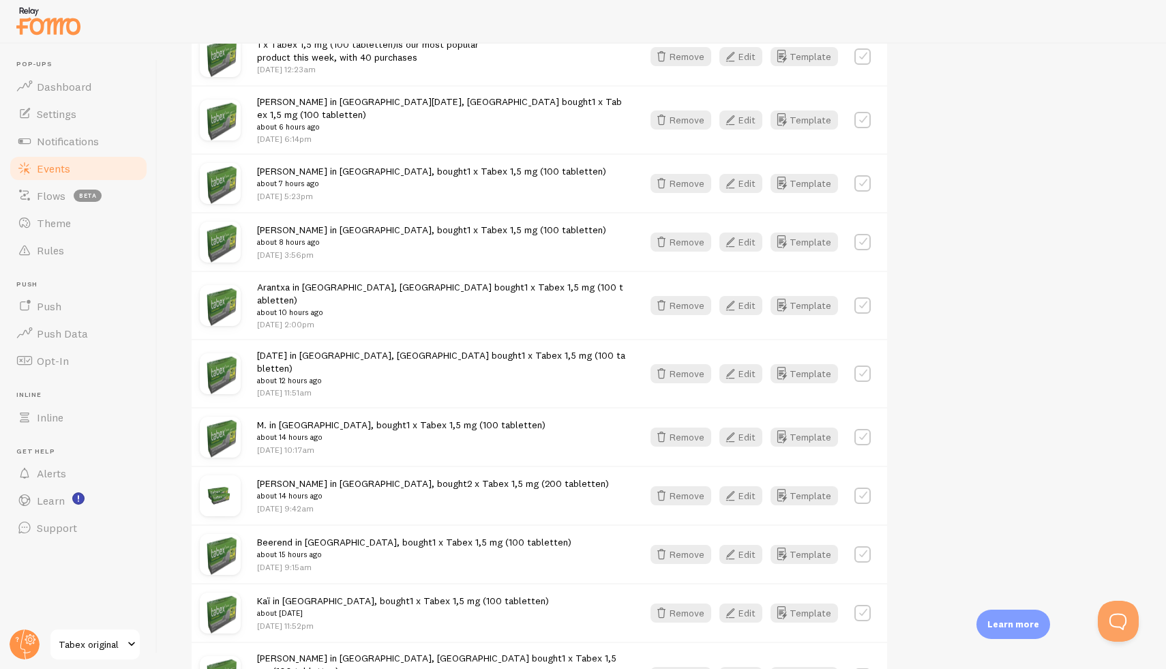
scroll to position [440, 0]
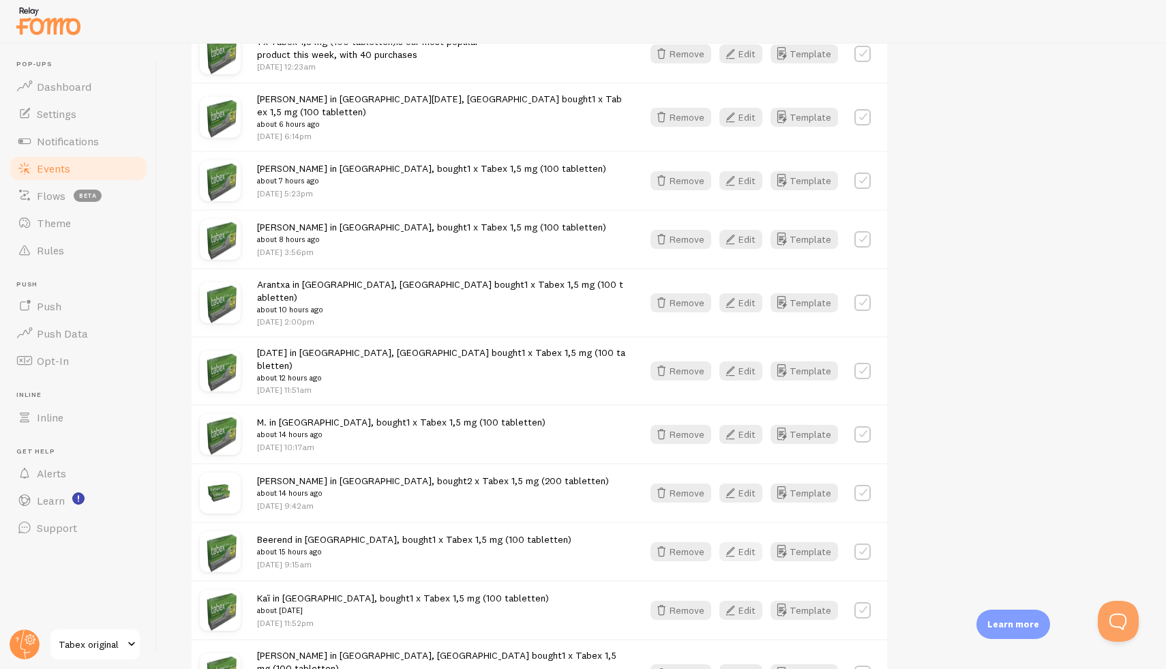
click at [736, 543] on icon "button" at bounding box center [730, 551] width 16 height 16
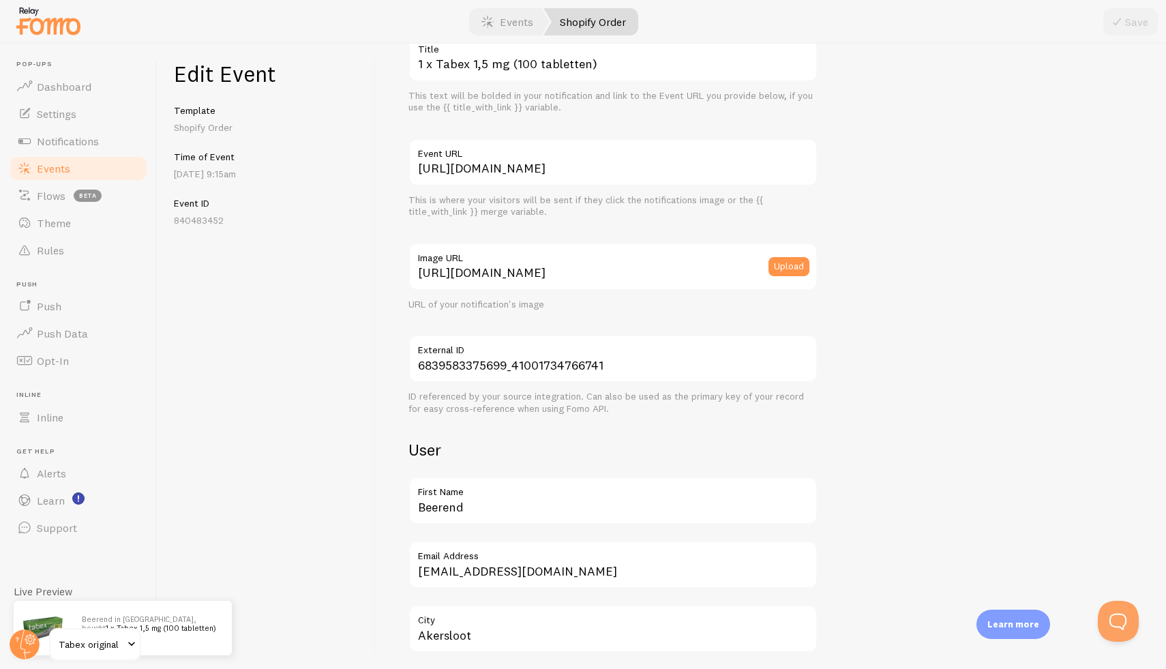
scroll to position [85, 0]
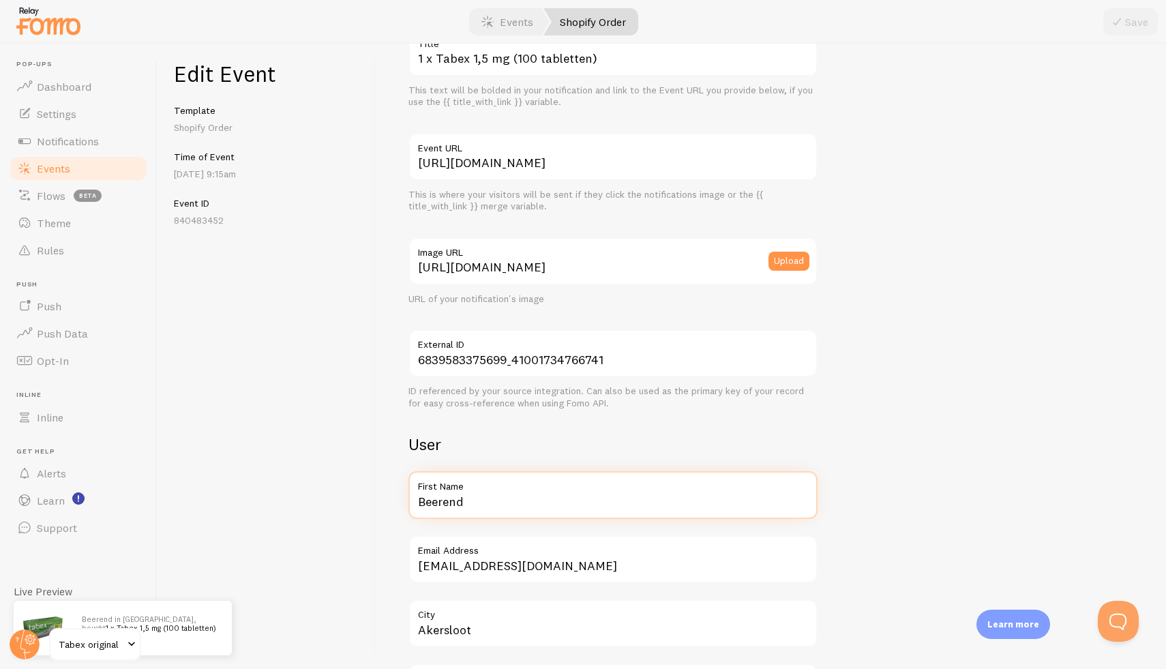
click at [436, 494] on input "Beerend" at bounding box center [612, 495] width 409 height 48
type input "[PERSON_NAME]"
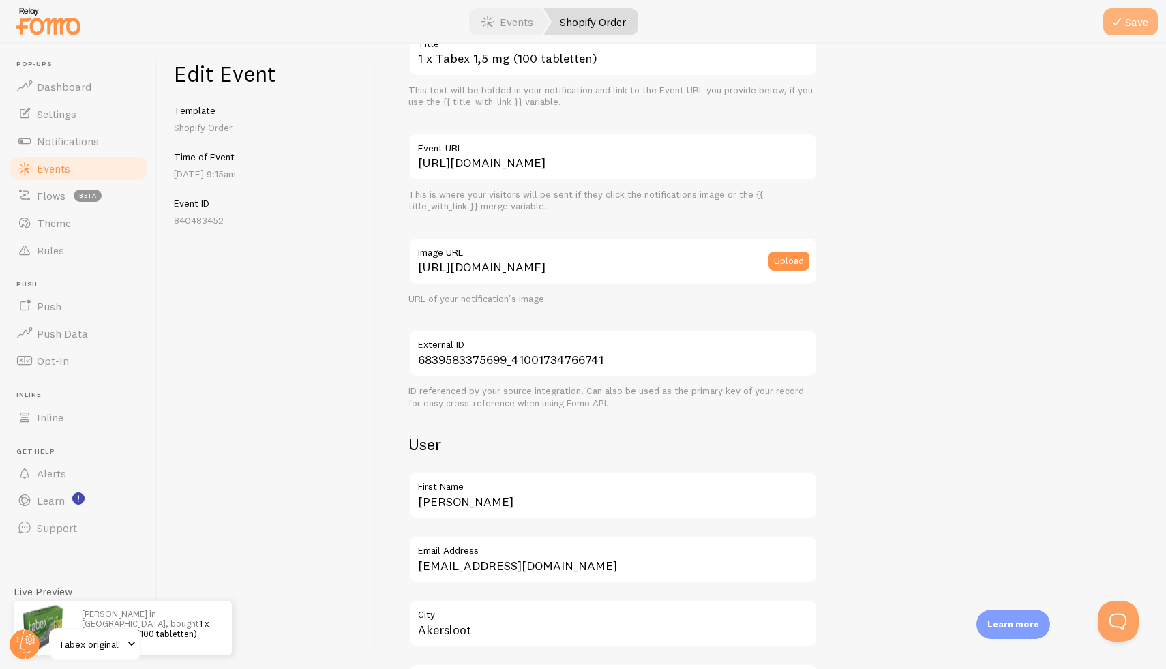
click at [1136, 25] on button "Save" at bounding box center [1130, 21] width 55 height 27
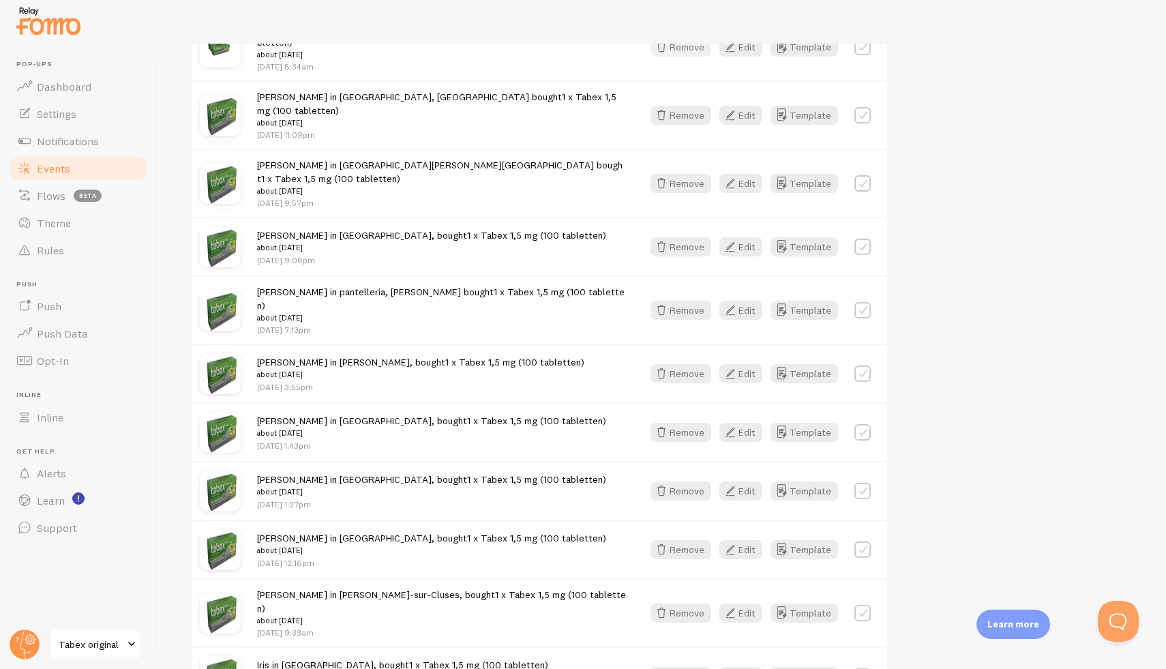
scroll to position [1320, 0]
click at [687, 481] on button "Remove" at bounding box center [680, 490] width 61 height 19
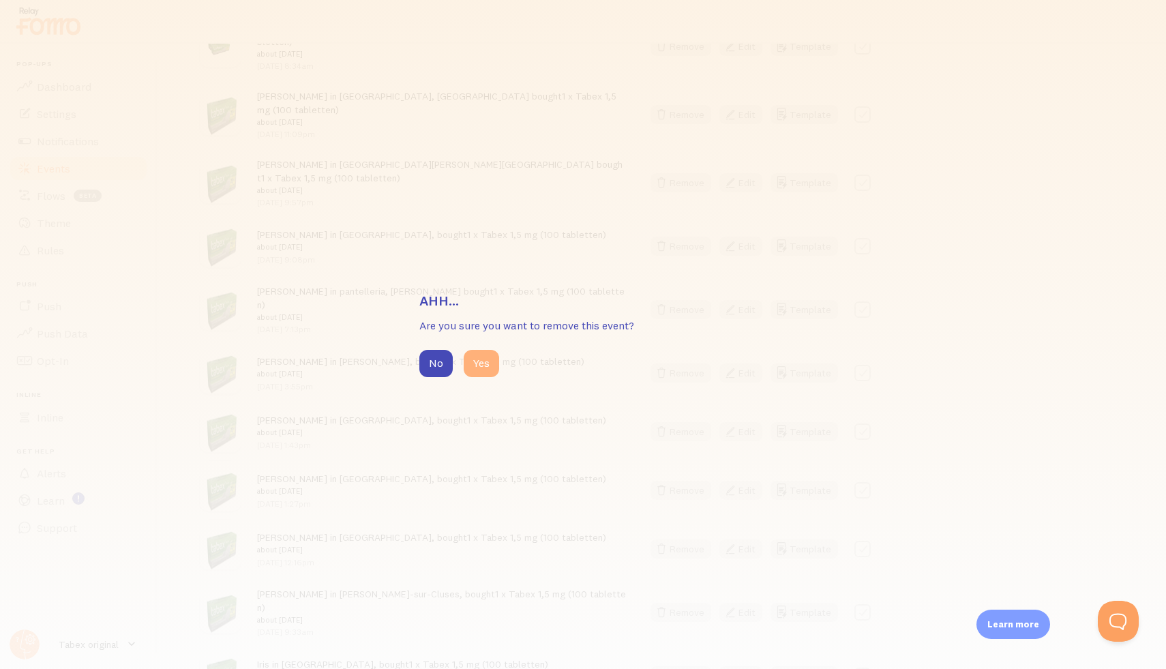
click at [485, 360] on button "Yes" at bounding box center [481, 363] width 35 height 27
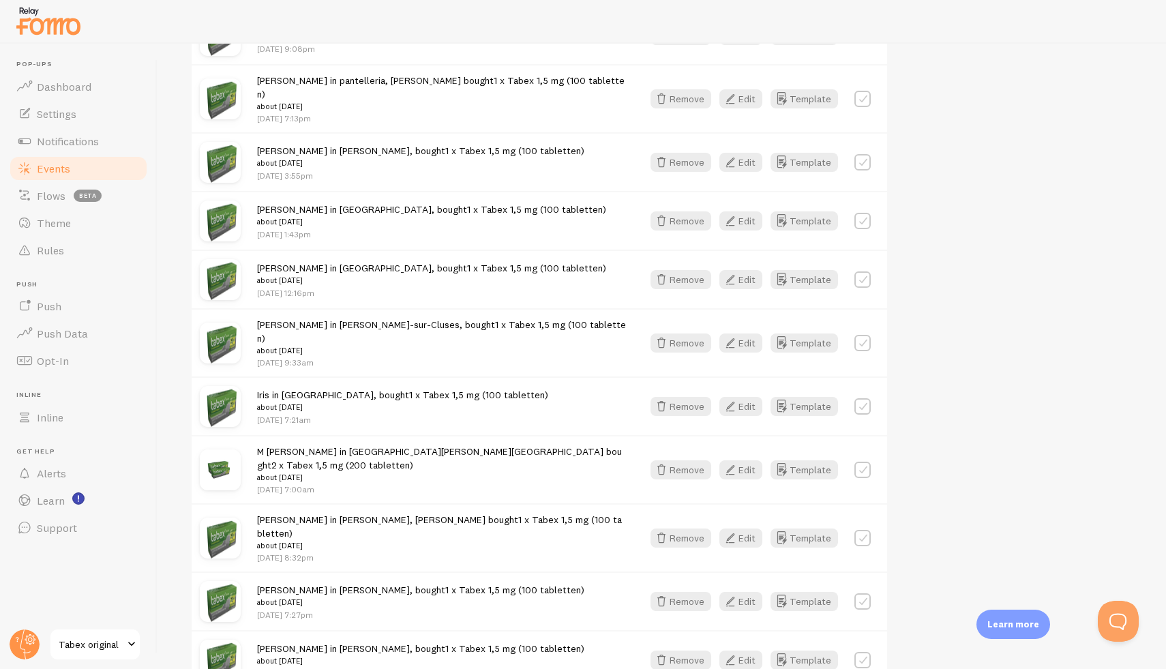
scroll to position [1533, 0]
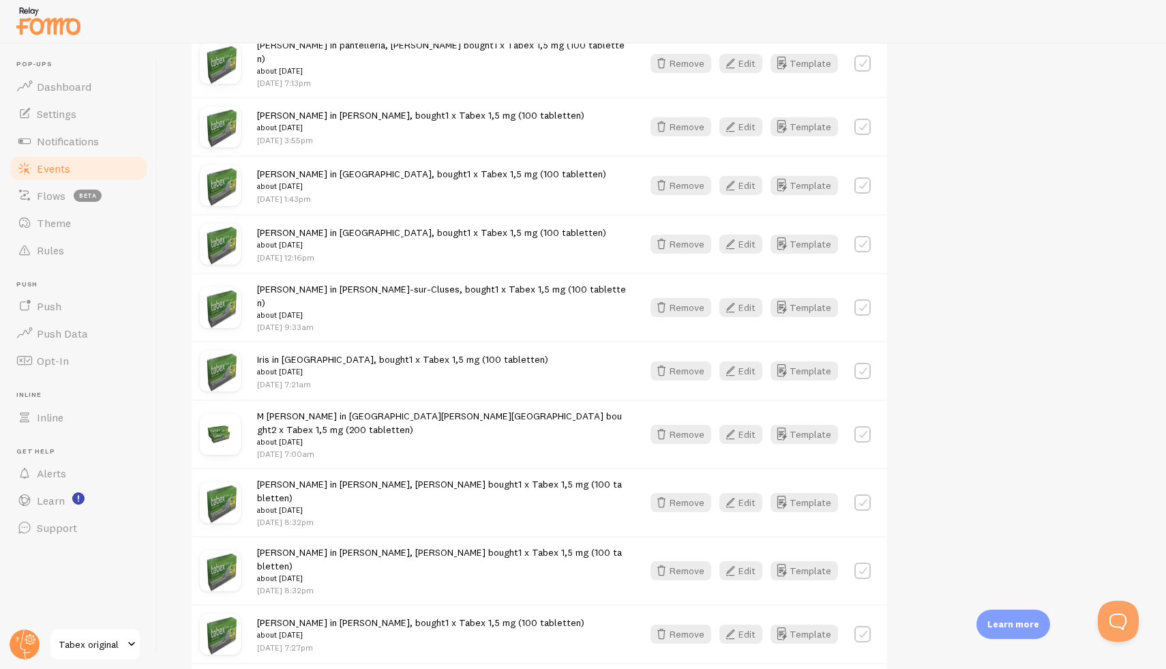
scroll to position [1679, 0]
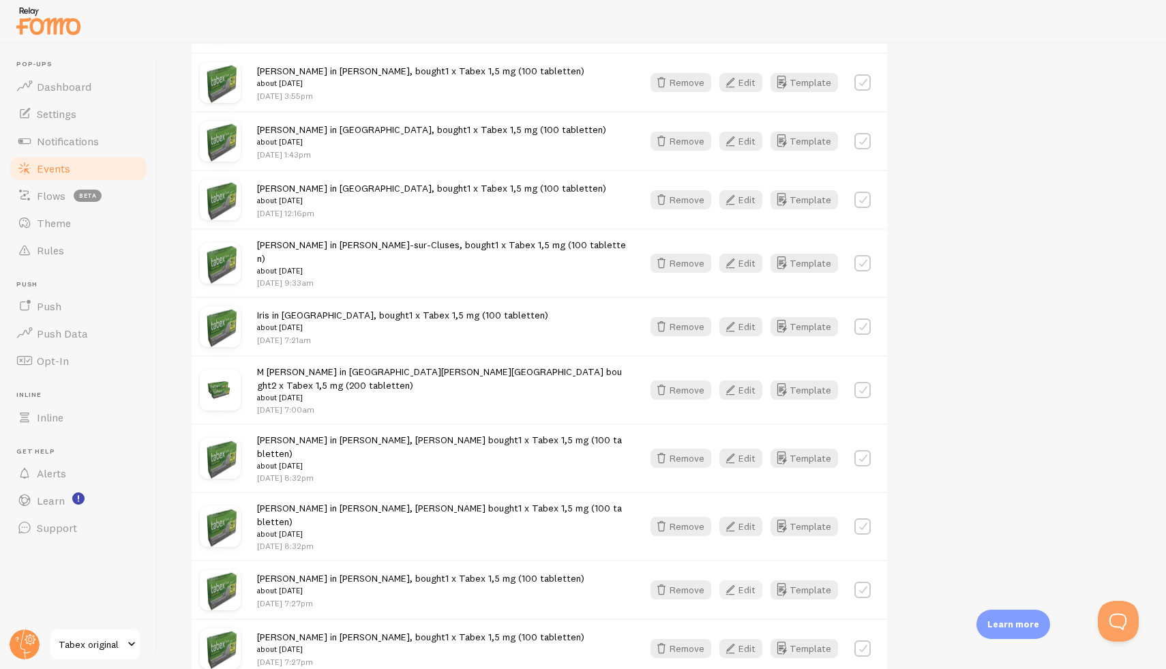
click at [741, 580] on button "Edit" at bounding box center [740, 589] width 43 height 19
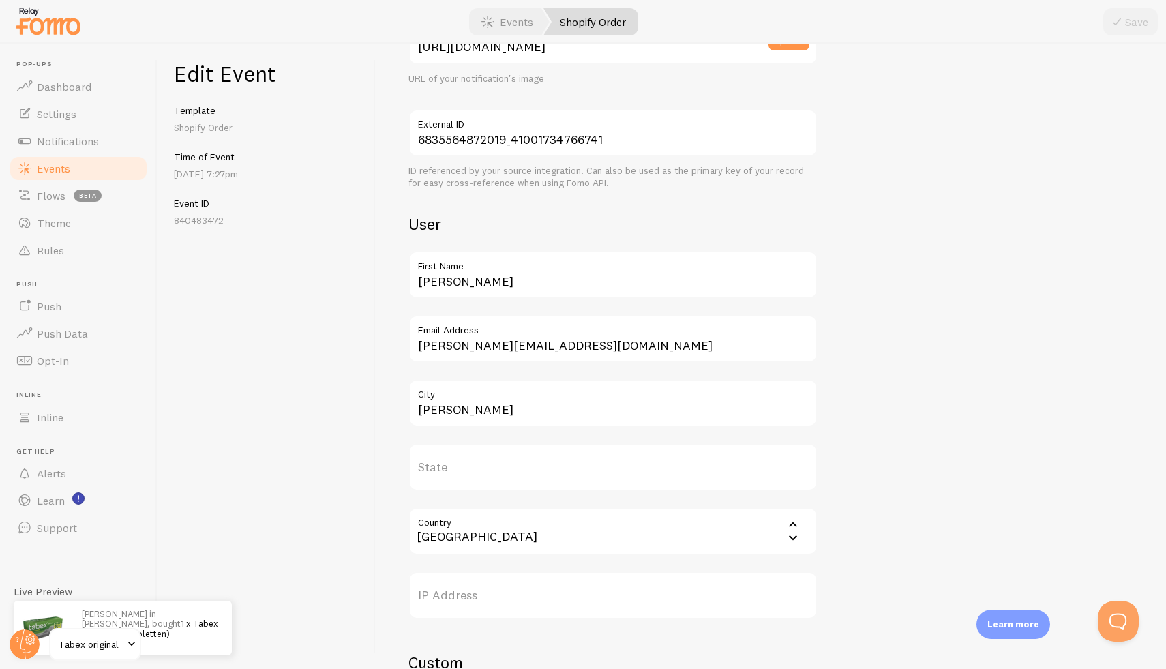
scroll to position [309, 0]
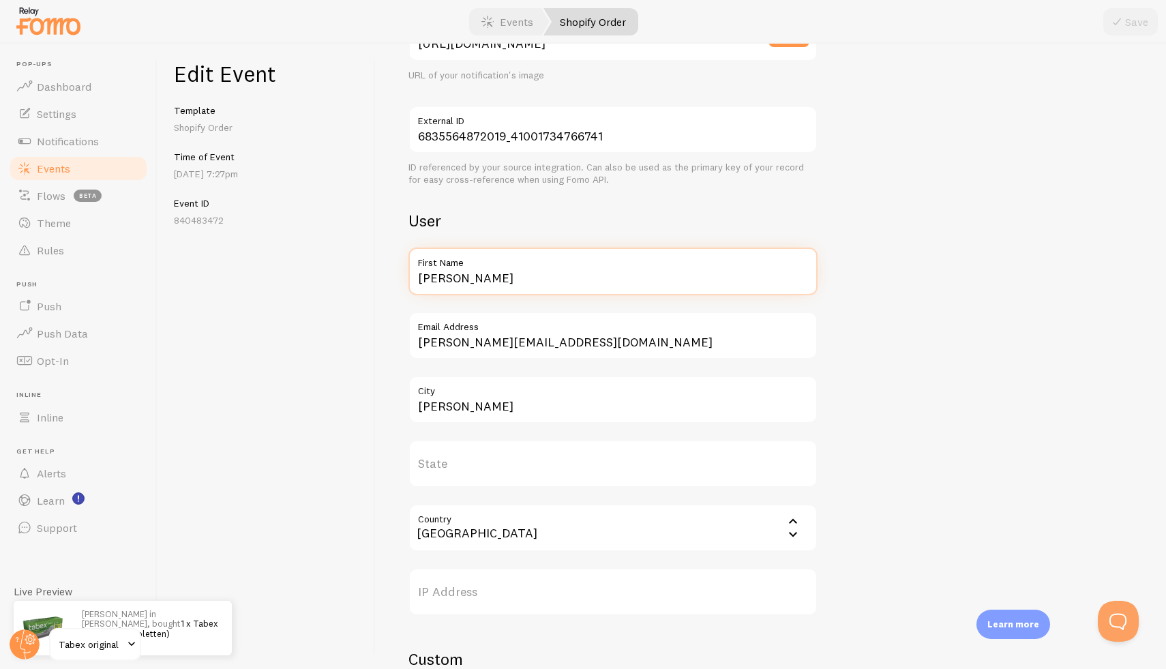
drag, startPoint x: 508, startPoint y: 284, endPoint x: 393, endPoint y: 278, distance: 114.6
click at [393, 278] on div "Meta 1 x Tabex 1,5 mg (100 tabletten) Title This text will be bolded in your no…" at bounding box center [771, 356] width 790 height 625
